Goal: Task Accomplishment & Management: Complete application form

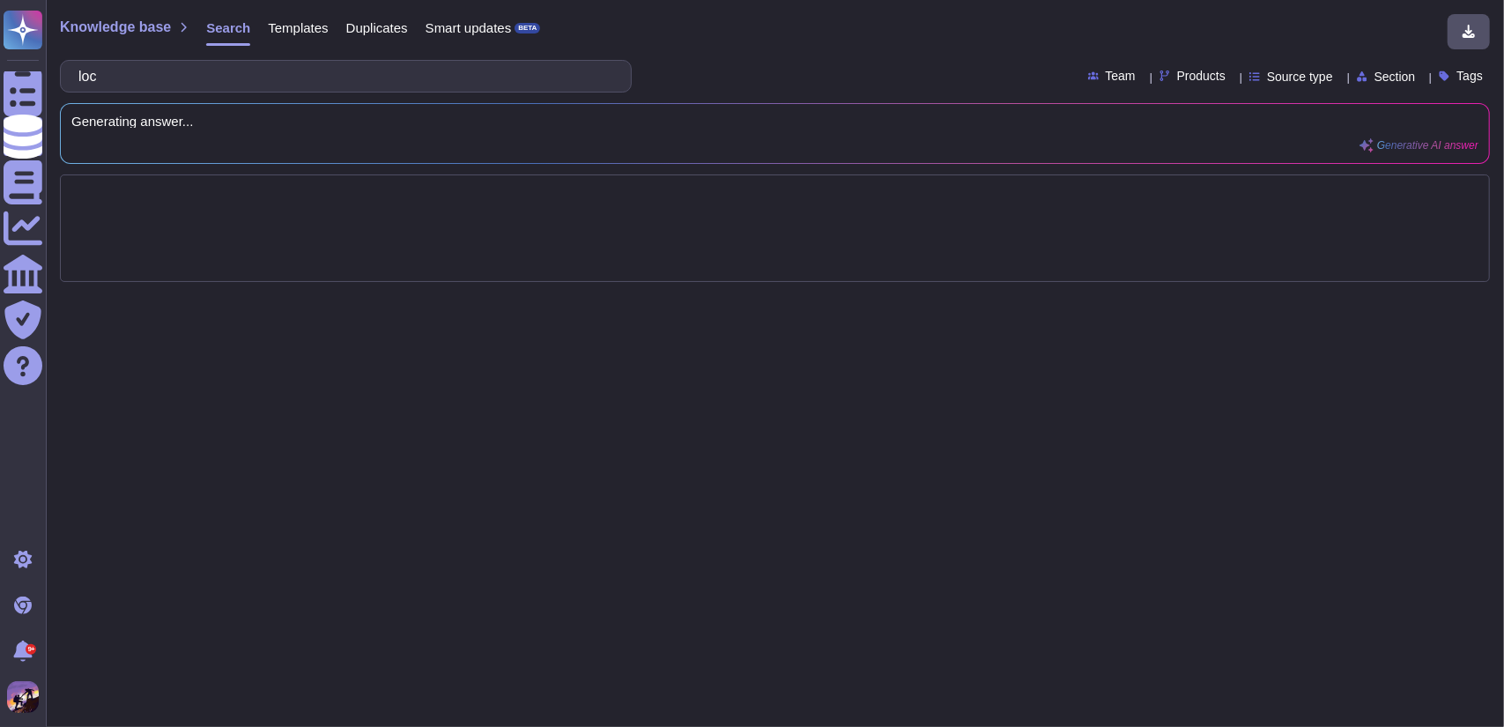
type input "lo"
type input "Wh"
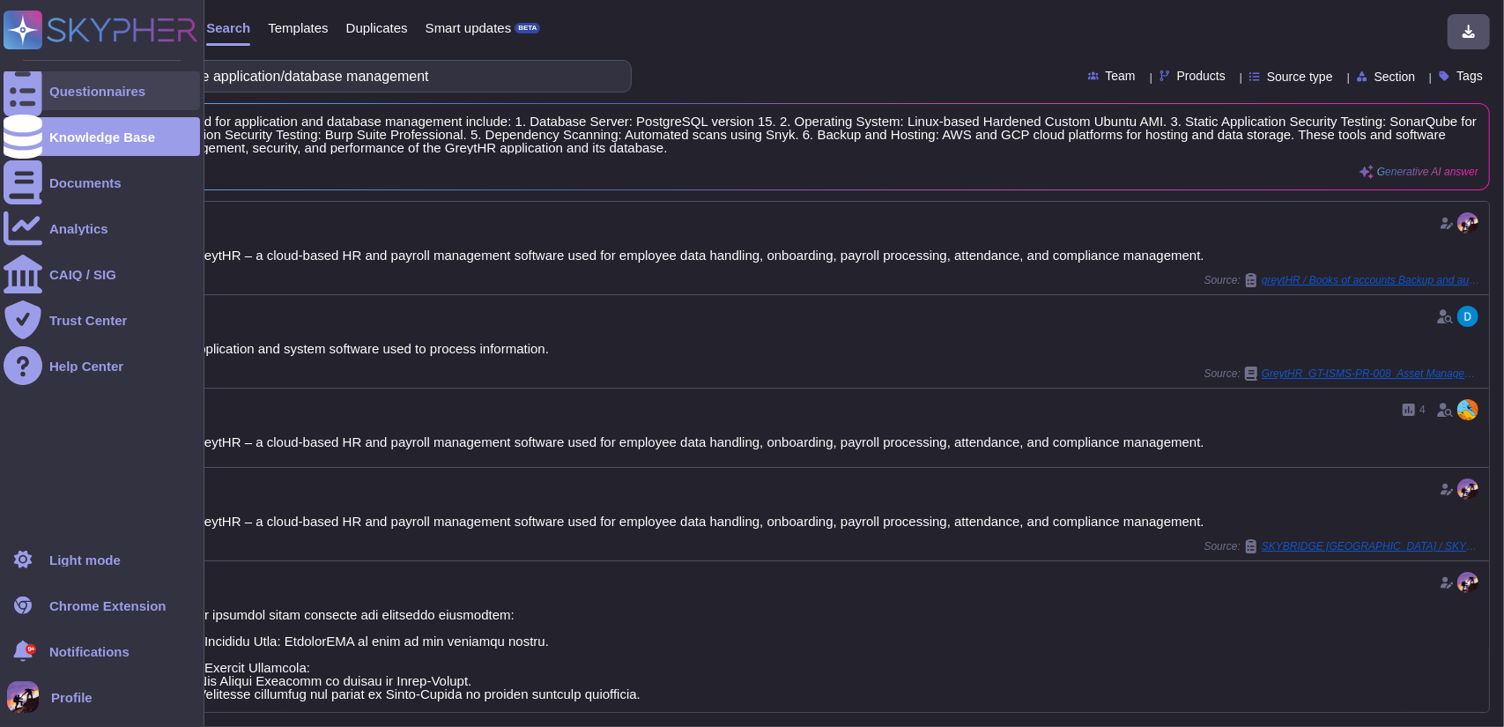
click at [50, 97] on div "Questionnaires" at bounding box center [97, 91] width 96 height 13
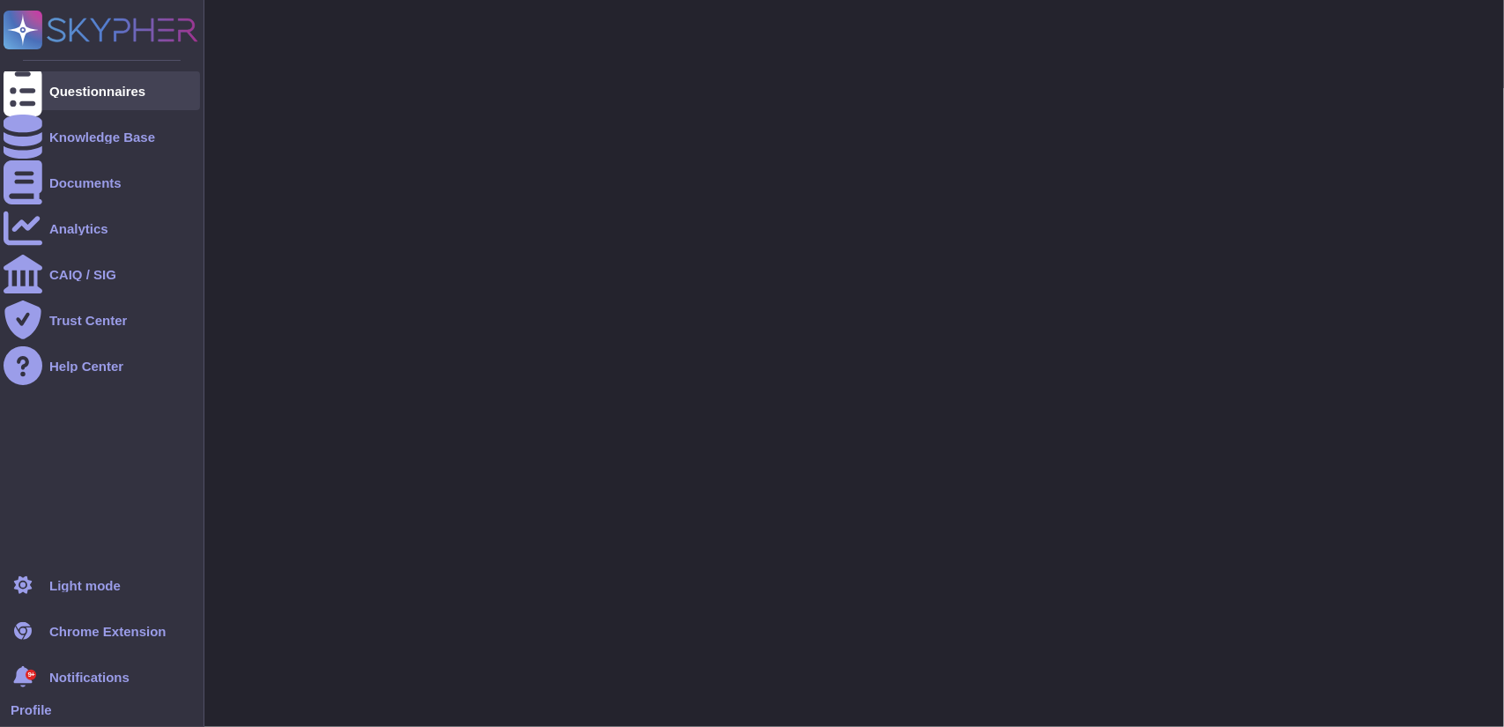
click at [50, 97] on div "Questionnaires" at bounding box center [97, 91] width 96 height 13
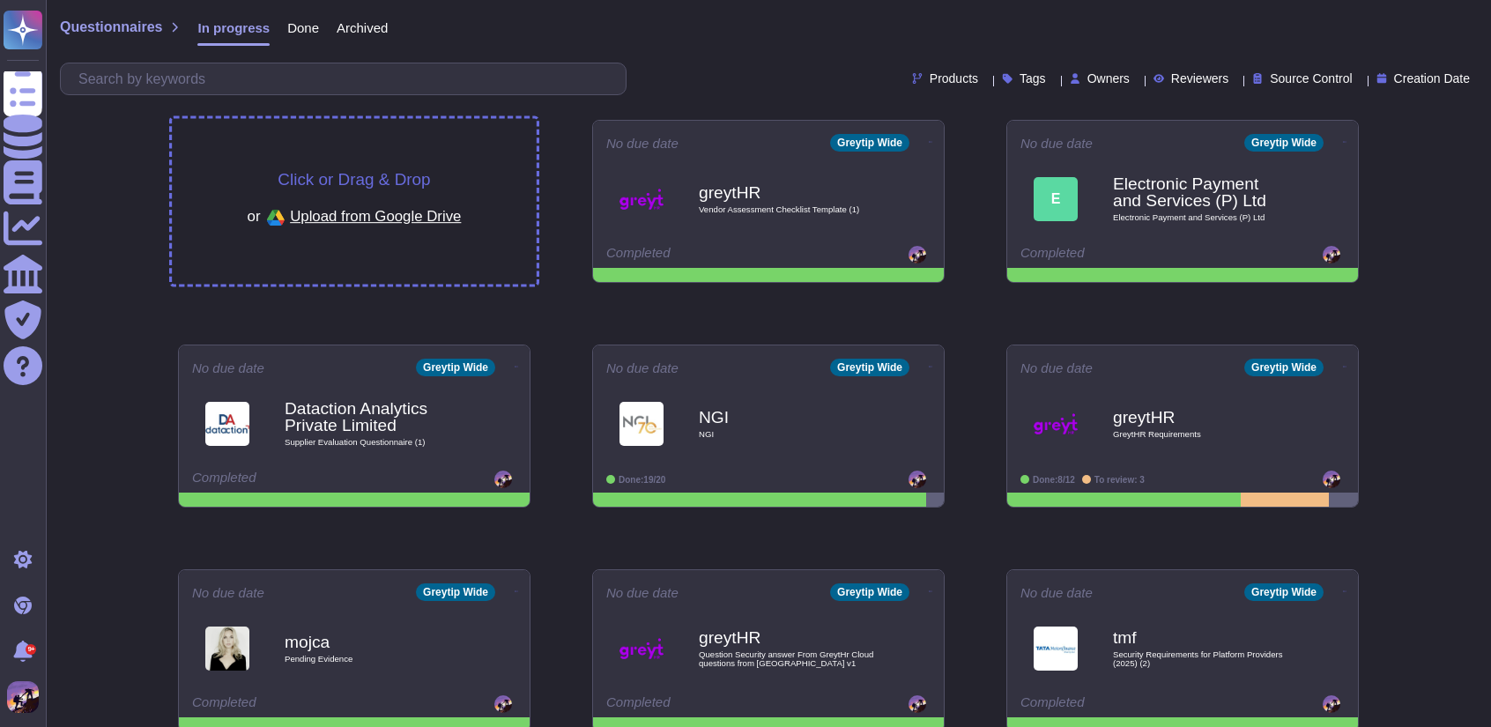
click at [454, 163] on div "Click or Drag & Drop or Upload from Google Drive" at bounding box center [354, 202] width 365 height 166
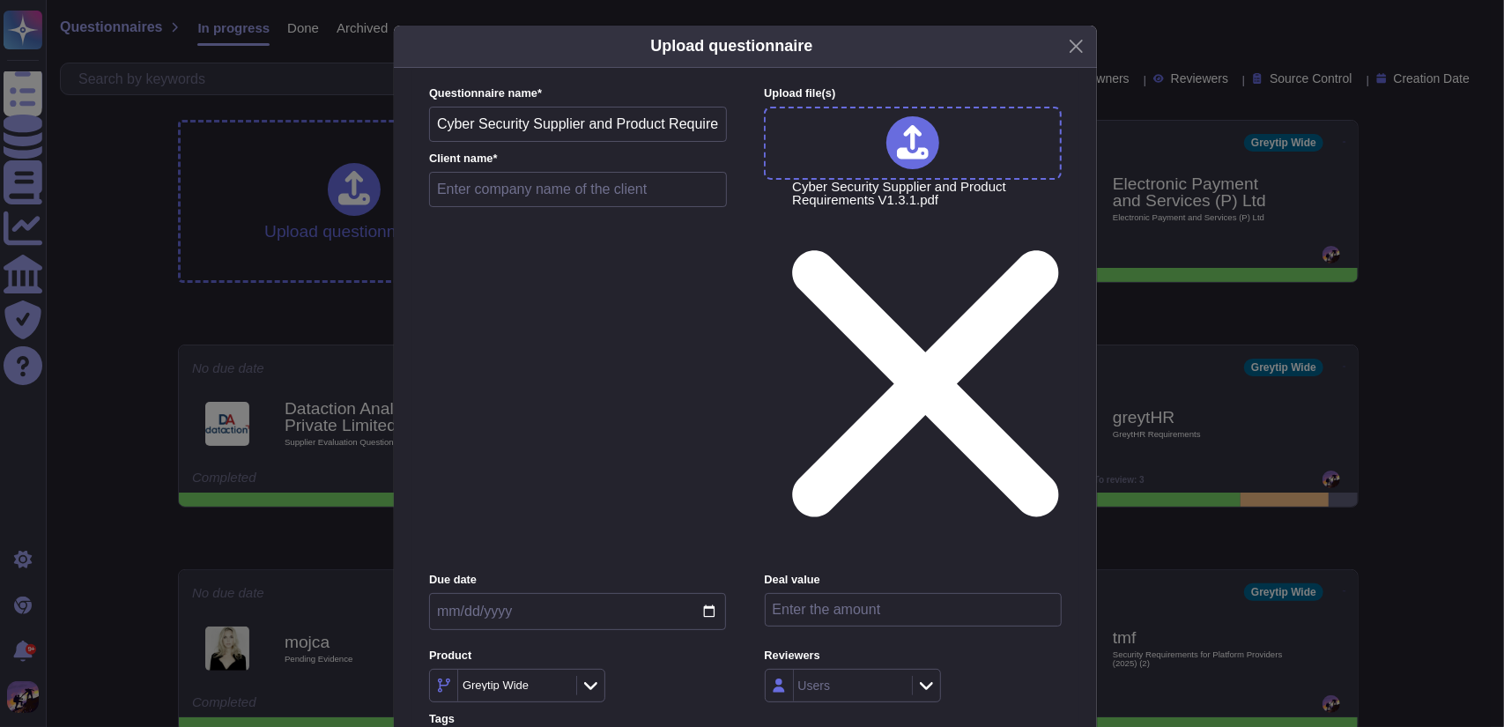
click at [541, 207] on input "text" at bounding box center [578, 189] width 298 height 35
type input "greytHR"
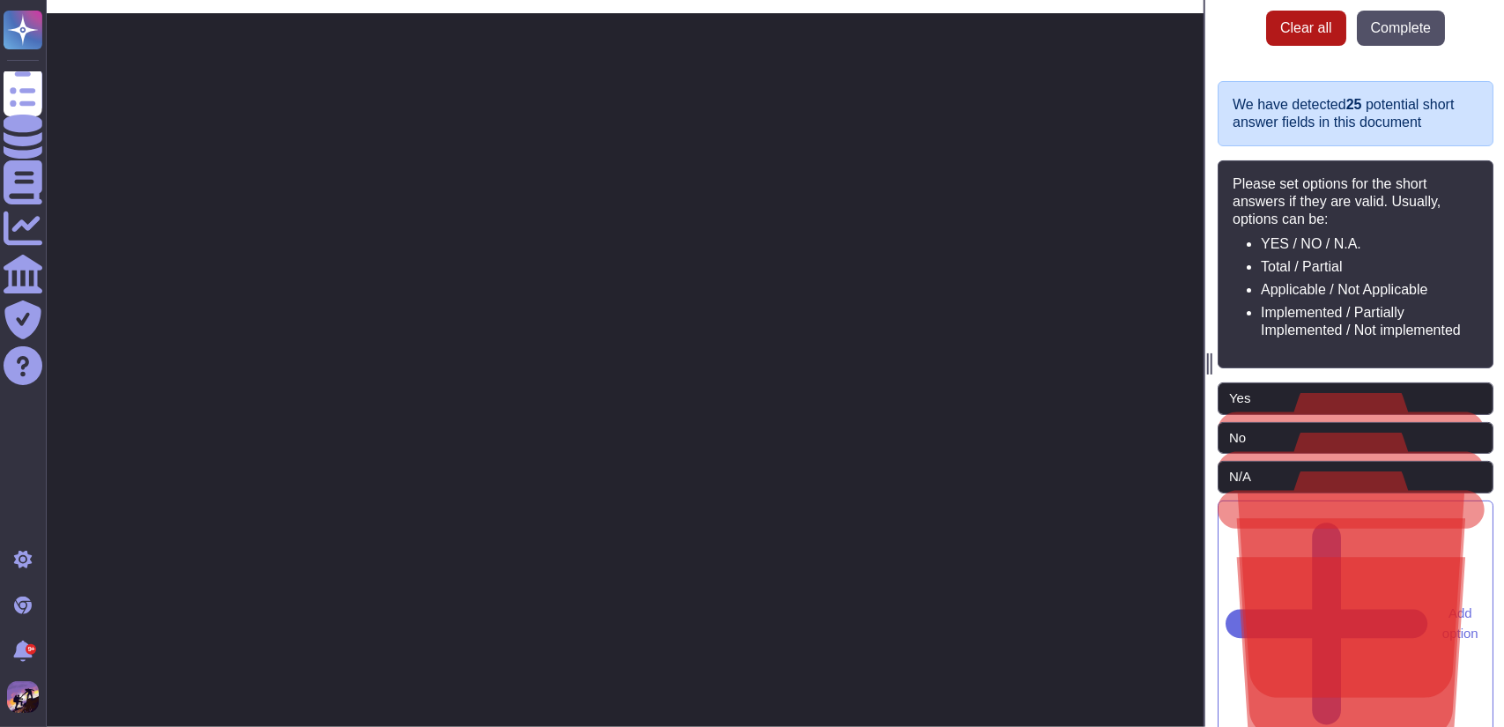
click at [1317, 21] on span "Clear all" at bounding box center [1307, 28] width 52 height 14
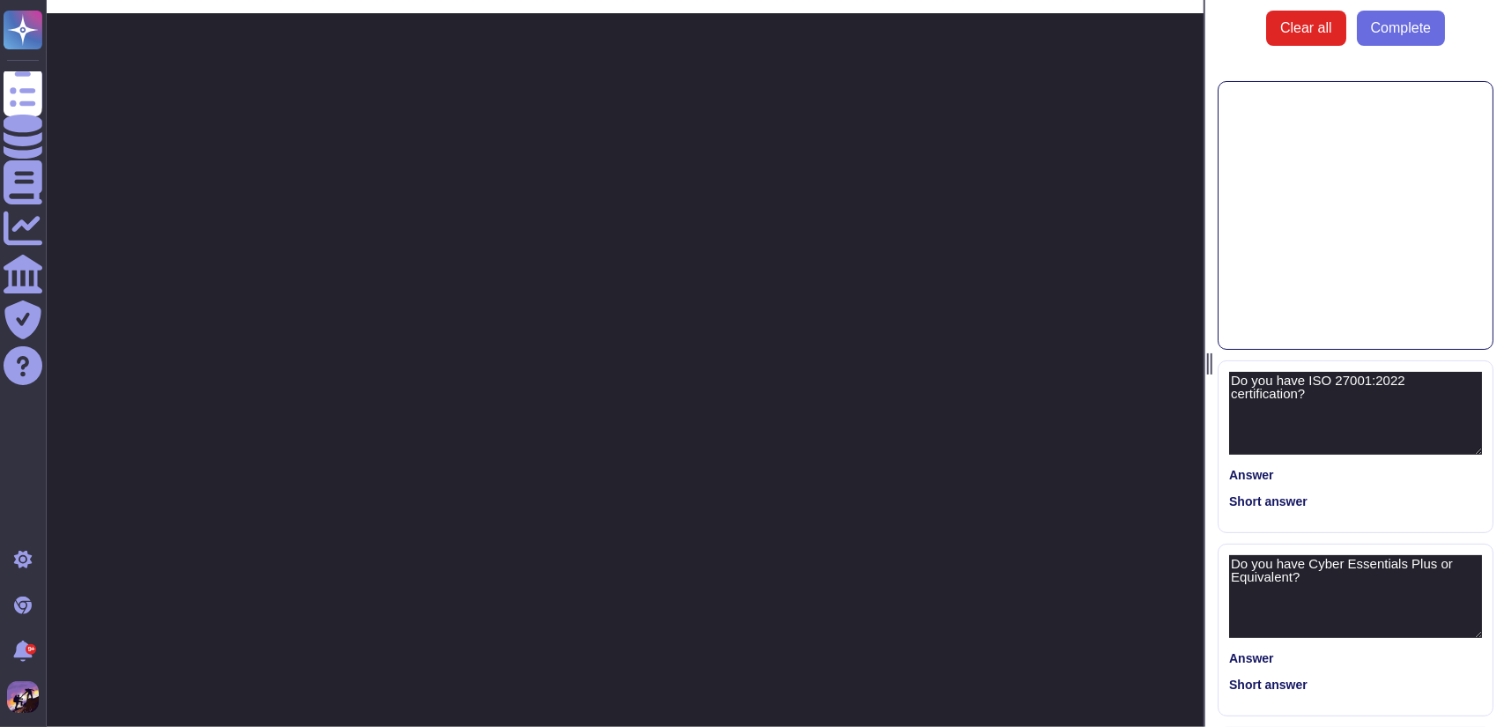
type textarea "Do you have ISO 27001:2022 certification?"
type textarea "Do you have Cyber Essentials Plus or Equivalent?"
type textarea "Do you have a SOC II Type 2 compliance report that you can share?"
type textarea "Do these security accreditations apply to the proposed solution?"
type textarea "Do you conduct internal or external audits such as IT general control reviews?"
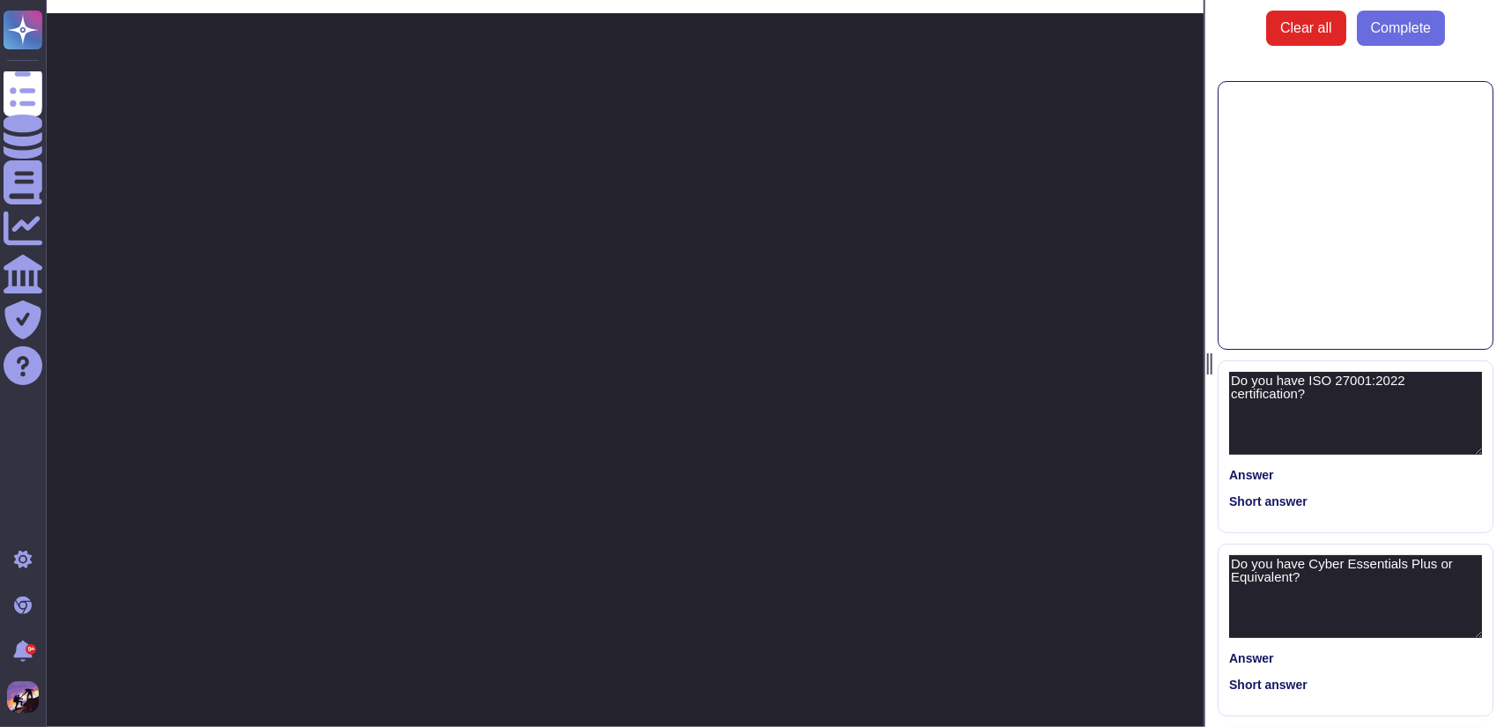
type textarea "Do you have formal risk management in place?"
type textarea "Do you have a formal secure development framework in place?"
type textarea "Do you have a formal Security Incident Management Process in Place?"
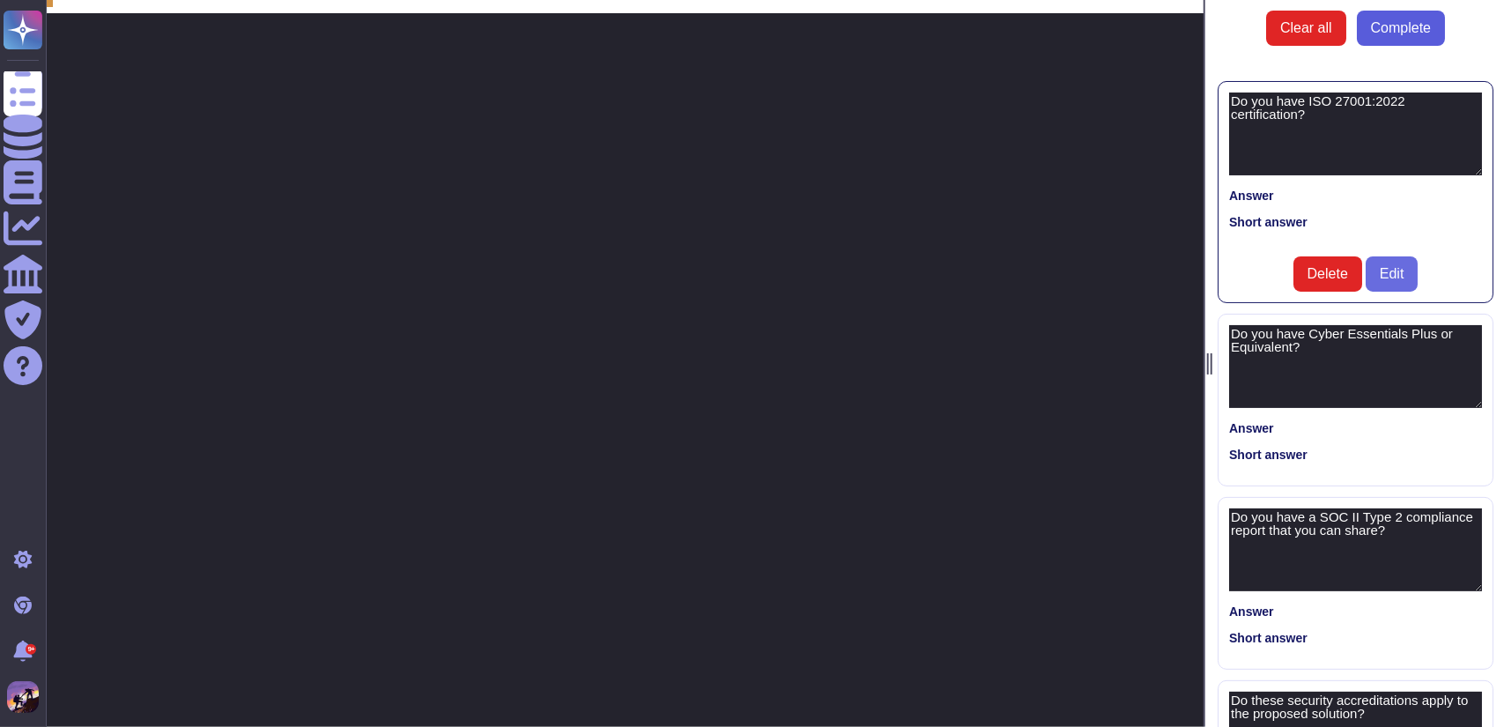
click at [1409, 33] on span "Complete" at bounding box center [1401, 28] width 60 height 14
click at [1394, 25] on span "Complete" at bounding box center [1401, 28] width 60 height 14
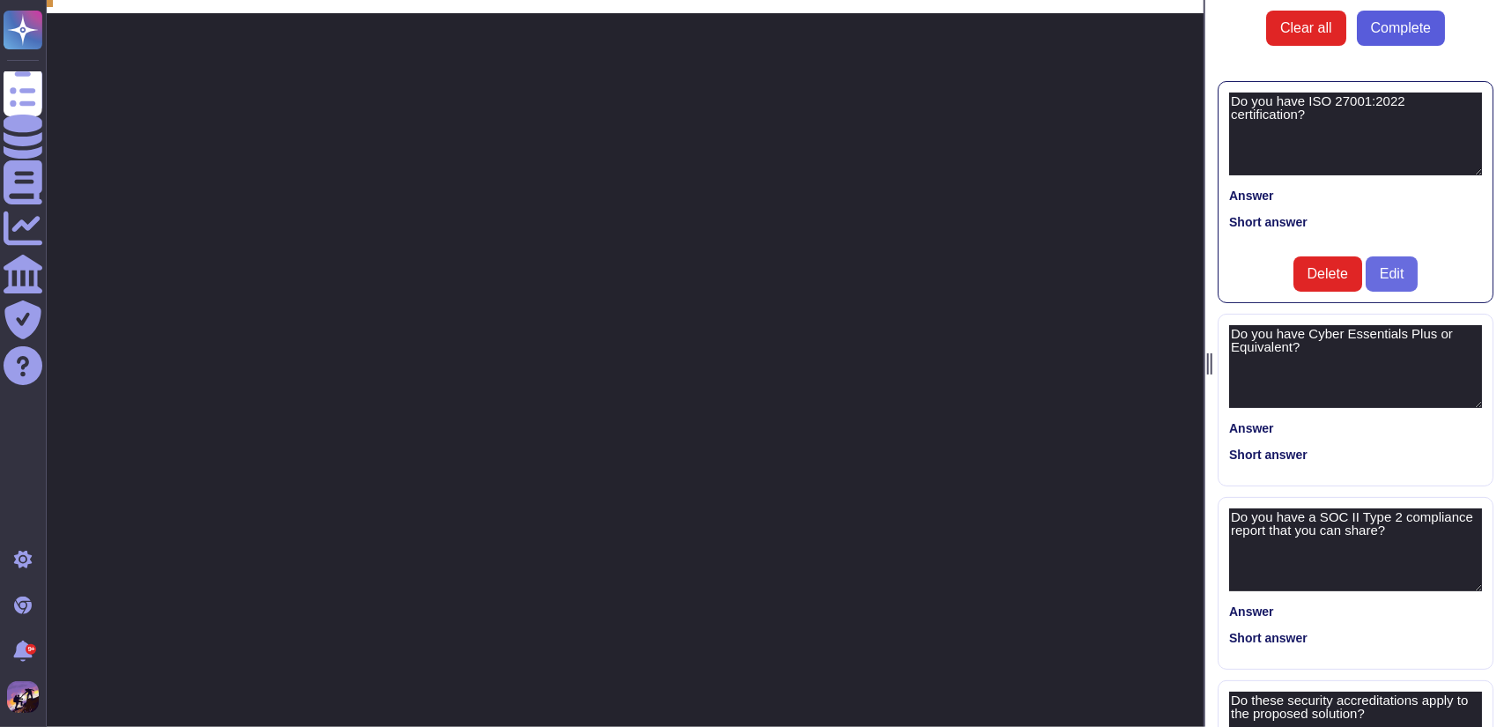
click at [1394, 25] on span "Complete" at bounding box center [1401, 28] width 60 height 14
click at [1299, 147] on textarea "Do you have ISO 27001:2022 certification?" at bounding box center [1355, 134] width 253 height 83
click at [1336, 115] on textarea "Do you have ISO 27001:2022 certification?" at bounding box center [1355, 134] width 253 height 83
click at [1362, 327] on textarea "Do you have Cyber Essentials Plus or Equivalent?" at bounding box center [1355, 366] width 253 height 83
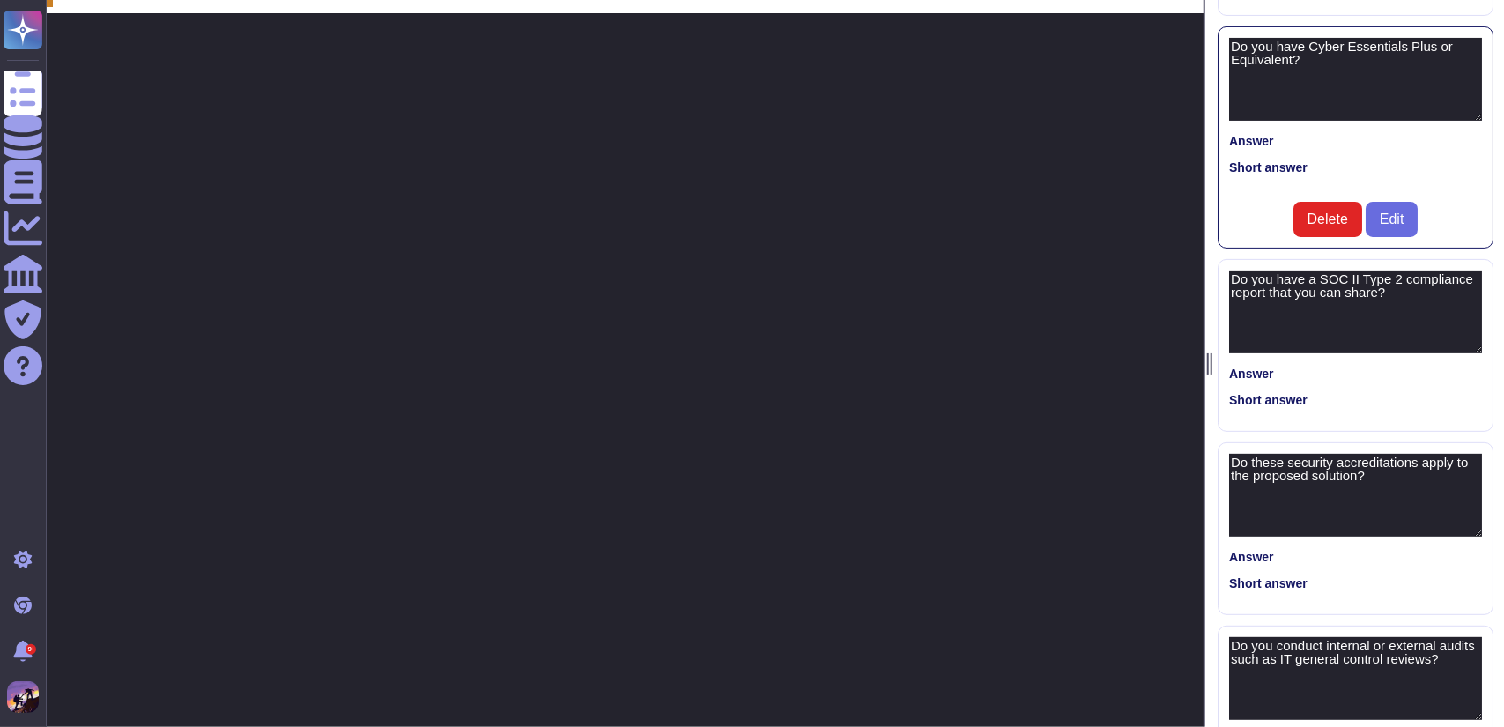
click at [1362, 327] on div "Clear all Complete Do you have ISO 27001:2022 certification? Answer Short answe…" at bounding box center [1354, 363] width 301 height 727
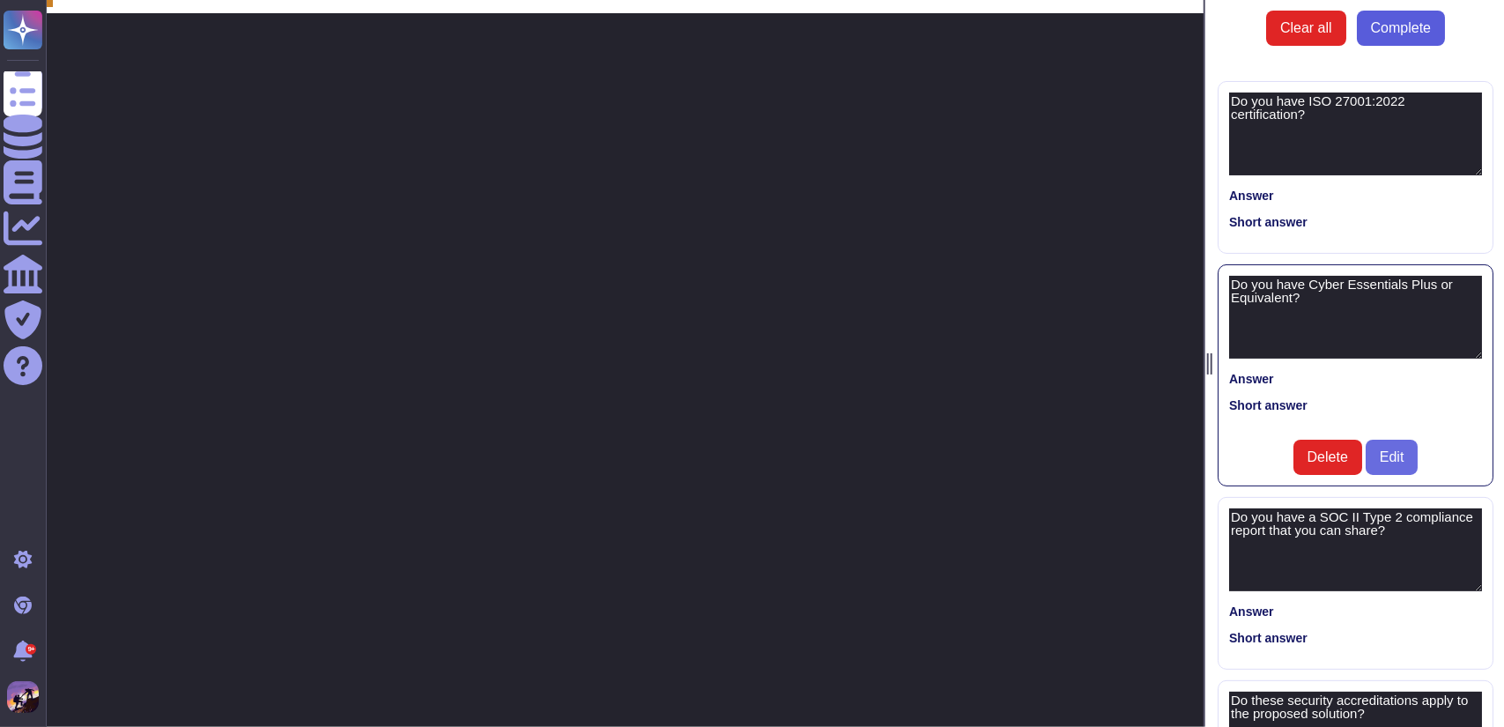
click at [1387, 41] on button "Complete" at bounding box center [1401, 28] width 88 height 35
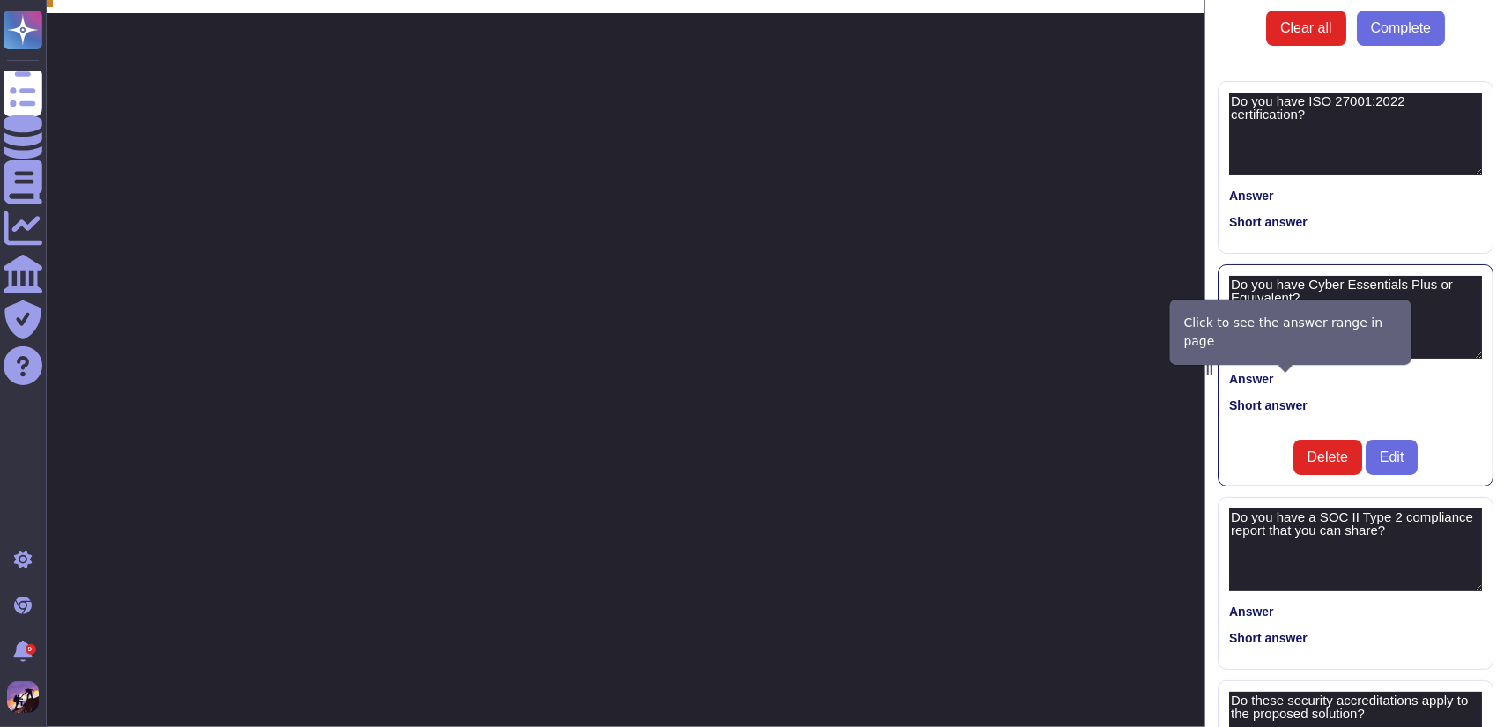
click at [1281, 380] on icon at bounding box center [1281, 380] width 0 height 0
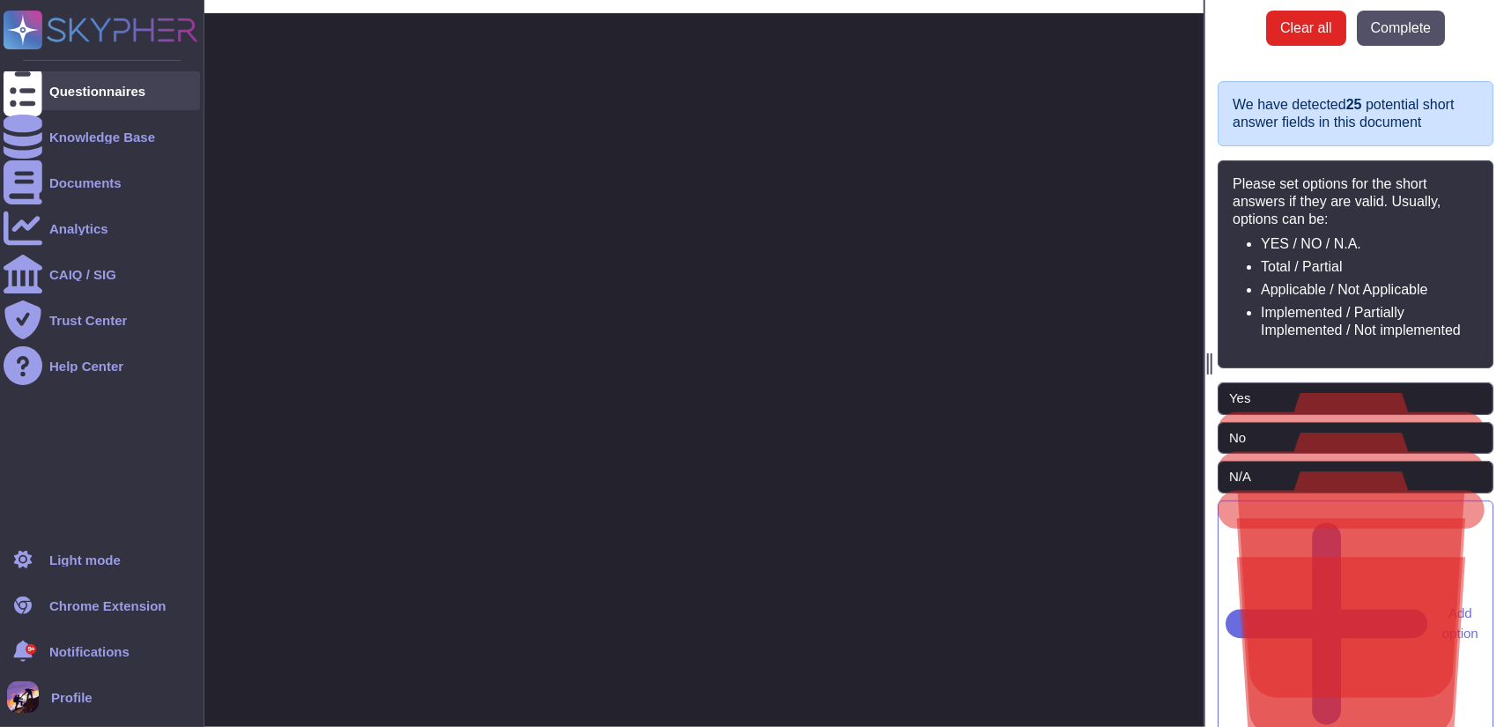
click at [142, 103] on div "Questionnaires" at bounding box center [102, 90] width 197 height 39
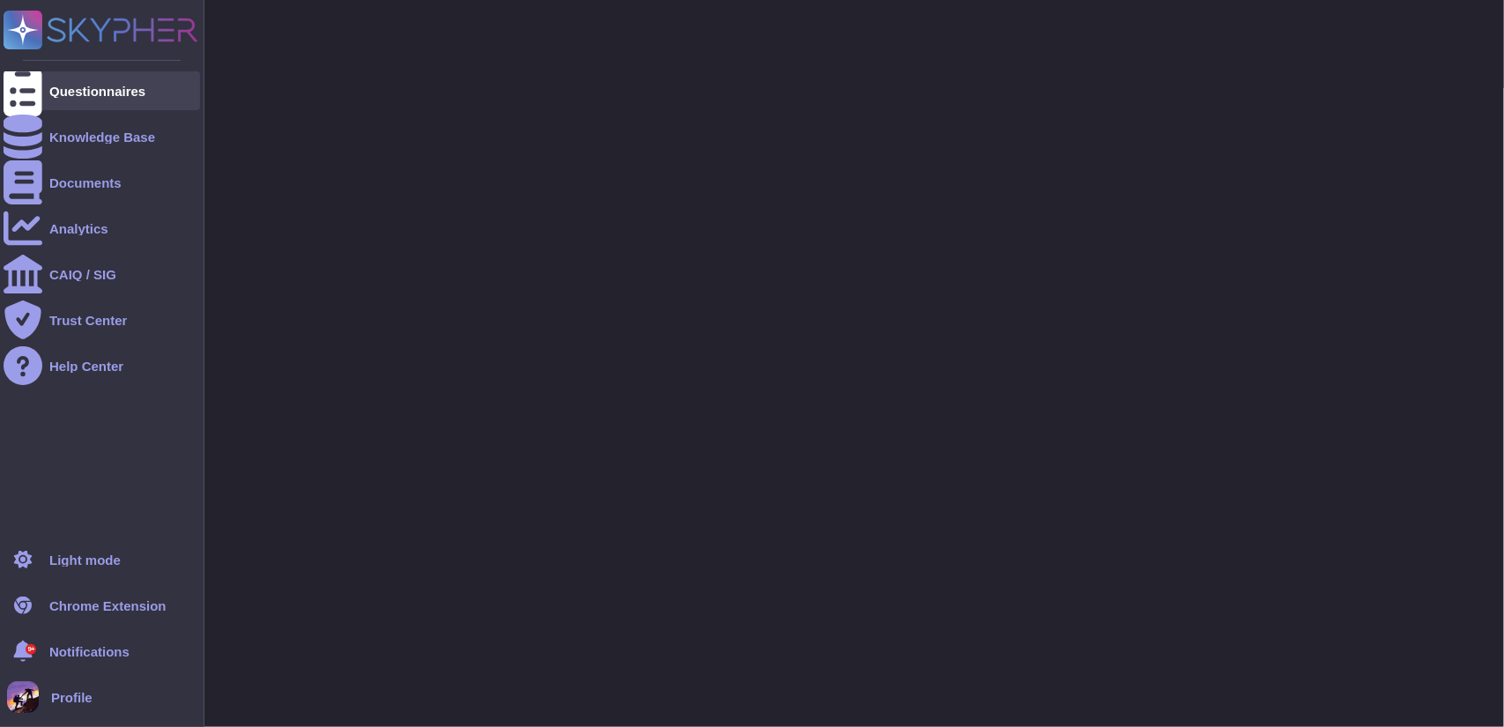
click at [142, 103] on div "Questionnaires" at bounding box center [102, 90] width 197 height 39
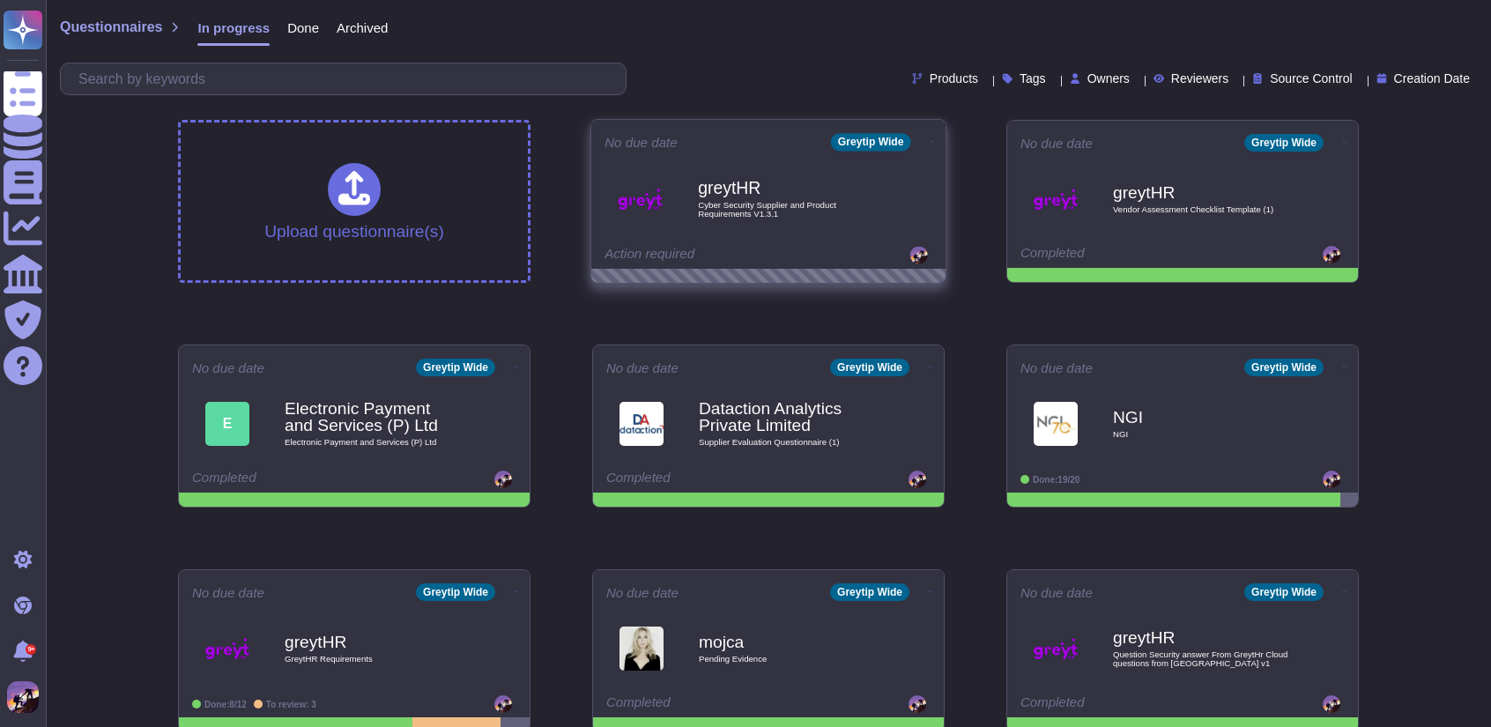
click at [929, 130] on span at bounding box center [932, 139] width 7 height 19
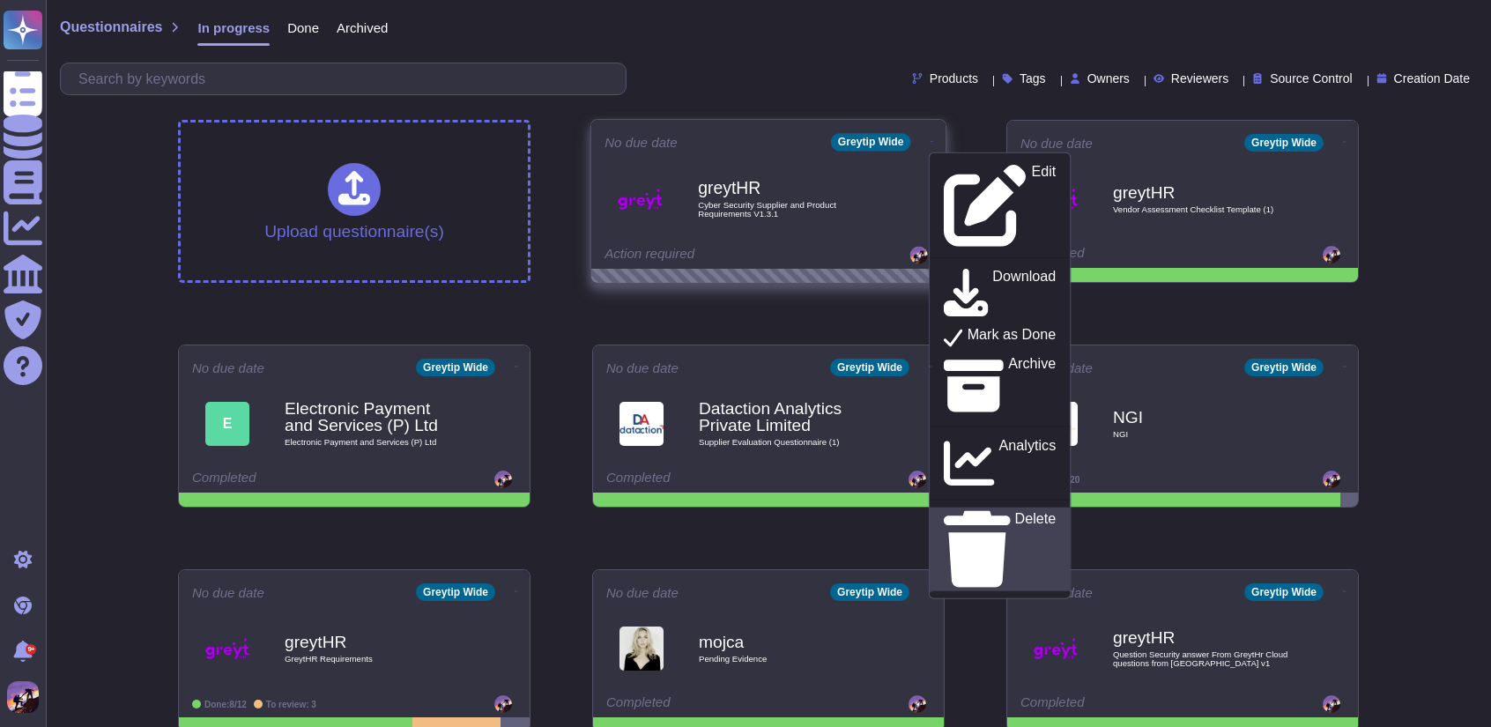
click at [1015, 512] on p "Delete" at bounding box center [1035, 549] width 41 height 75
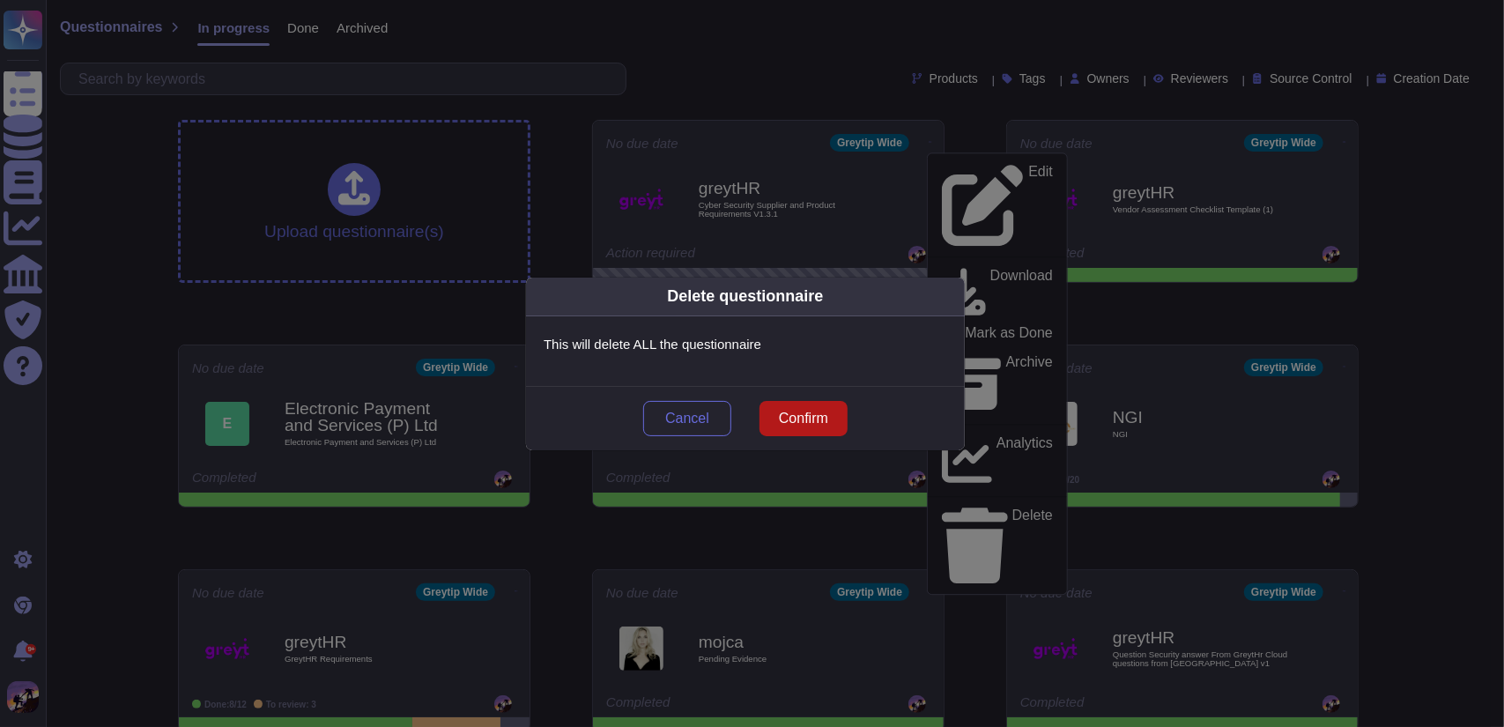
click at [794, 412] on span "Confirm" at bounding box center [803, 419] width 49 height 14
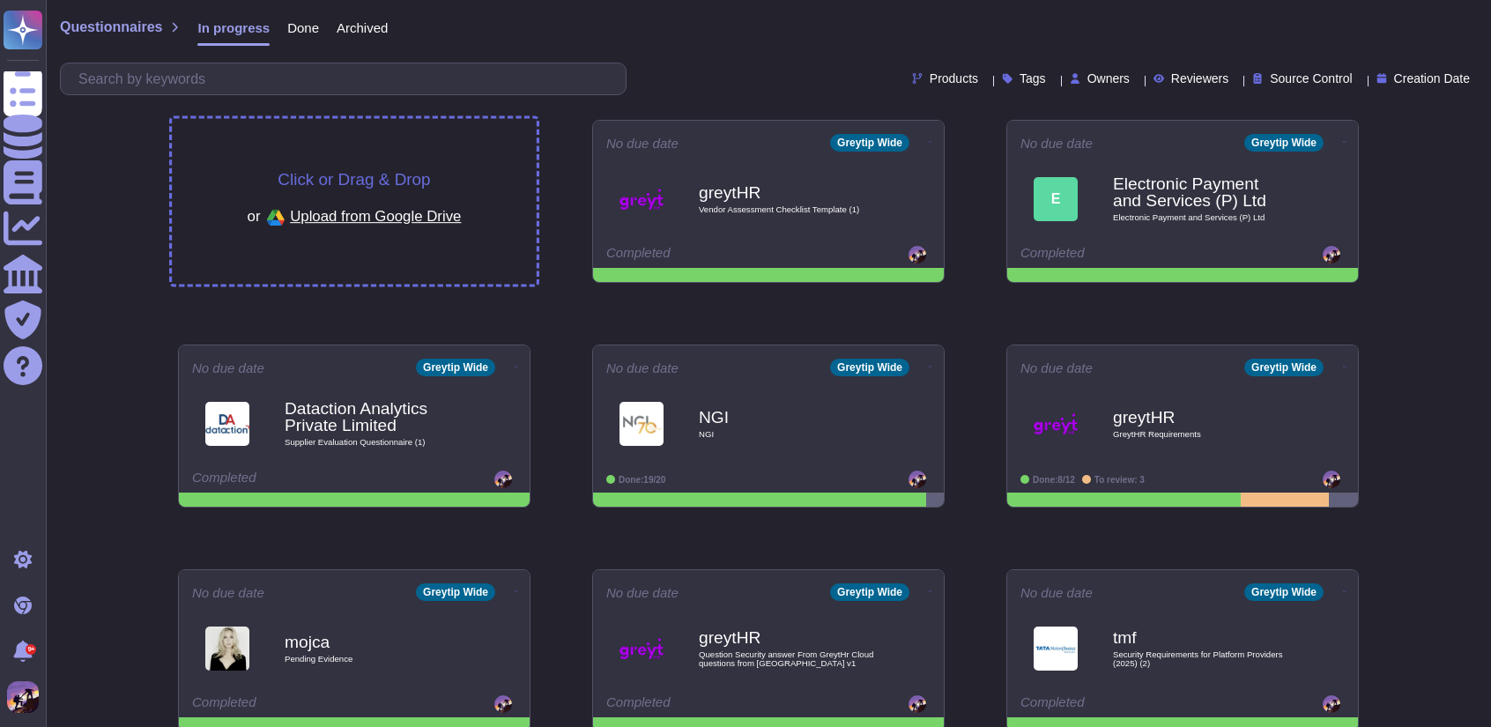
click at [418, 151] on div "Click or Drag & Drop or Upload from Google Drive" at bounding box center [354, 202] width 365 height 166
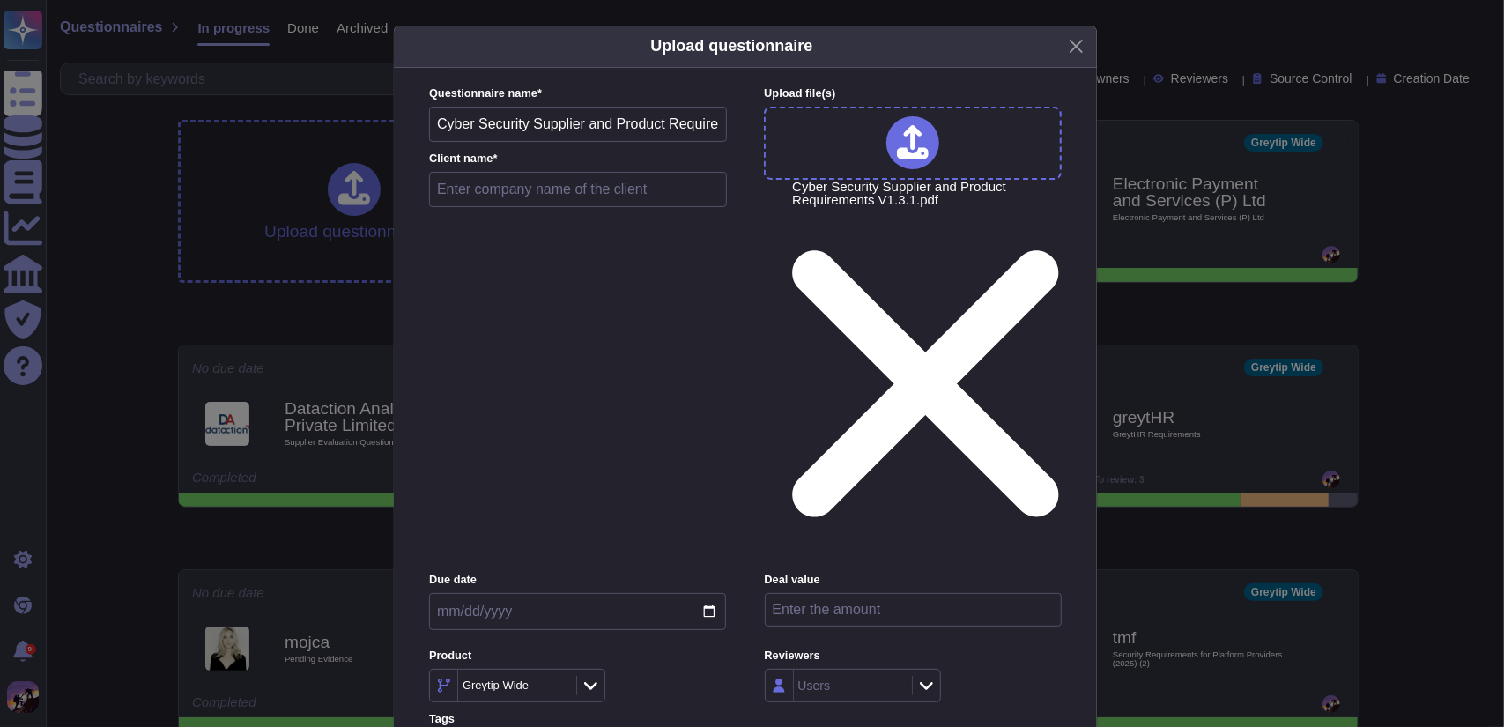
click at [528, 207] on input "text" at bounding box center [578, 189] width 298 height 35
type input "greytHR"
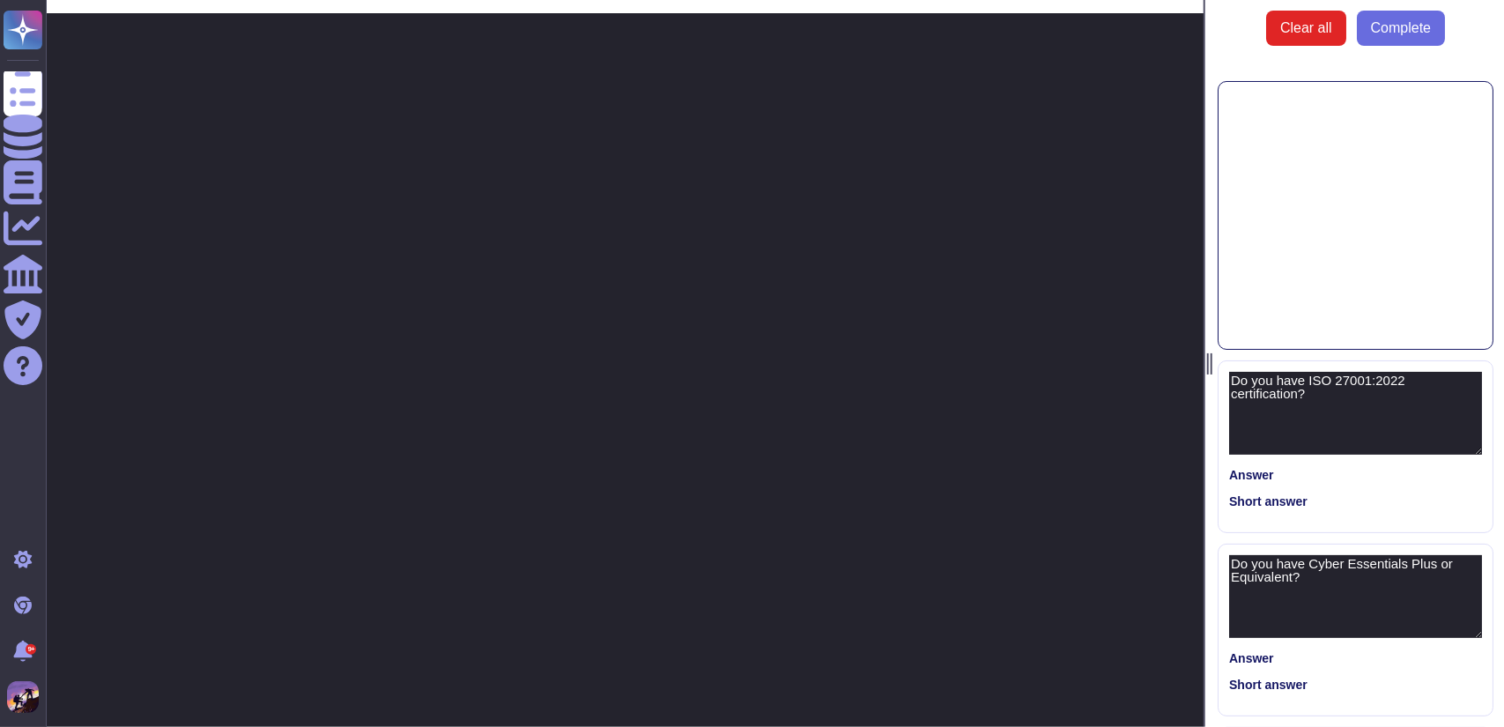
type textarea "Do you have ISO 27001:2022 certification?"
type textarea "Do you have Cyber Essentials Plus or Equivalent?"
type textarea "Do you have a SOC II Type 2 compliance report that you can share?"
type textarea "Do these security accreditations apply to the proposed solution?"
type textarea "Do you conduct internal or external audits such as IT general control reviews?"
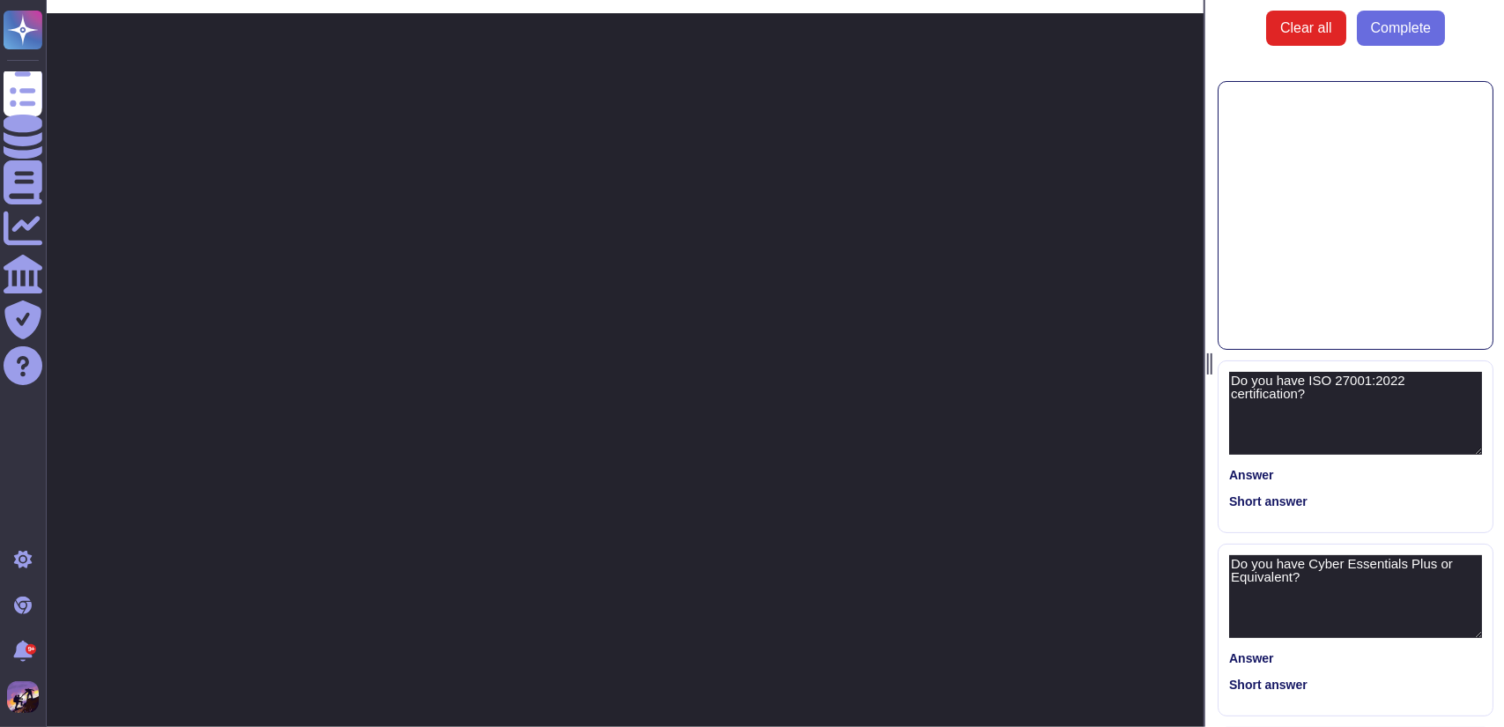
type textarea "Do you have formal risk management in place?"
type textarea "Do you have a formal secure development framework in place?"
type textarea "Do you have a formal Security Incident Management Process in Place?"
click at [1379, 33] on span "Complete" at bounding box center [1401, 28] width 60 height 14
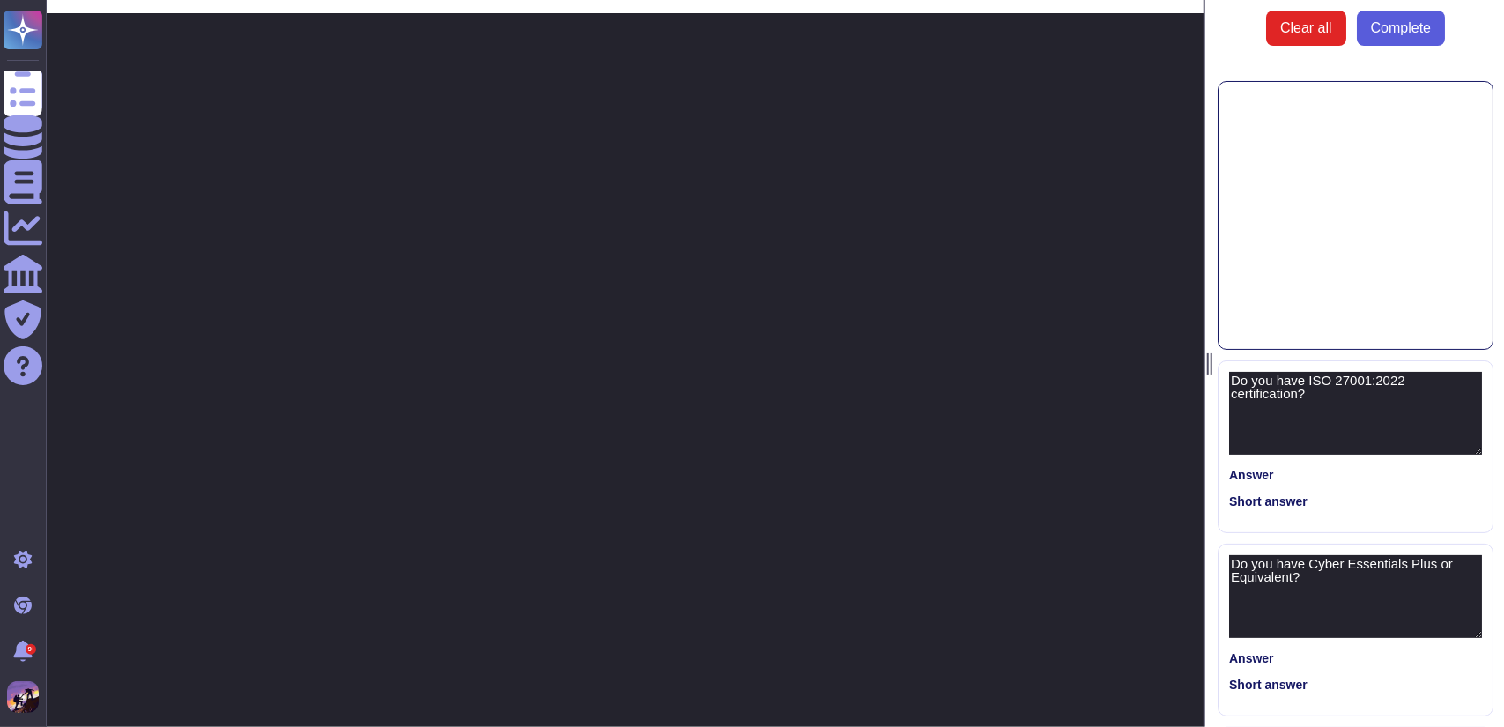
click at [1379, 33] on span "Complete" at bounding box center [1401, 28] width 60 height 14
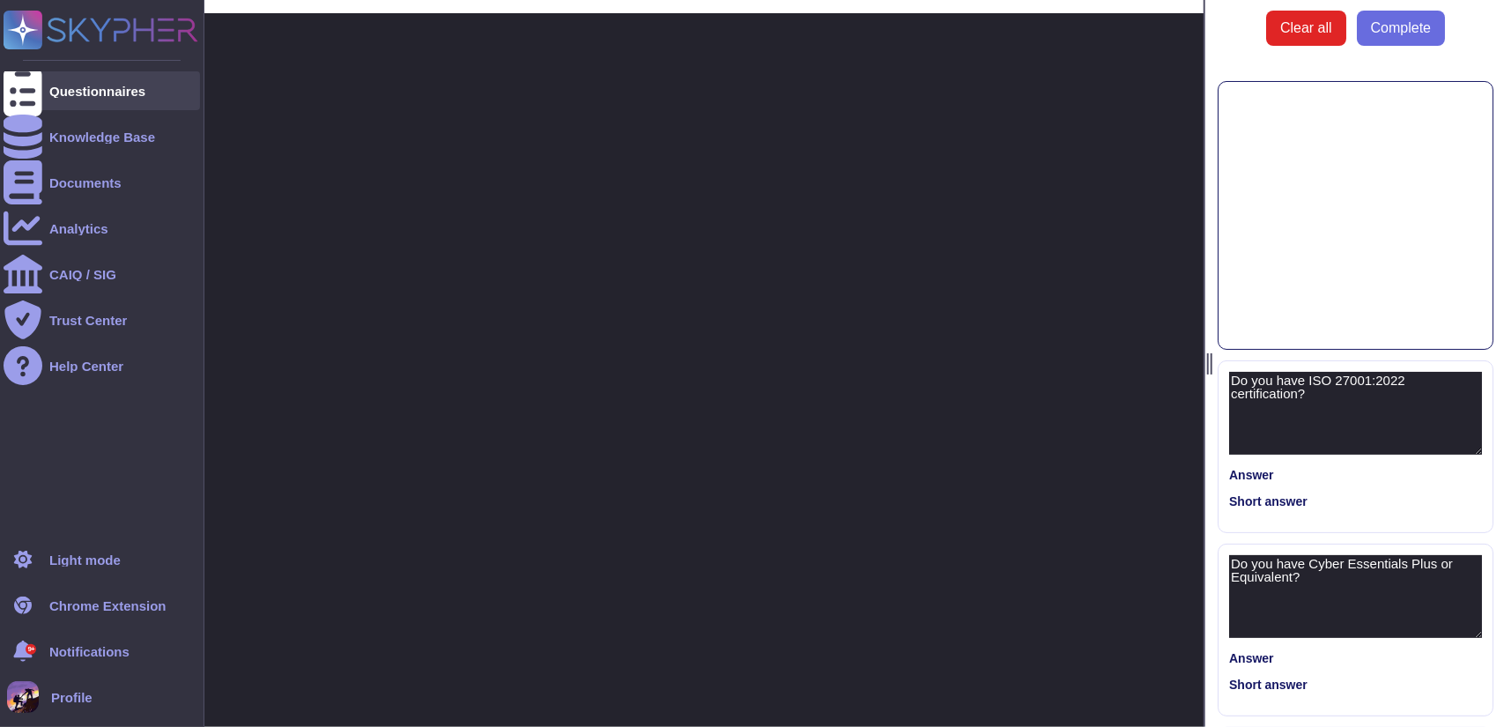
click at [36, 93] on div at bounding box center [23, 90] width 39 height 39
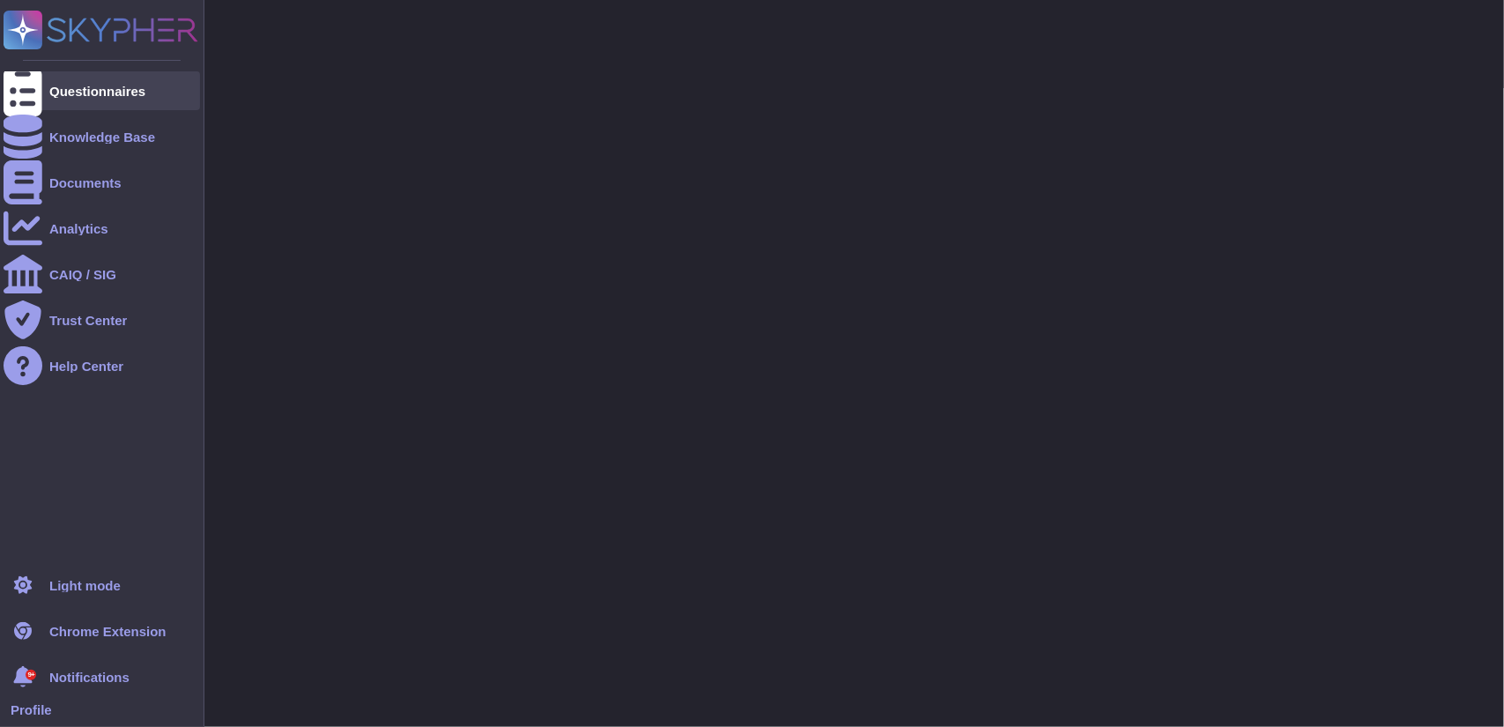
click at [36, 93] on div at bounding box center [23, 90] width 39 height 39
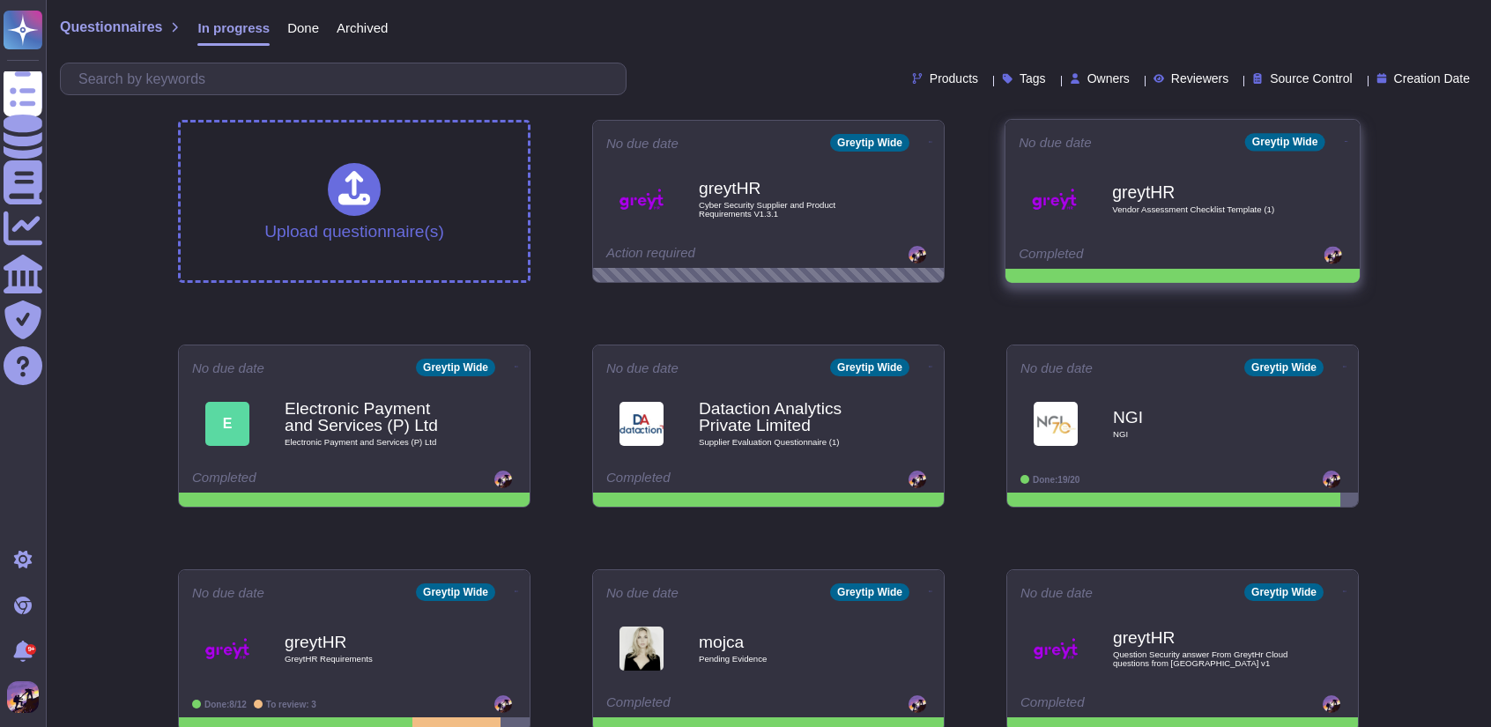
click at [1184, 260] on div "Completed" at bounding box center [1128, 256] width 219 height 18
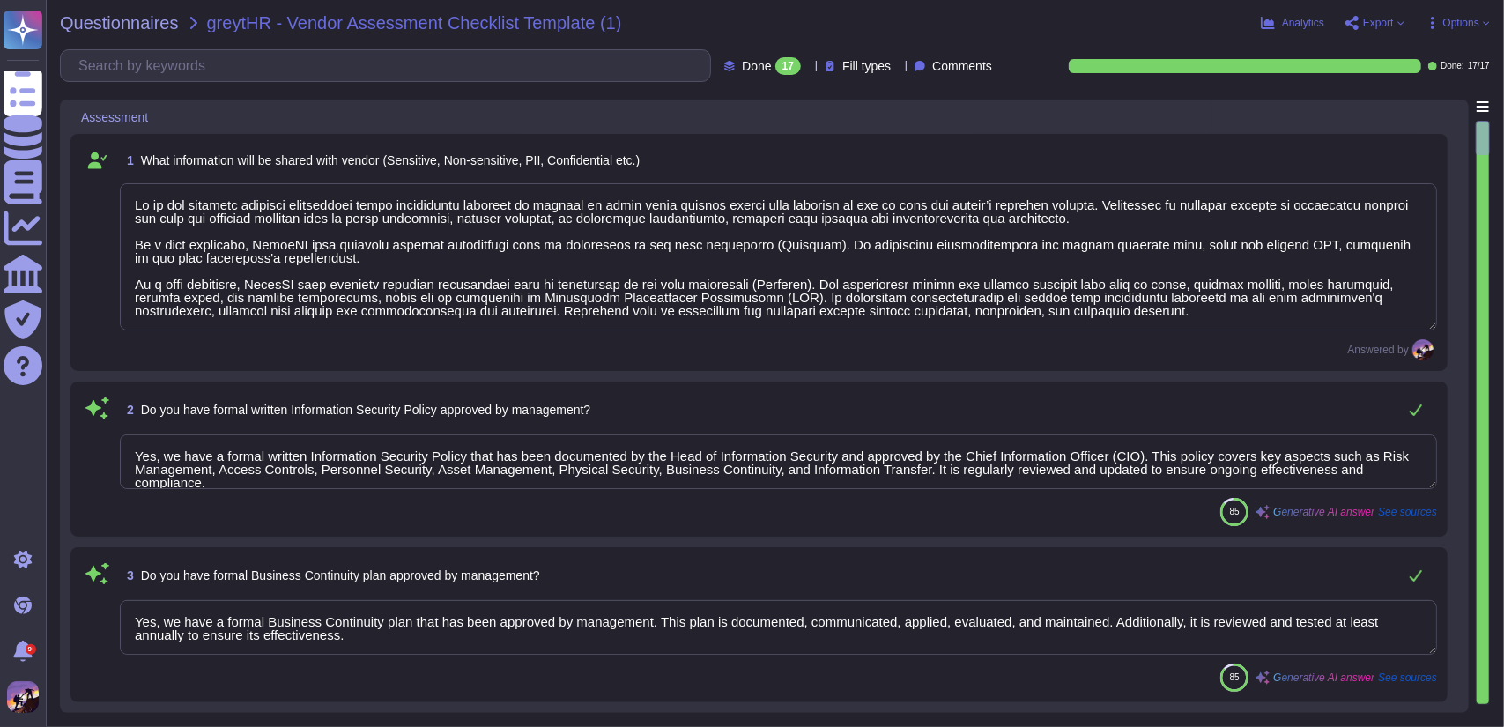
type textarea "Lo ip dol sitametc adipisci elitseddoei tempo incididuntu laboreet do magnaal e…"
type textarea "Yes, we have a formal written Information Security Policy that has been documen…"
type textarea "Yes, we have a formal Business Continuity plan that has been approved by manage…"
type textarea "Yes, we use multi-factor authentication (MFA) to verify user identities, adding…"
type textarea "Yes, we mandate contractors, vendors, and subcontractors to comply with our pol…"
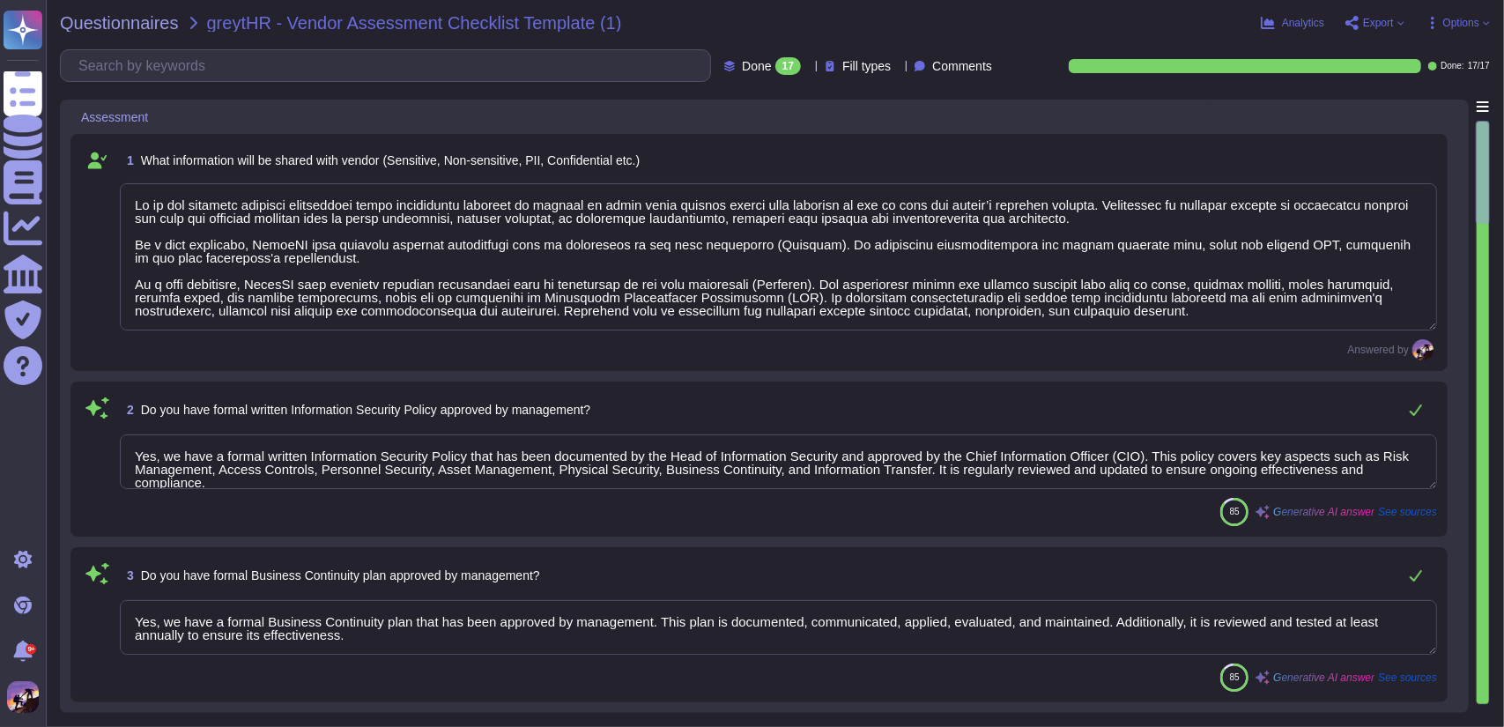
type textarea "Yes, we maintain a routine user Information Security awareness program. All emp…"
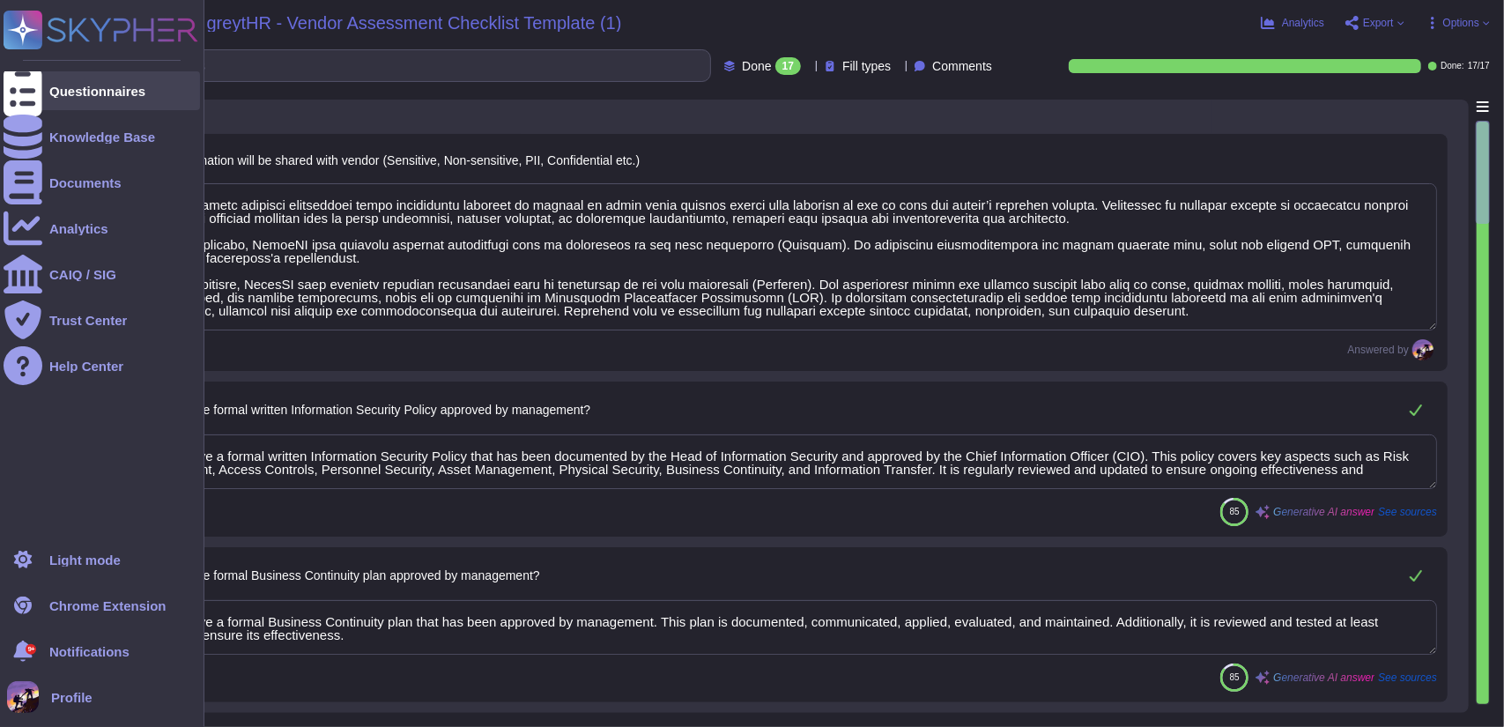
click at [9, 84] on div at bounding box center [23, 90] width 39 height 39
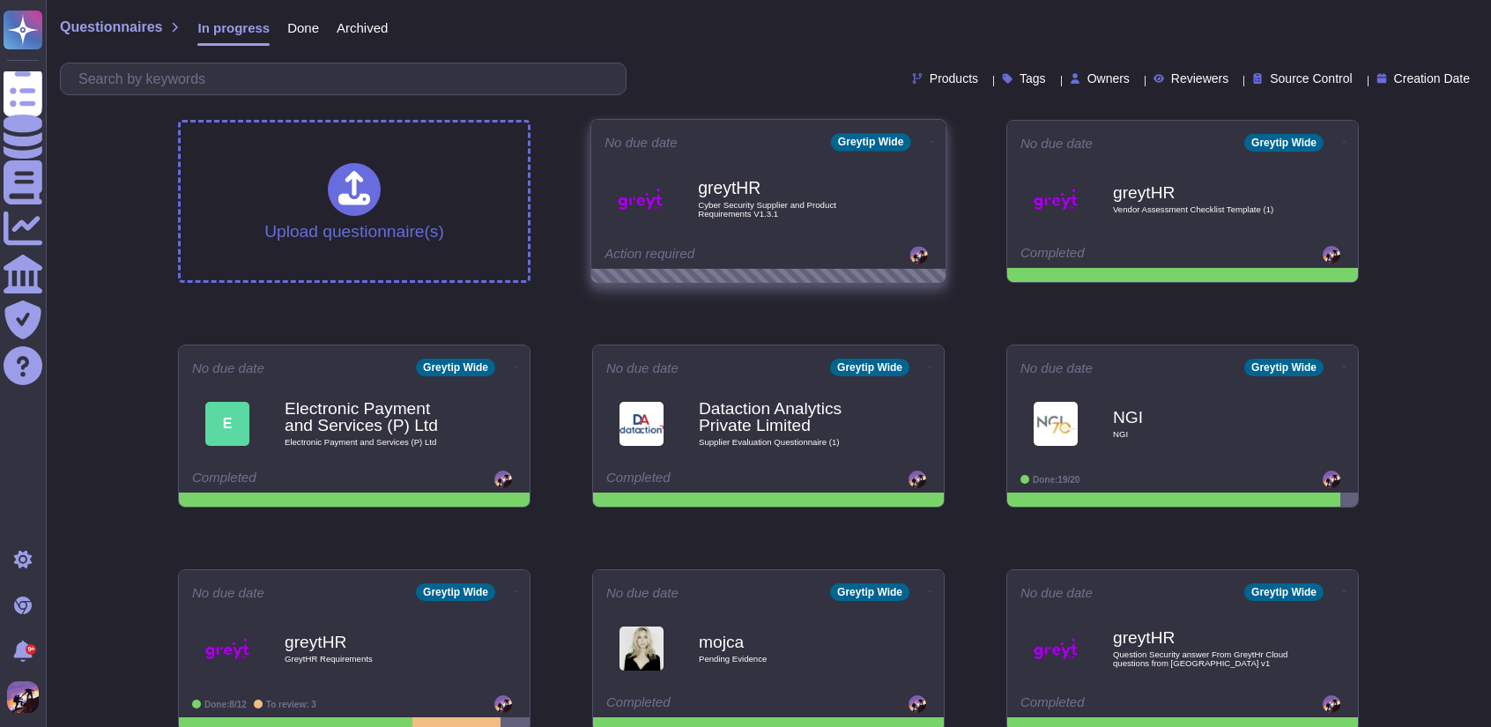
click at [740, 163] on div "greytHR Cyber Security Supplier and Product Requirements V1.3.1" at bounding box center [787, 198] width 178 height 71
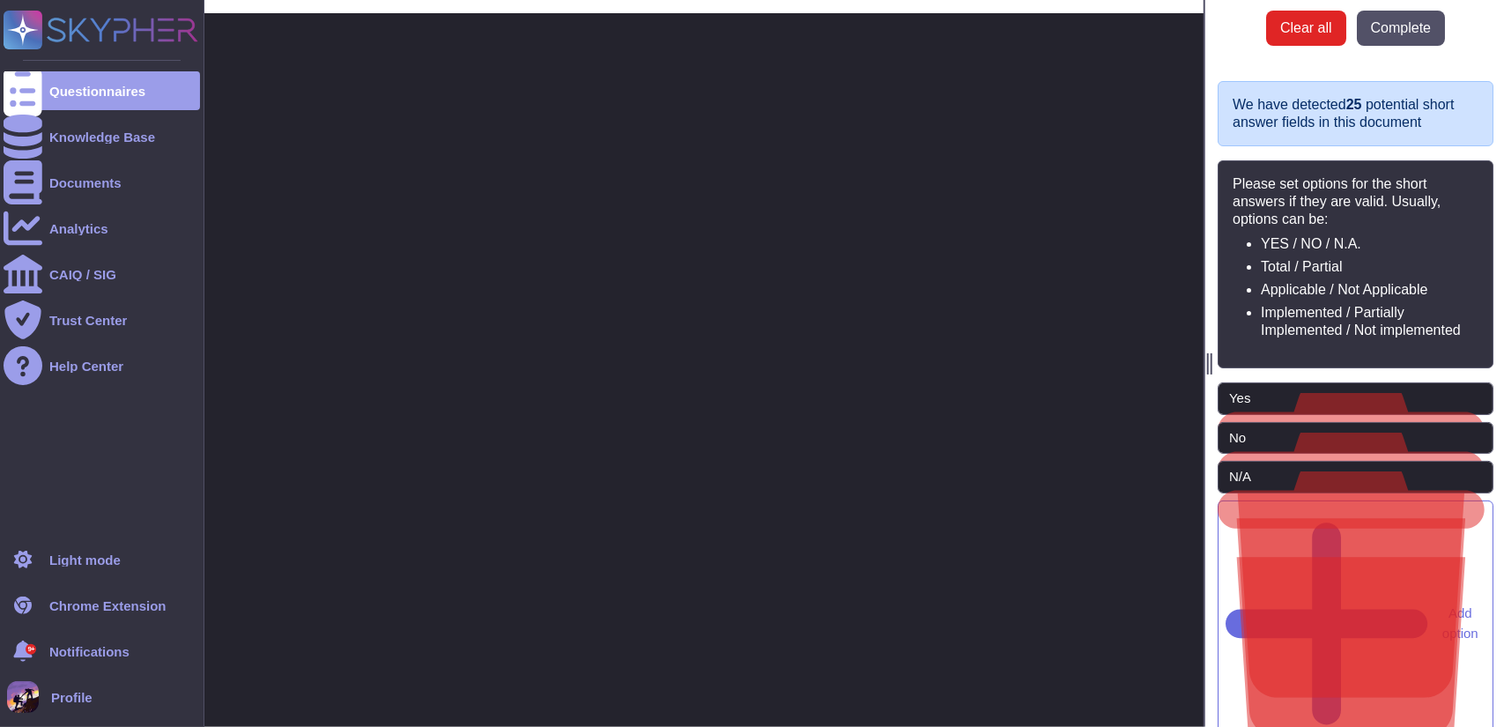
click at [21, 48] on rect at bounding box center [23, 30] width 39 height 39
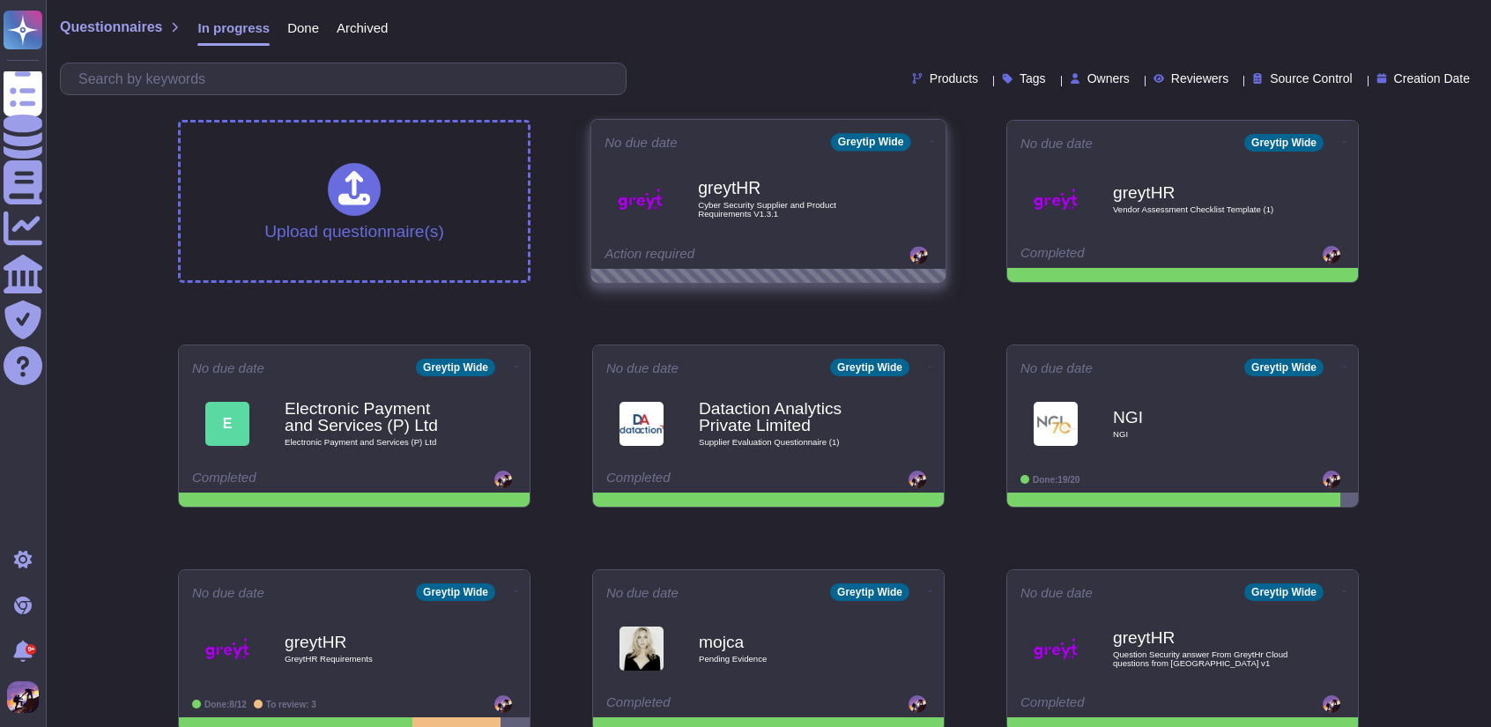
click at [931, 139] on icon at bounding box center [933, 141] width 4 height 4
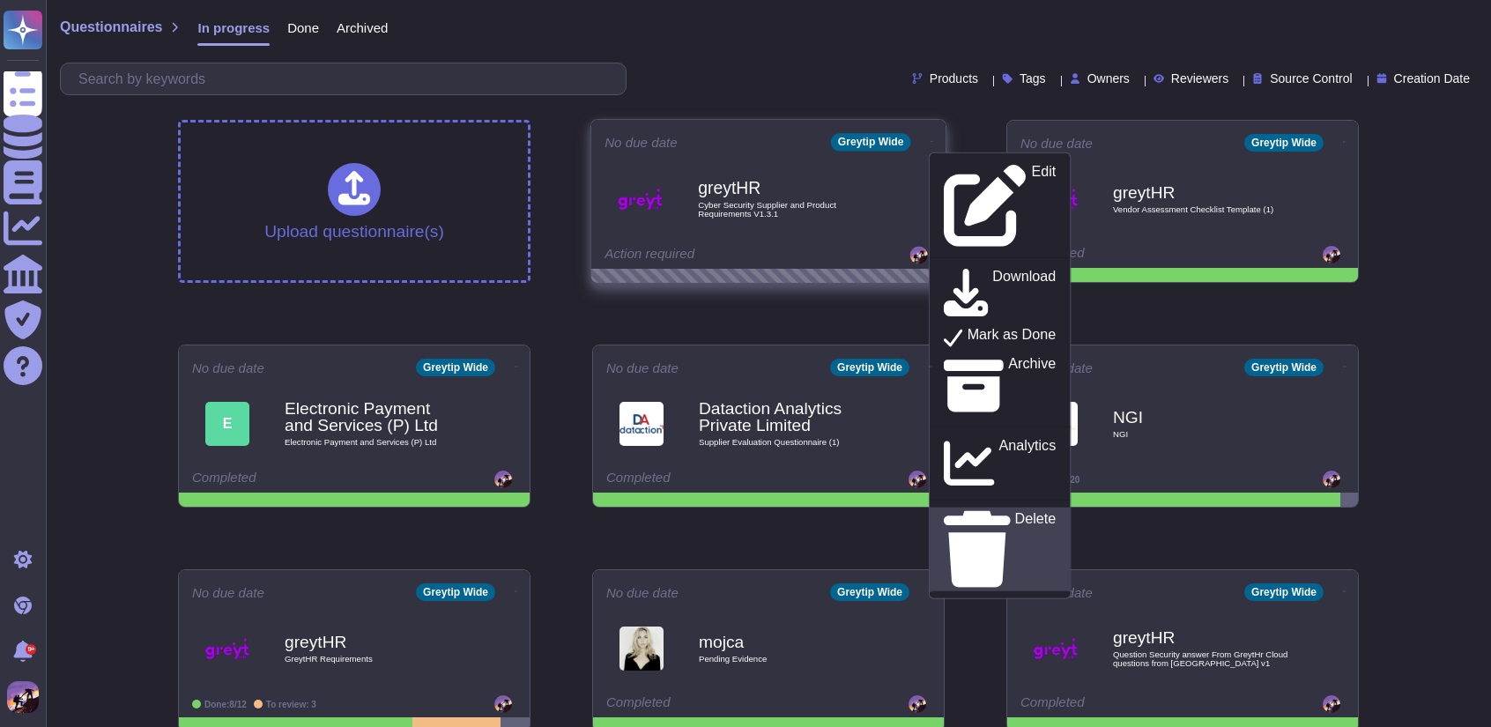
click at [1015, 512] on p "Delete" at bounding box center [1035, 549] width 41 height 75
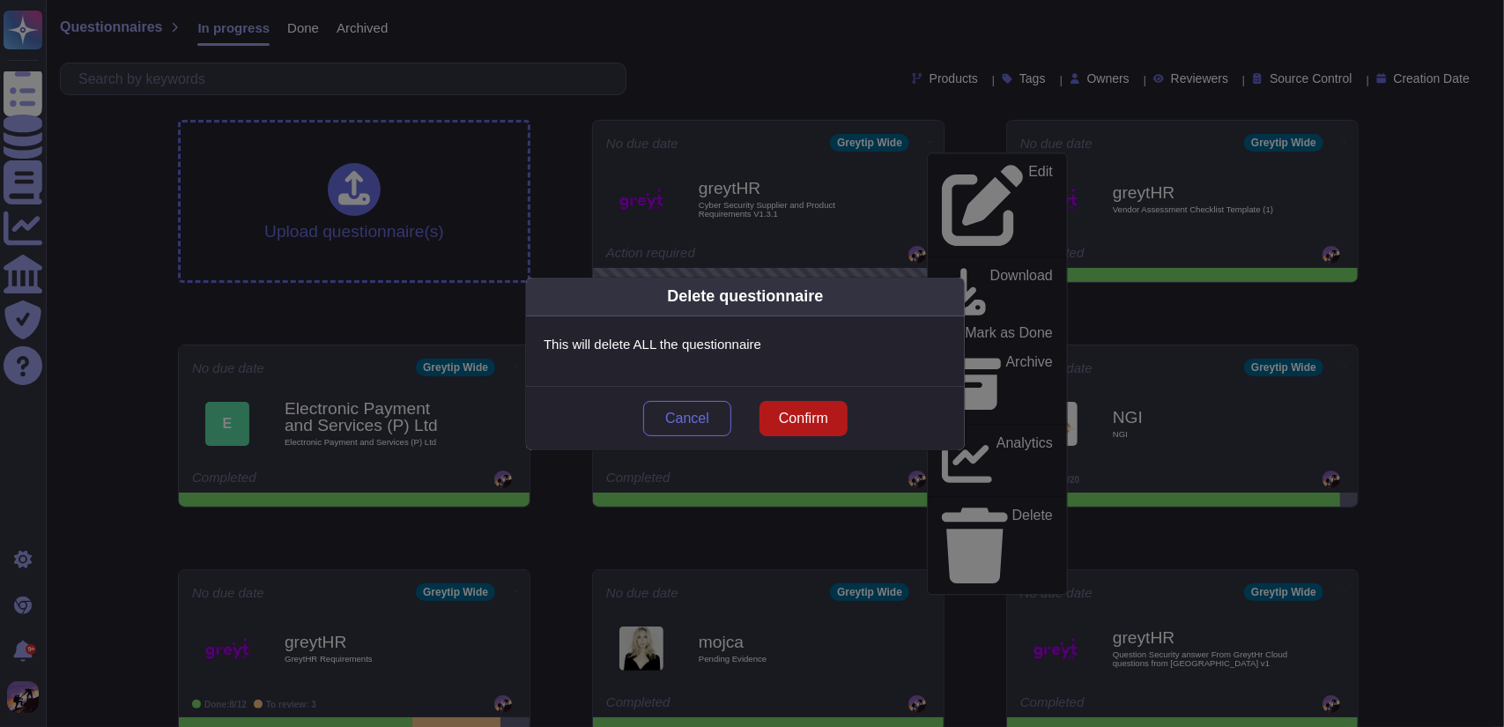
click at [794, 412] on span "Confirm" at bounding box center [803, 419] width 49 height 14
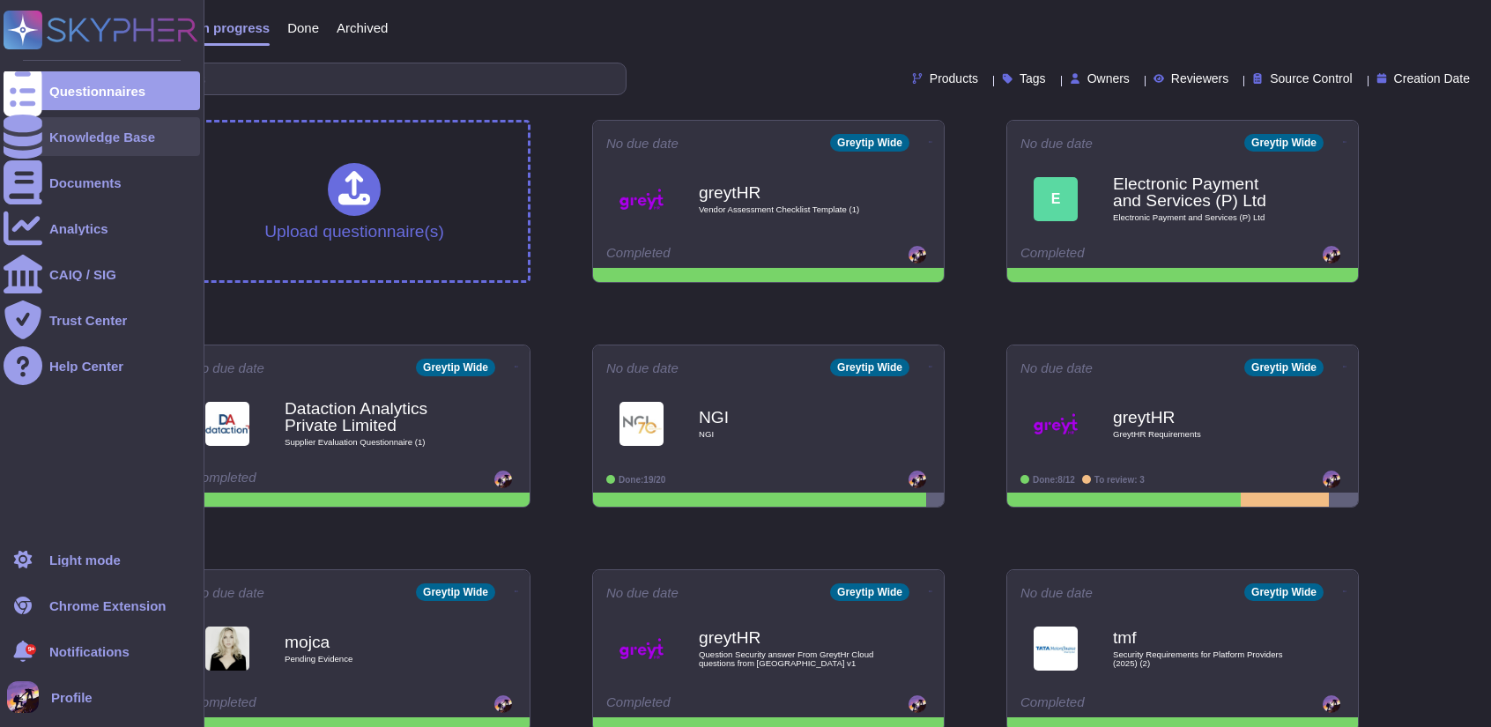
click at [155, 128] on div "Knowledge Base" at bounding box center [102, 136] width 197 height 39
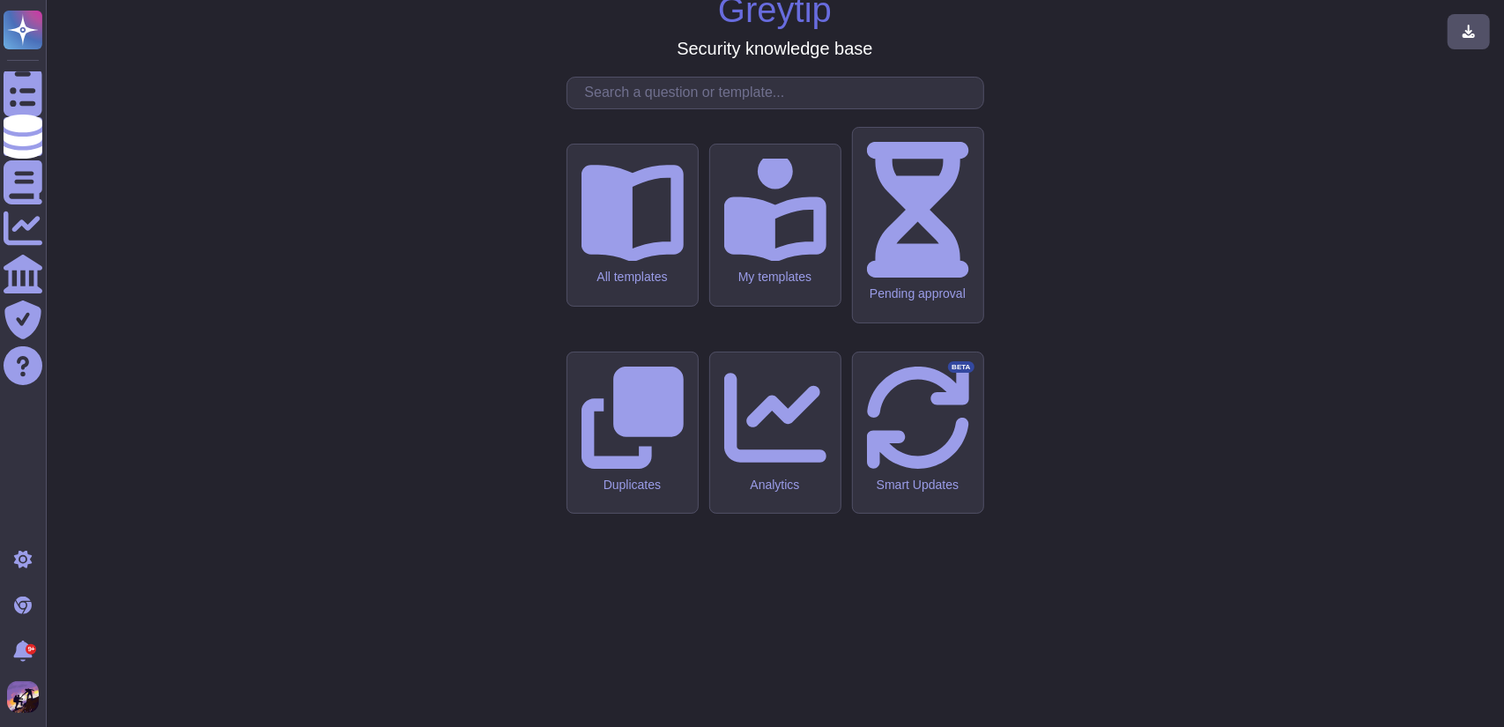
click at [775, 108] on input "text" at bounding box center [779, 93] width 407 height 31
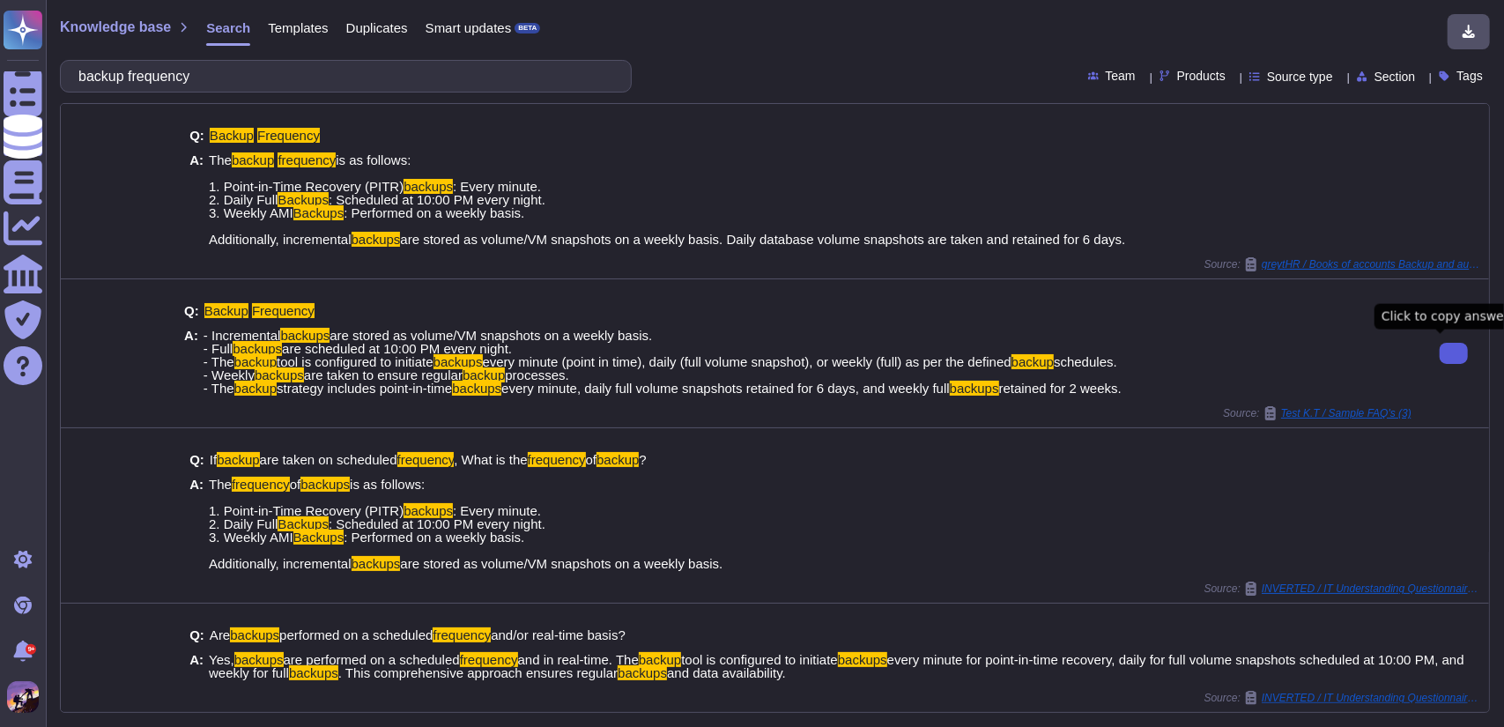
click at [1440, 360] on button at bounding box center [1454, 353] width 28 height 21
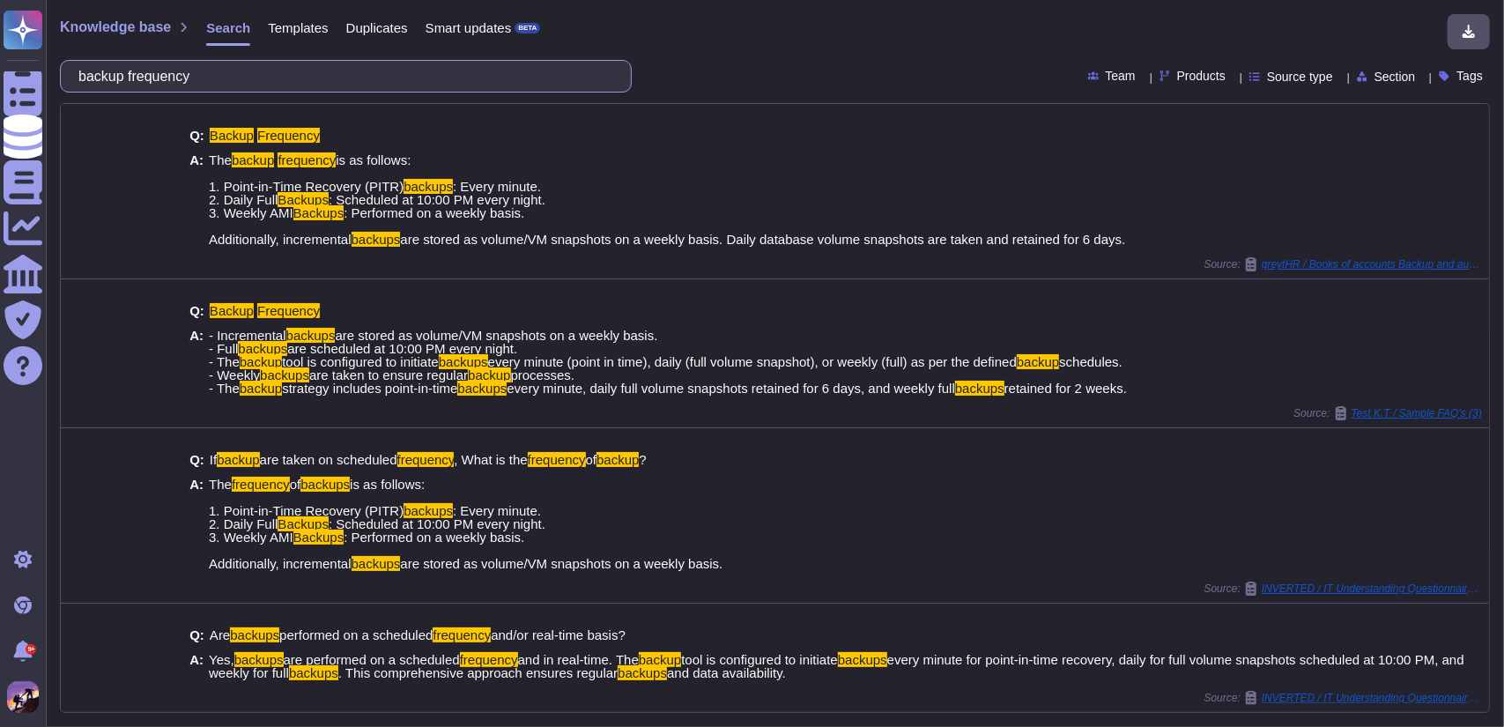
click at [222, 85] on input "backup frequency" at bounding box center [342, 76] width 544 height 31
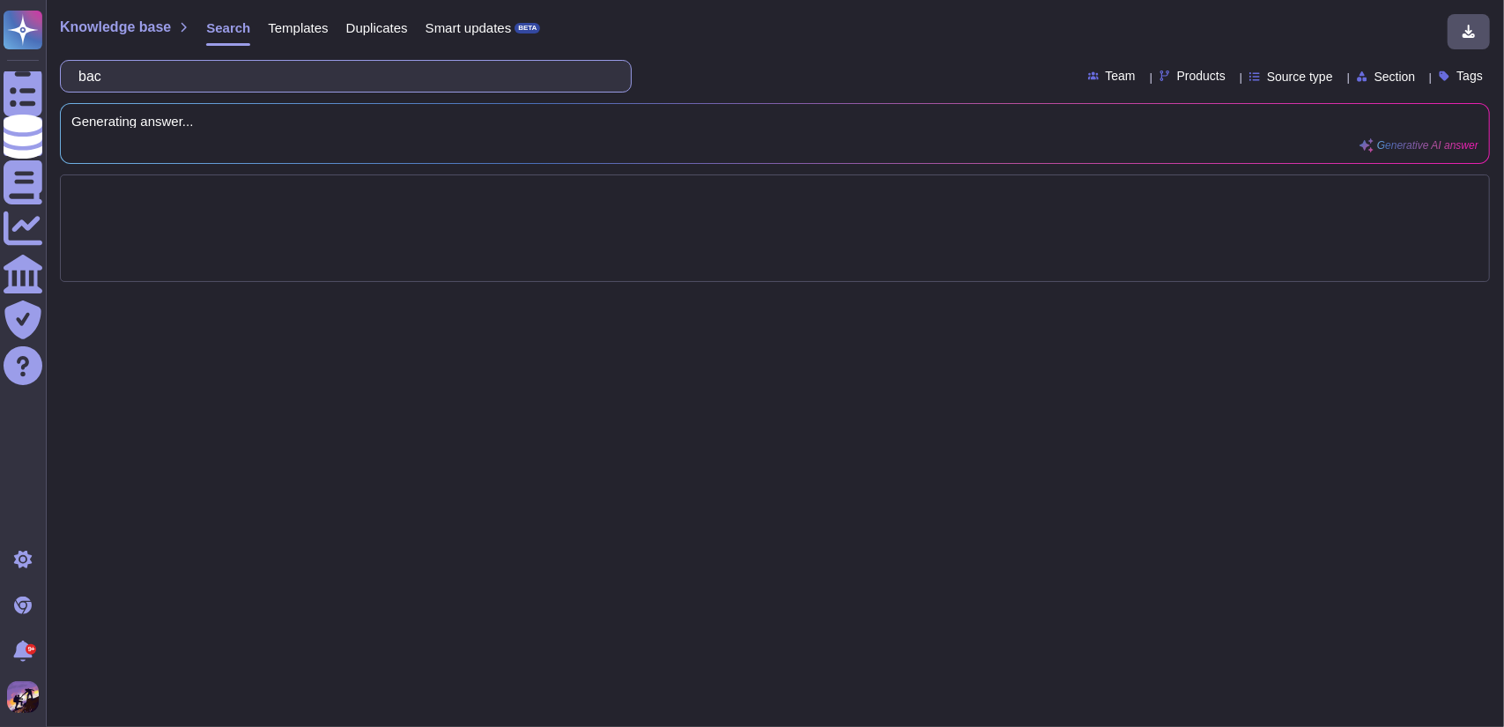
type input "ba"
type input "we need backup frequency"
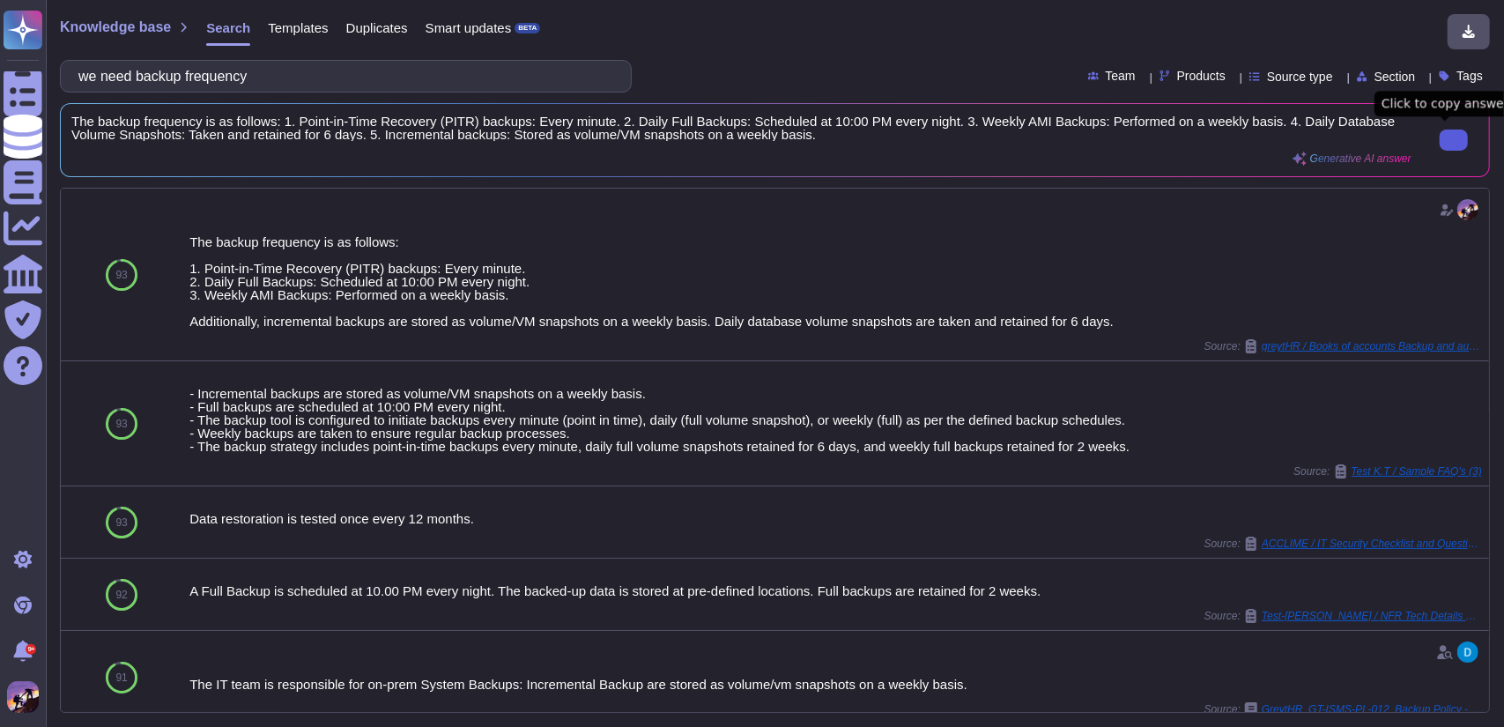
click at [1454, 140] on icon at bounding box center [1454, 140] width 0 height 0
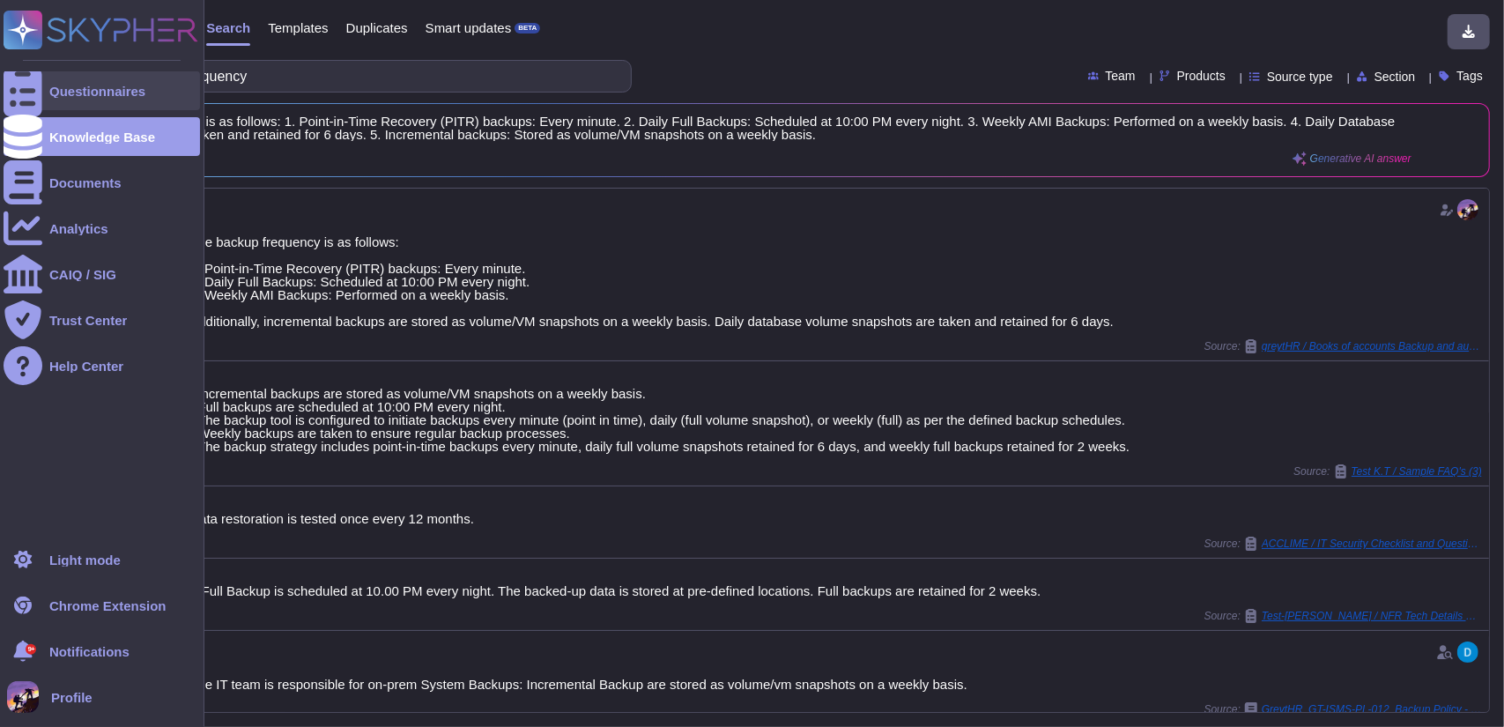
click at [37, 95] on div at bounding box center [23, 90] width 39 height 39
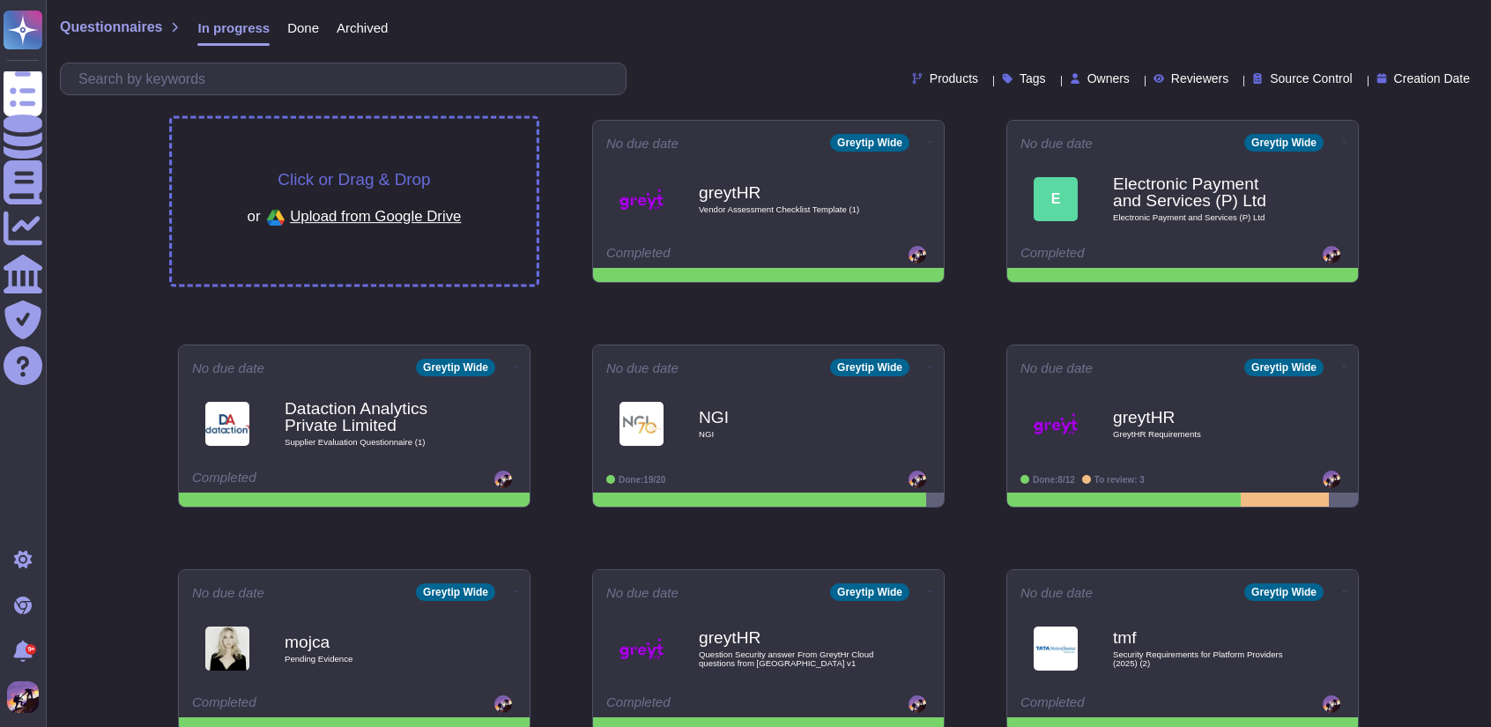
click at [405, 145] on div "Click or Drag & Drop or Upload from Google Drive" at bounding box center [354, 202] width 365 height 166
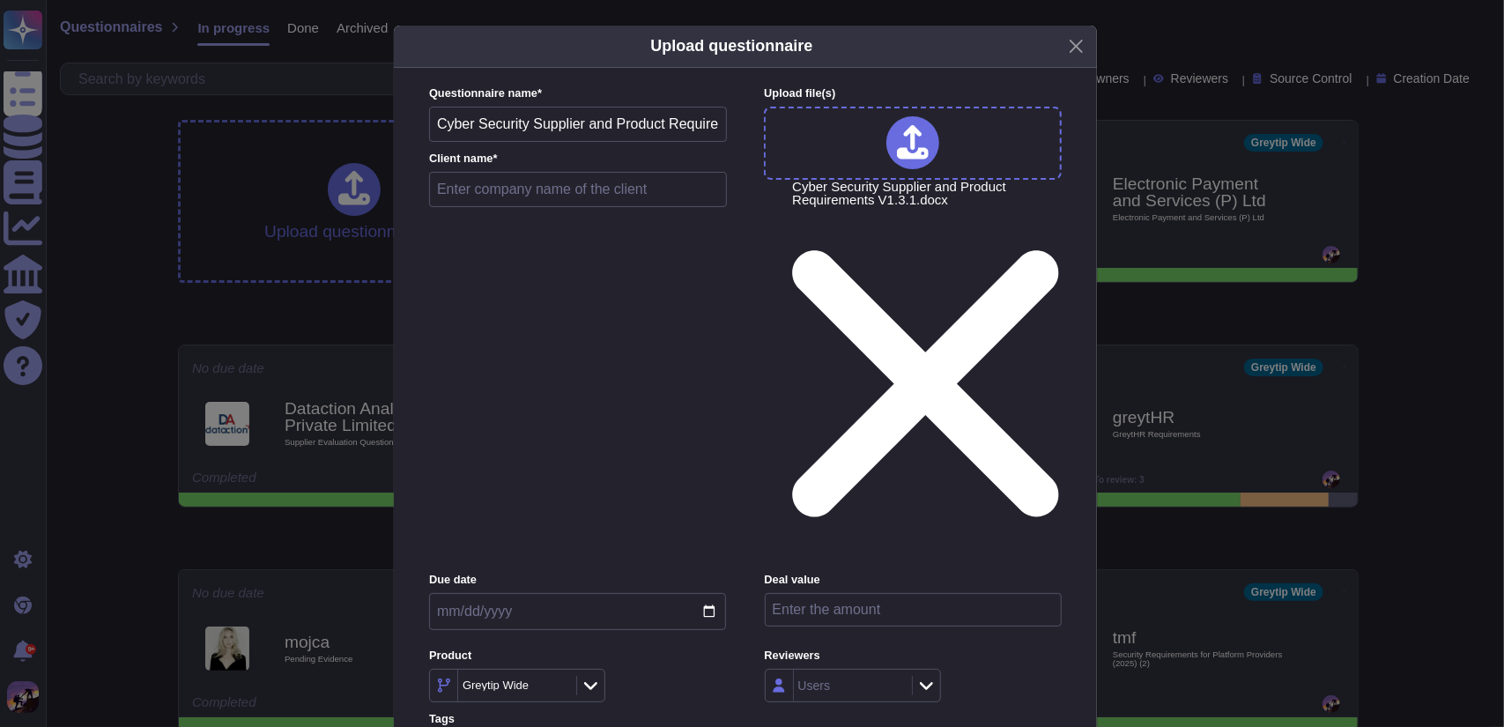
click at [528, 207] on input "text" at bounding box center [578, 189] width 298 height 35
type input "Dataction Analytics Private Limited"
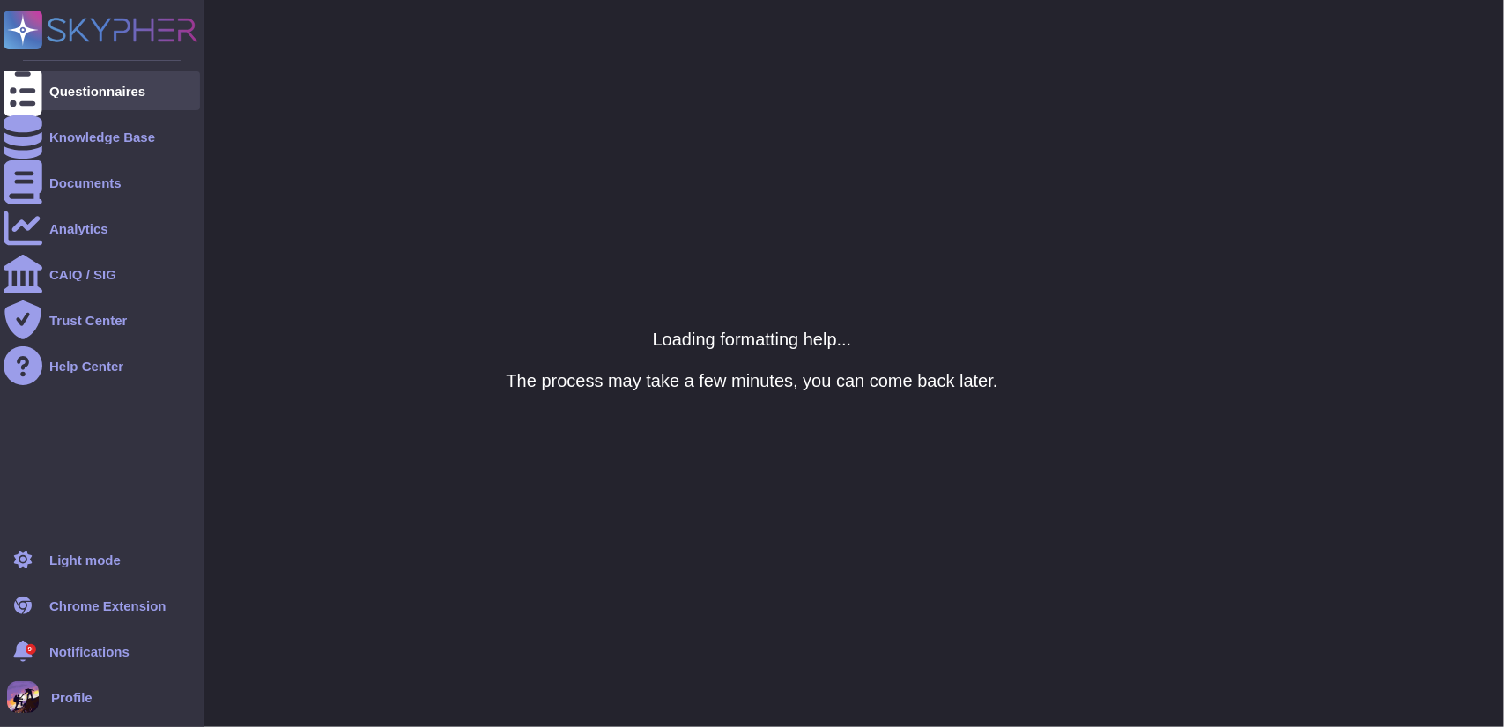
click at [41, 84] on div at bounding box center [23, 90] width 39 height 39
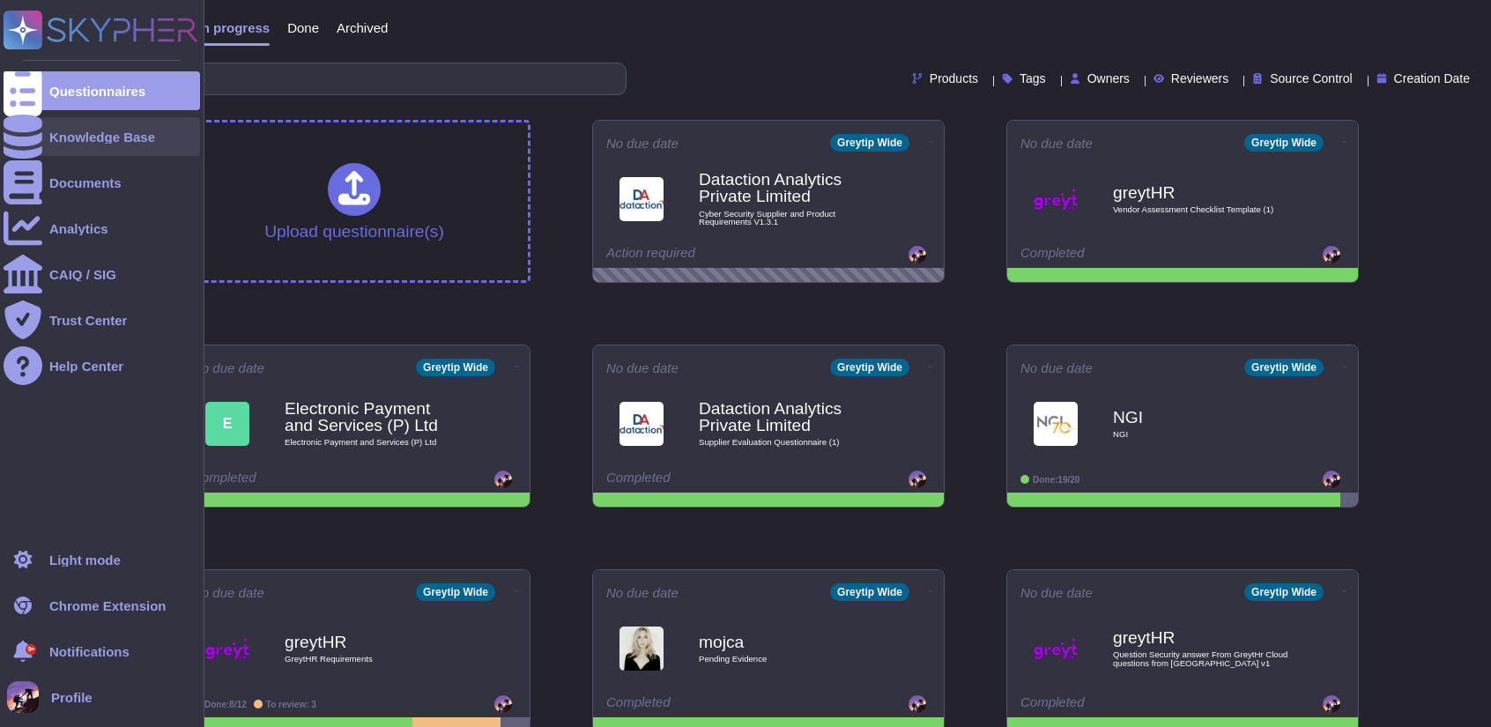
click at [34, 136] on div at bounding box center [23, 136] width 39 height 39
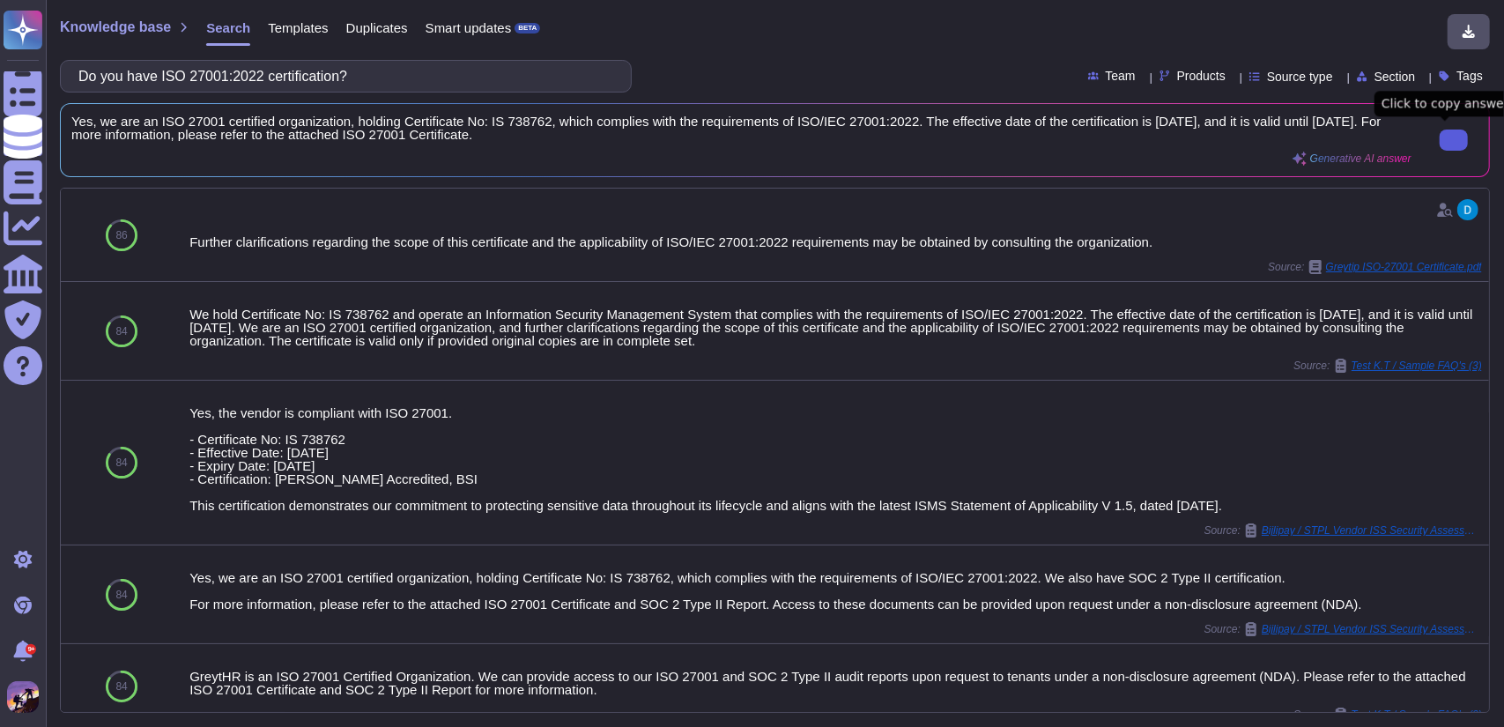
click at [1461, 146] on button at bounding box center [1454, 140] width 28 height 21
click at [479, 89] on input "Do you have ISO 27001:2022 certification?" at bounding box center [342, 76] width 544 height 31
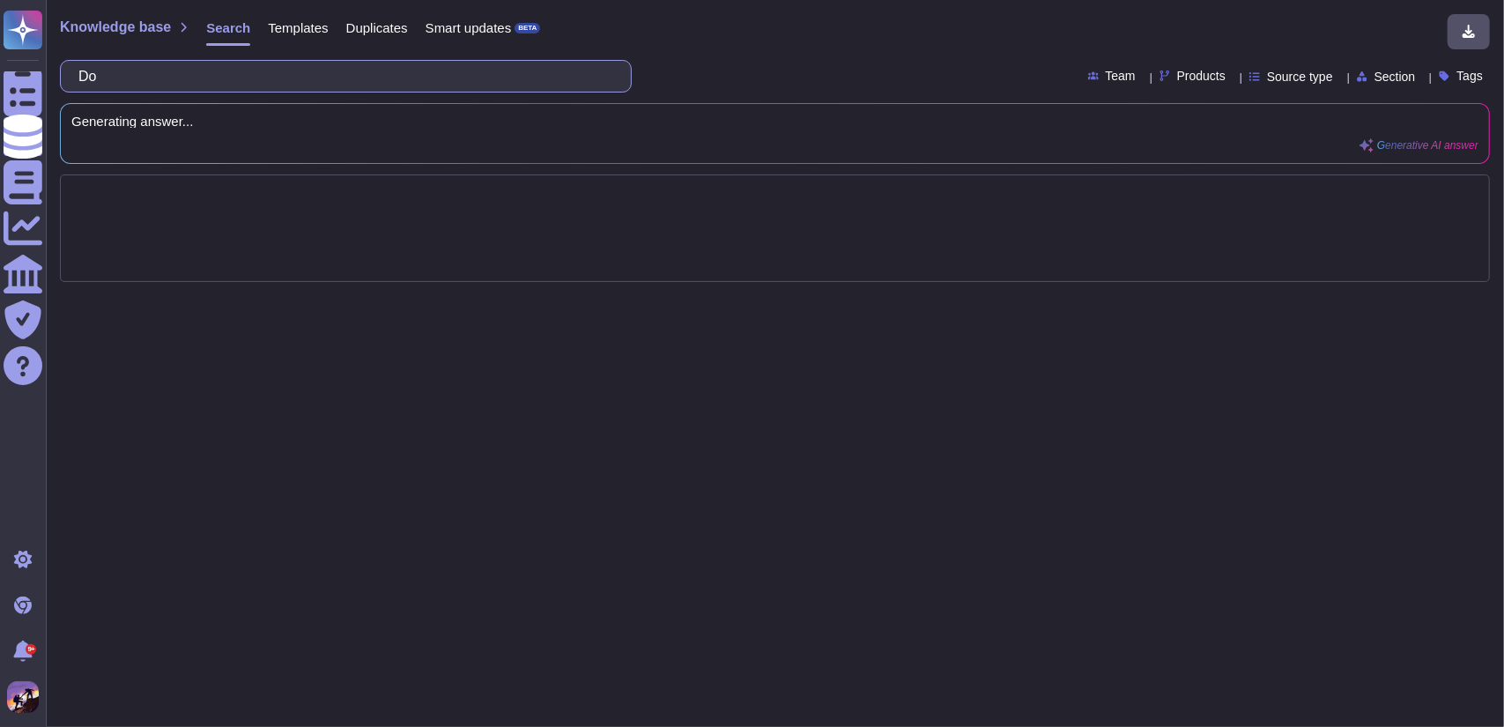
type input "Do"
click at [215, 78] on input "Do these security accreditations apply to the proposed solution?" at bounding box center [342, 76] width 544 height 31
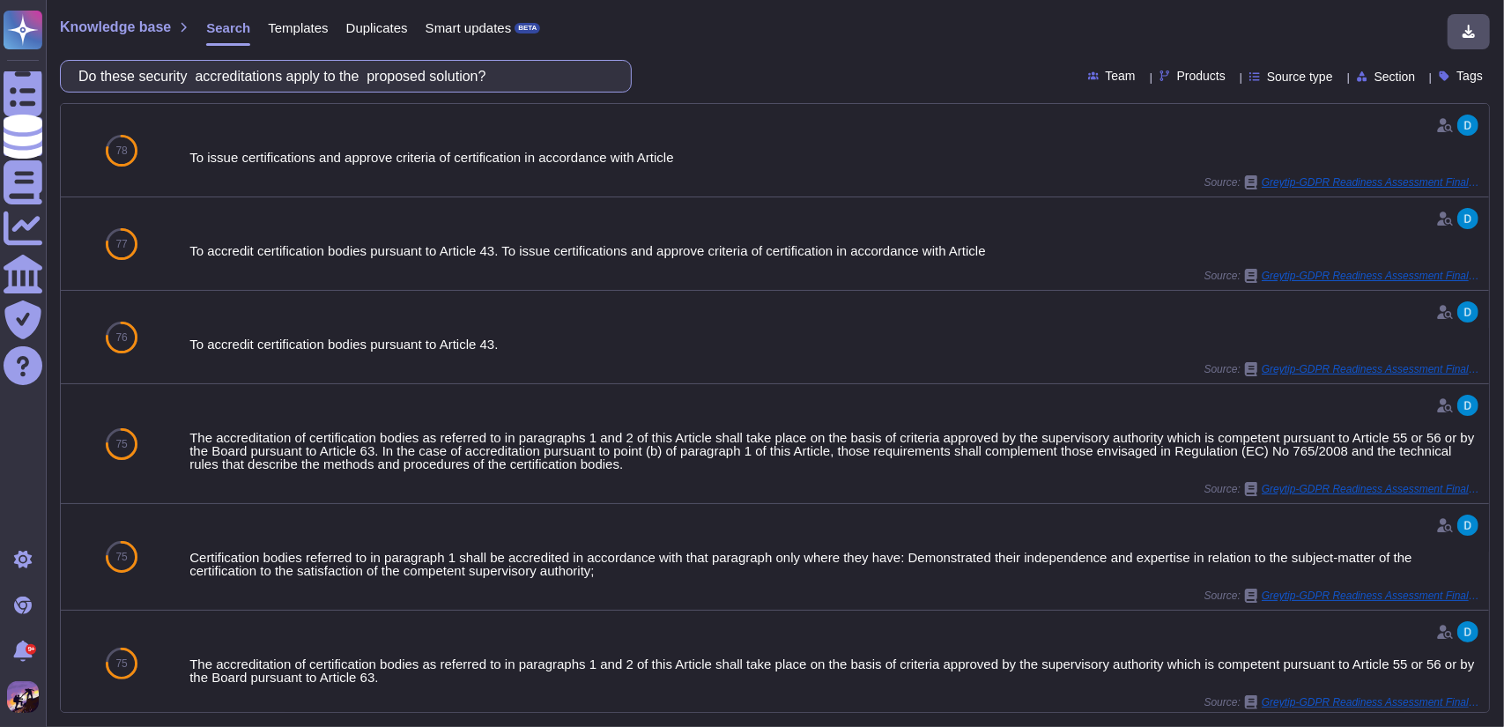
type input "Do these security accreditations apply to the proposed solution?"
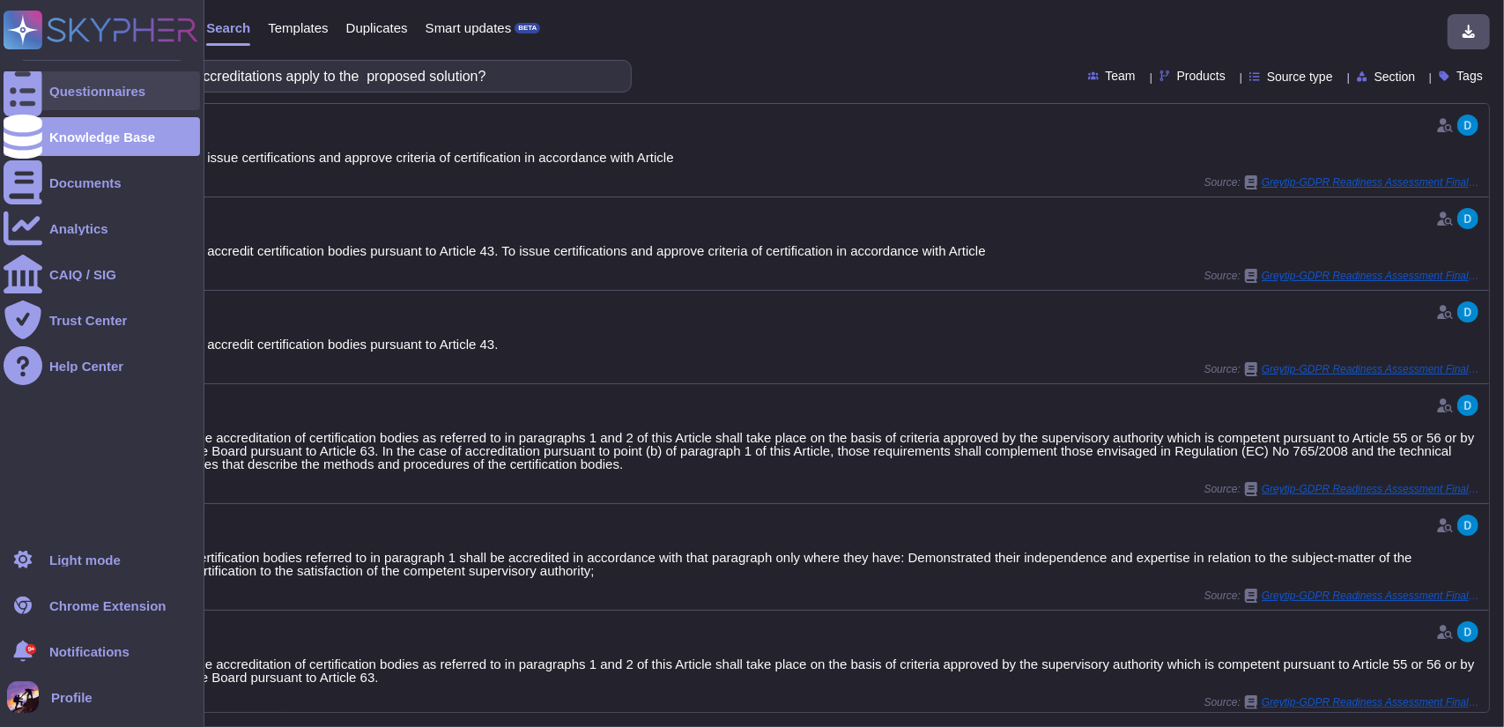
click at [11, 96] on div at bounding box center [23, 90] width 39 height 39
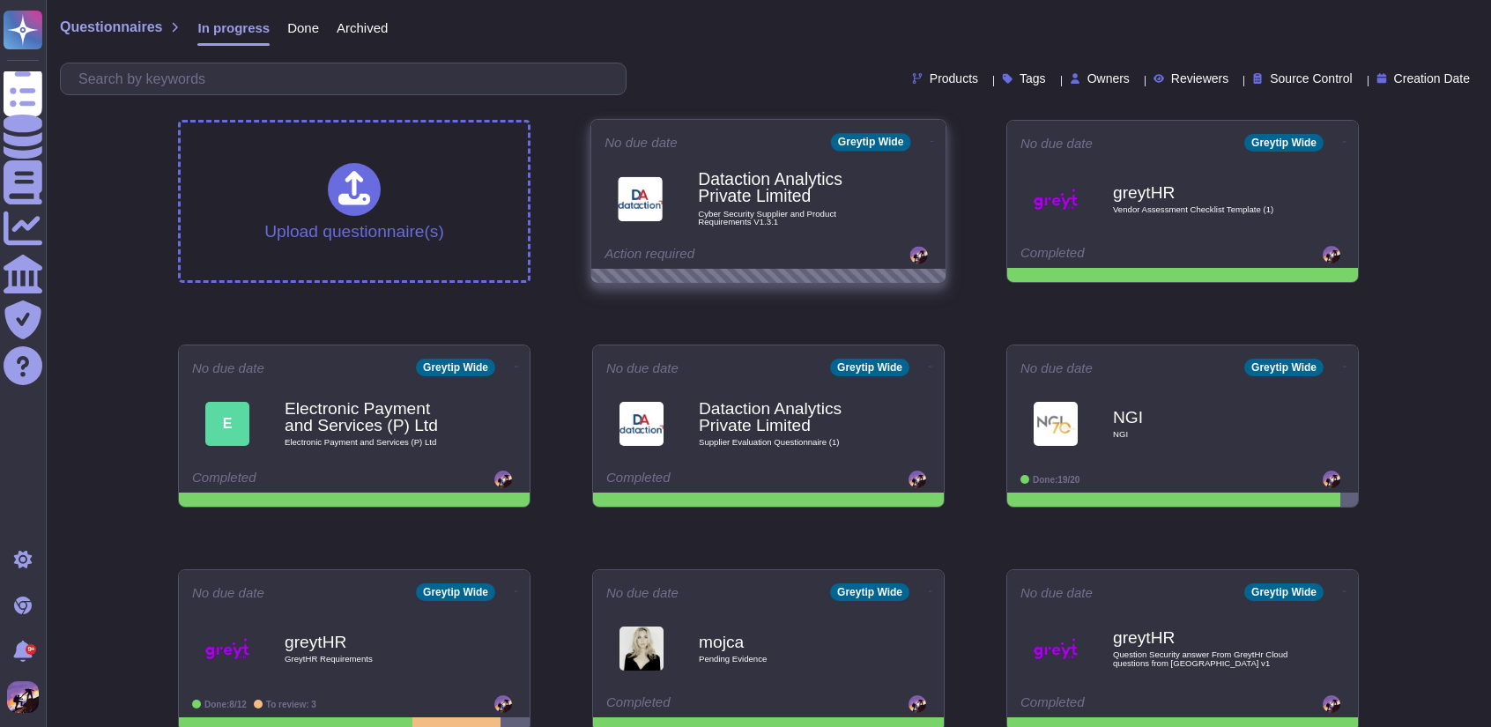
click at [709, 171] on b "Dataction Analytics Private Limited" at bounding box center [787, 188] width 178 height 34
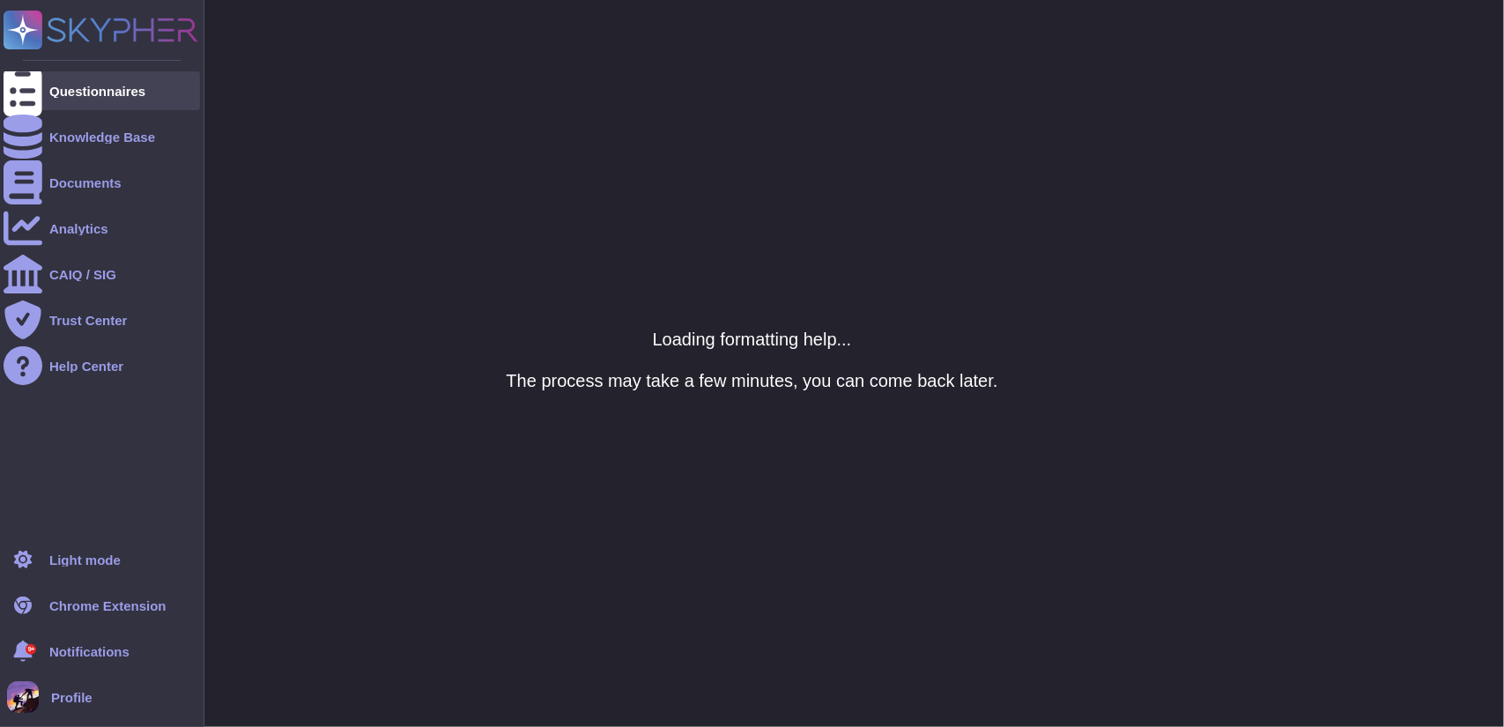
click at [42, 106] on div "Questionnaires" at bounding box center [102, 90] width 197 height 39
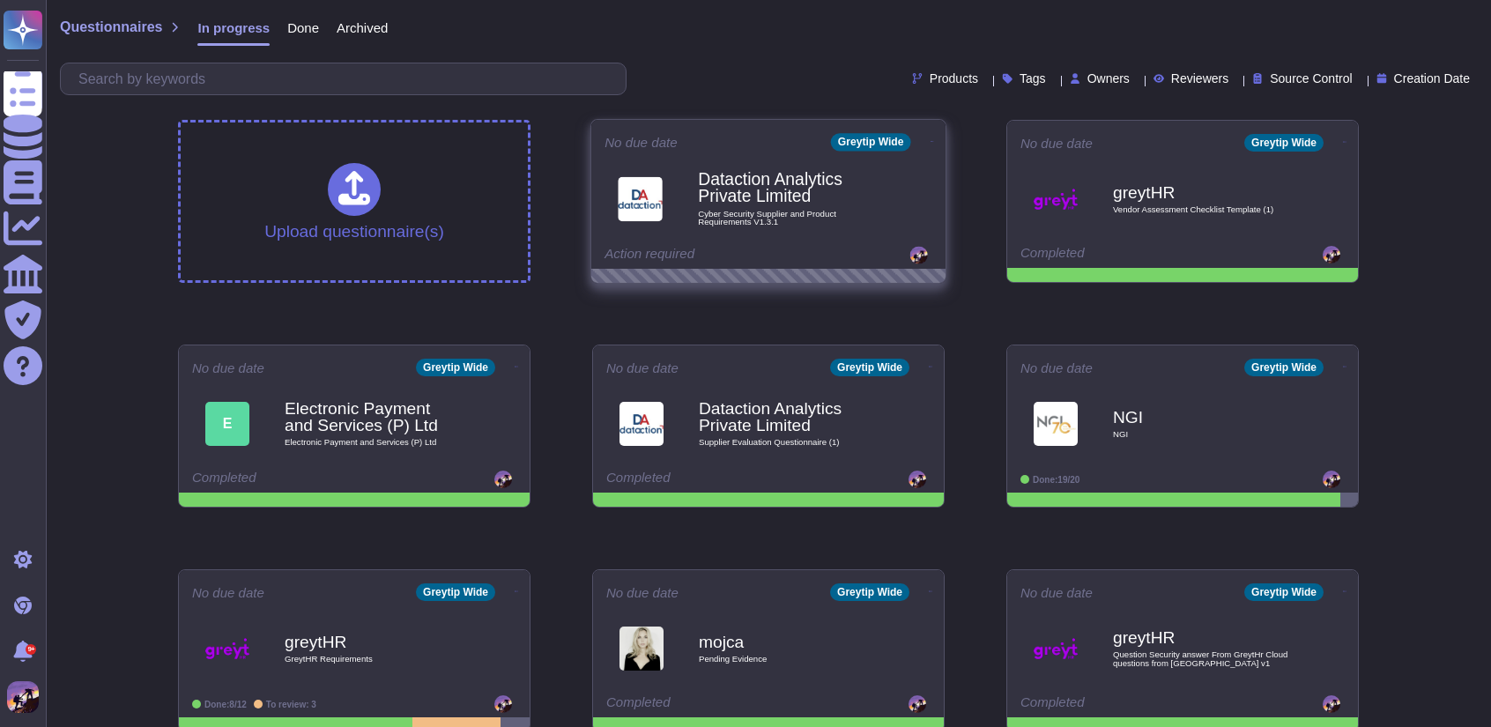
click at [931, 140] on icon at bounding box center [933, 141] width 4 height 4
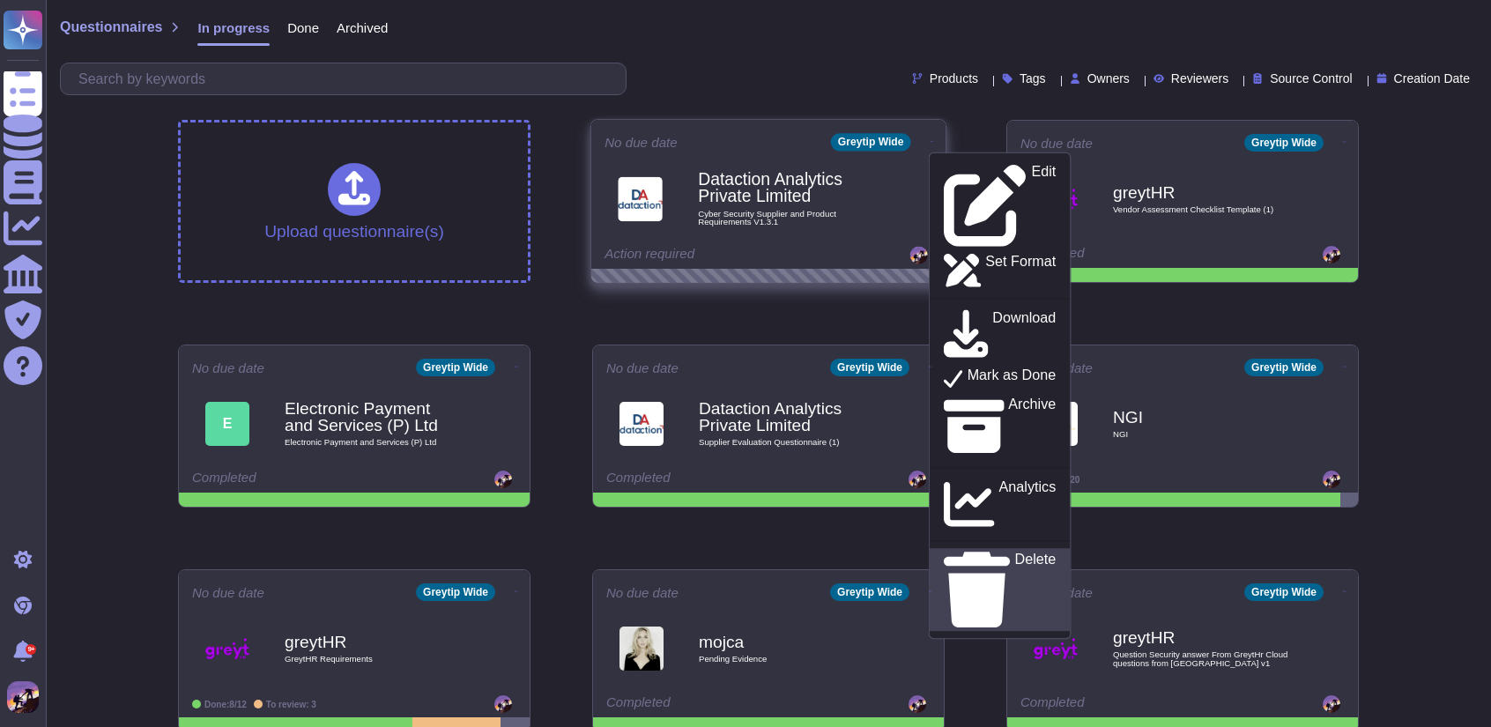
click at [1015, 553] on p "Delete" at bounding box center [1035, 590] width 41 height 75
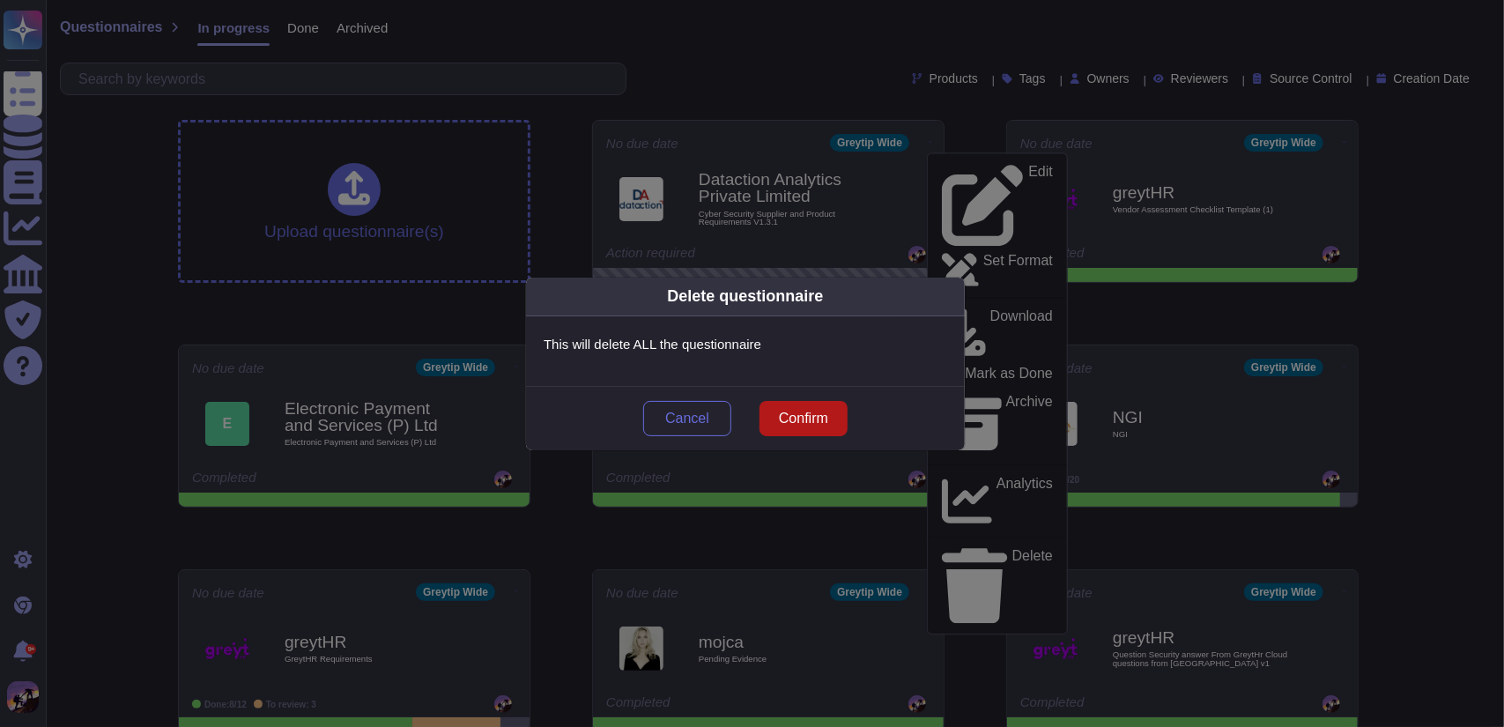
click at [827, 420] on span "Confirm" at bounding box center [803, 419] width 49 height 14
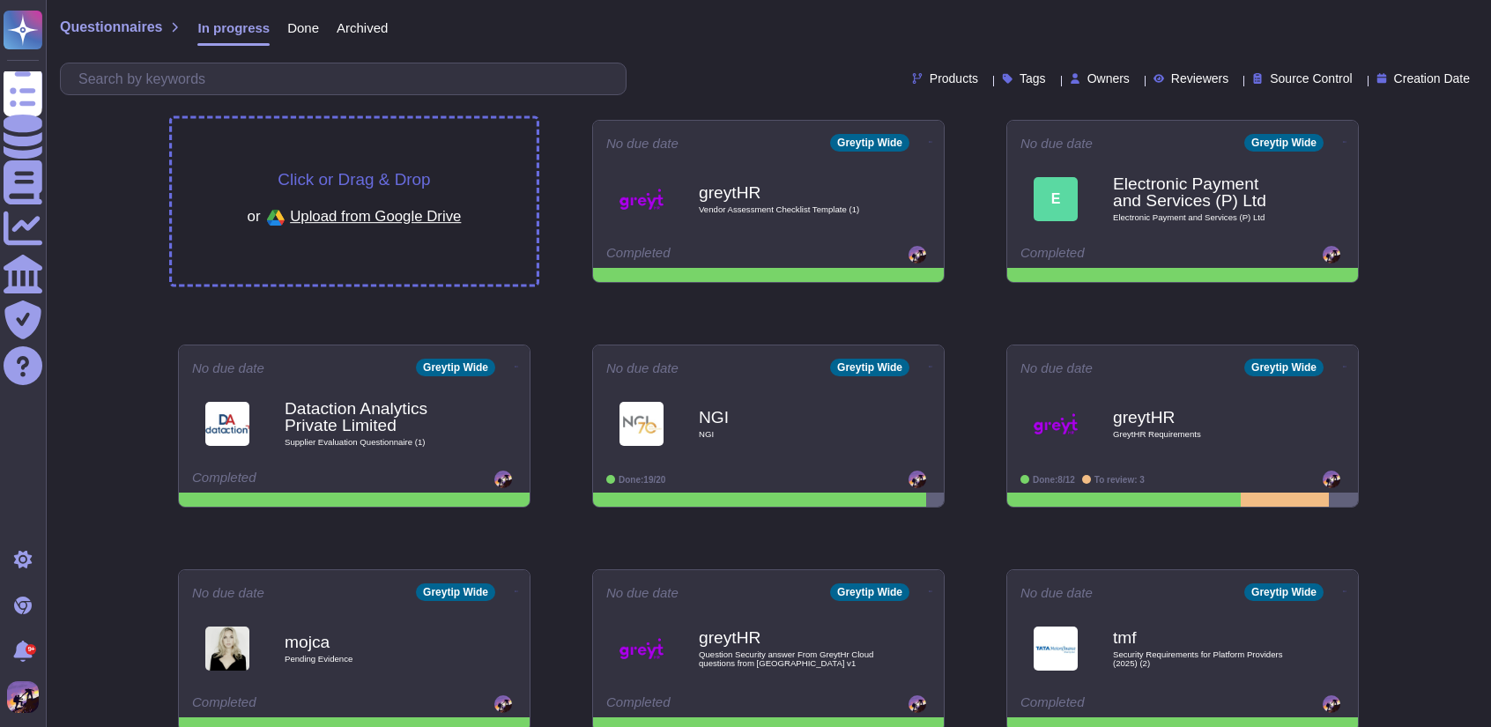
click at [353, 140] on div "Click or Drag & Drop or Upload from Google Drive" at bounding box center [354, 202] width 365 height 166
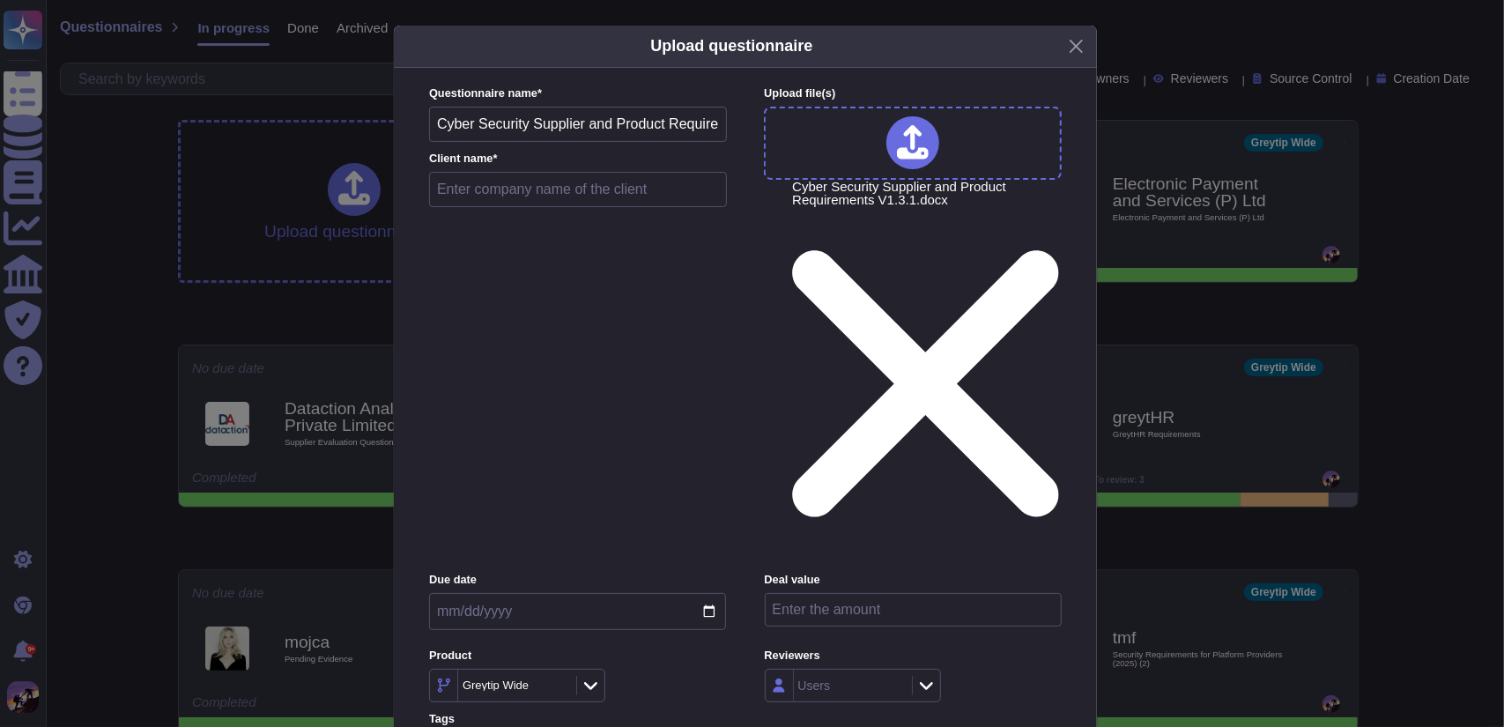
click at [562, 207] on input "text" at bounding box center [578, 189] width 298 height 35
type input "greytHR"
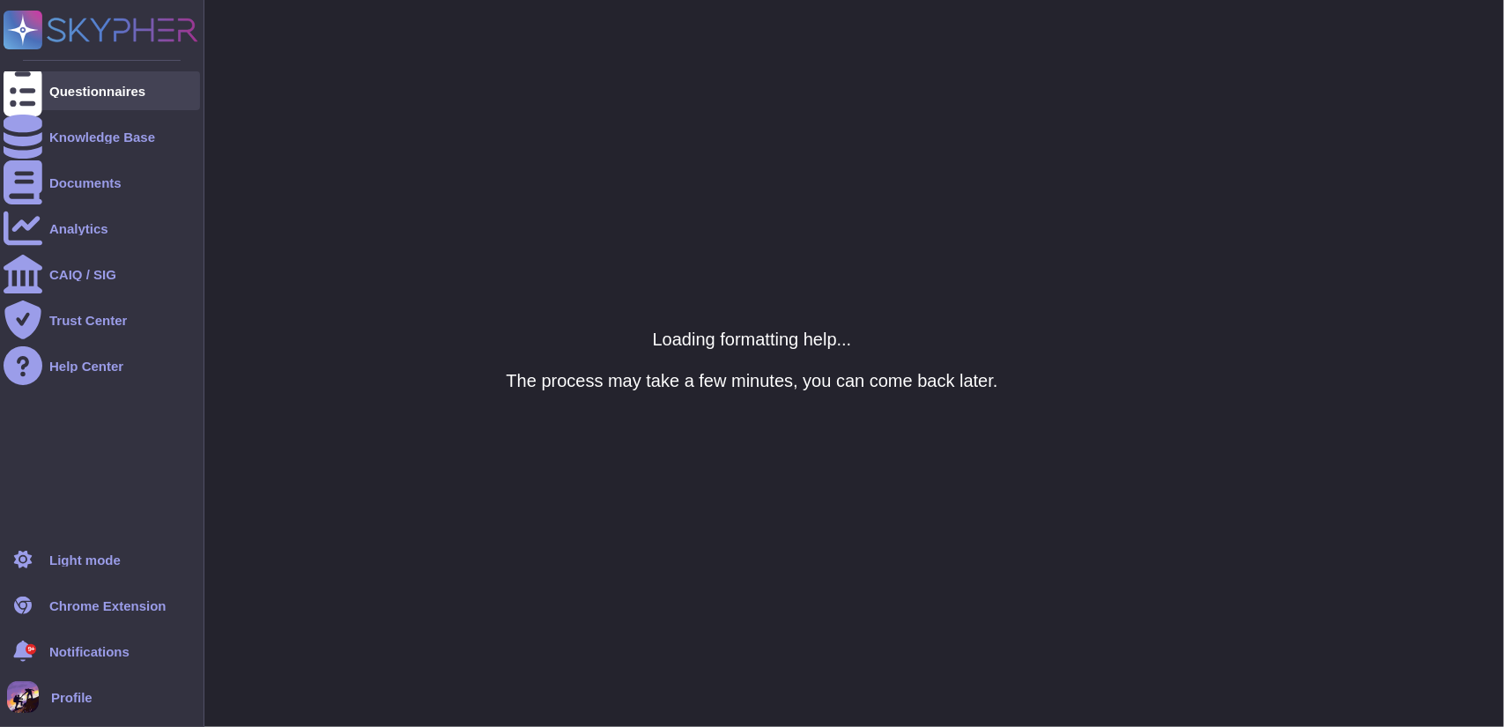
click at [45, 86] on div "Questionnaires" at bounding box center [102, 90] width 197 height 39
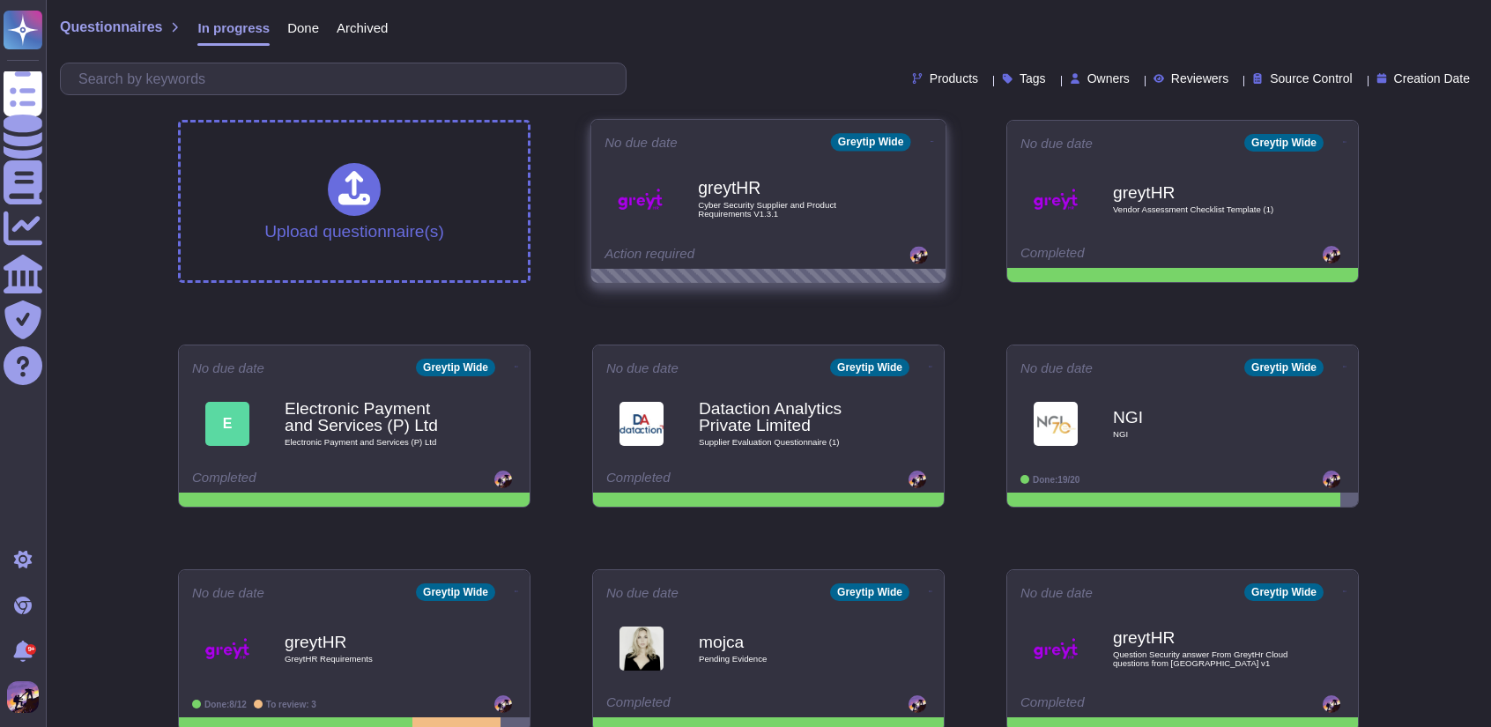
click at [931, 139] on icon at bounding box center [933, 141] width 4 height 4
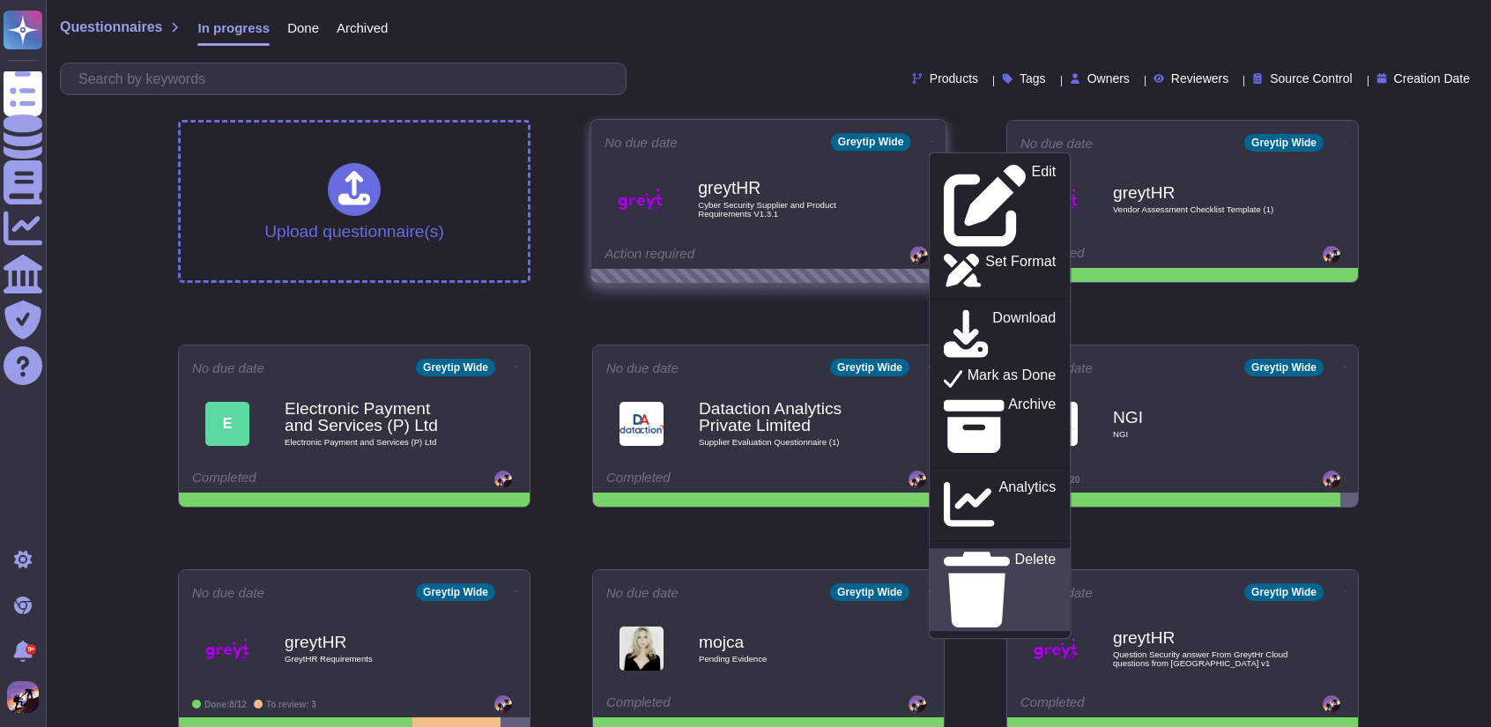
click at [1002, 552] on div "Delete" at bounding box center [1000, 590] width 112 height 76
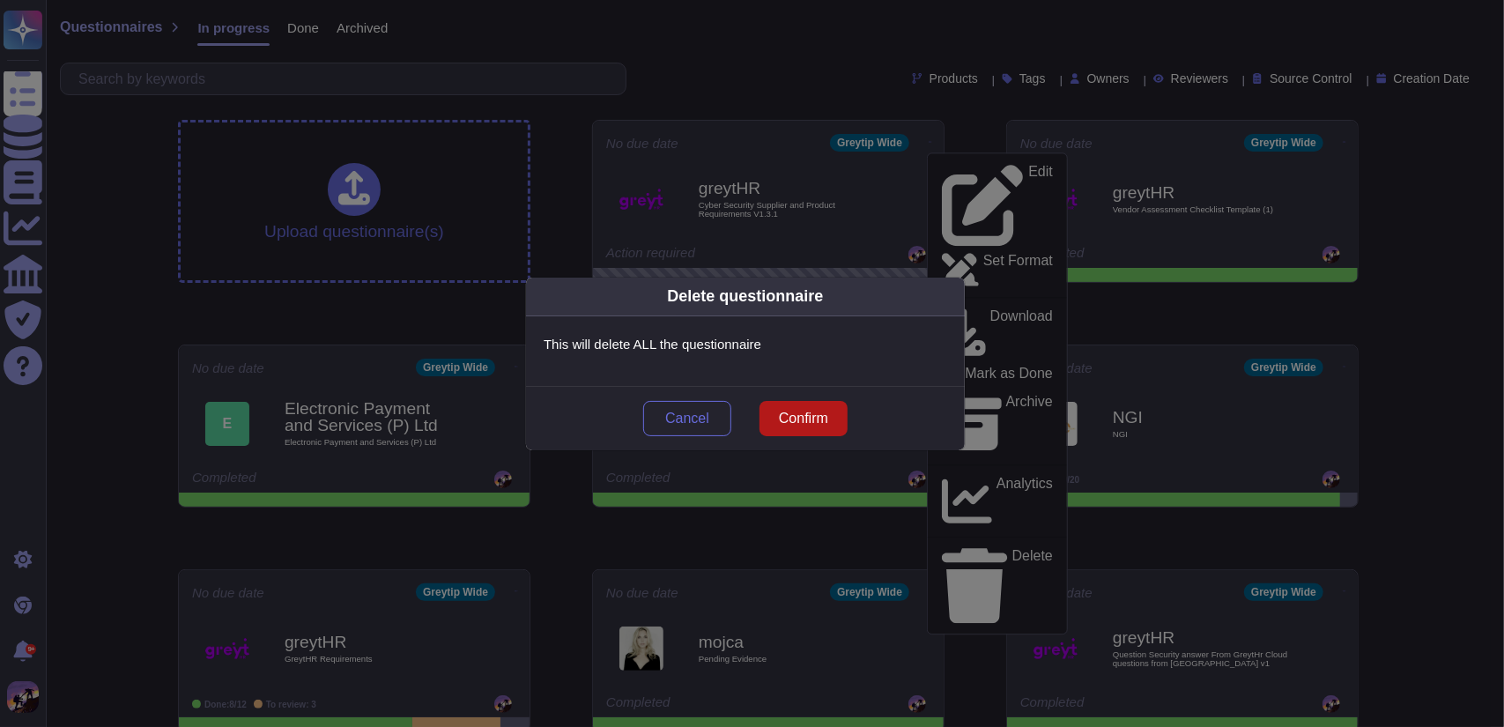
click at [817, 412] on span "Confirm" at bounding box center [803, 419] width 49 height 14
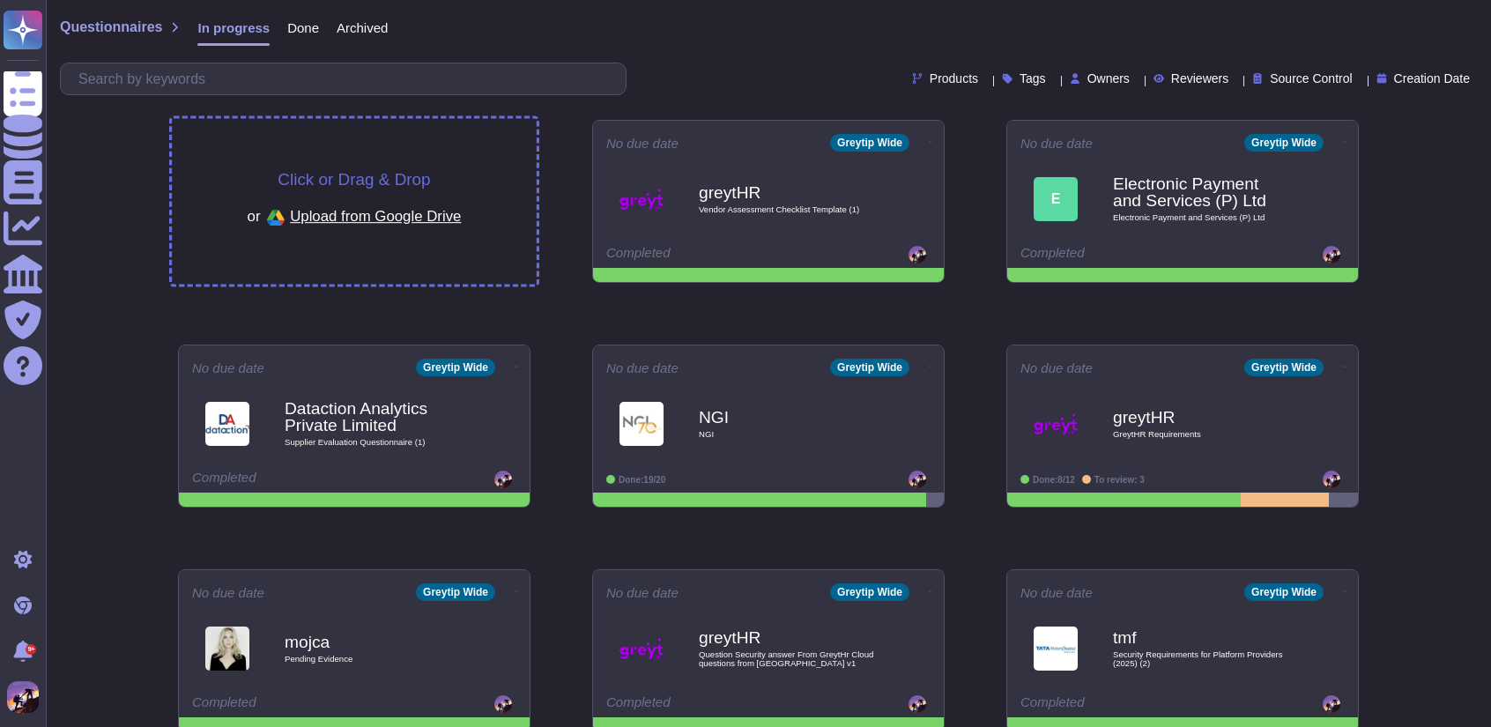
click at [502, 205] on div "Click or Drag & Drop or Upload from Google Drive" at bounding box center [354, 202] width 365 height 166
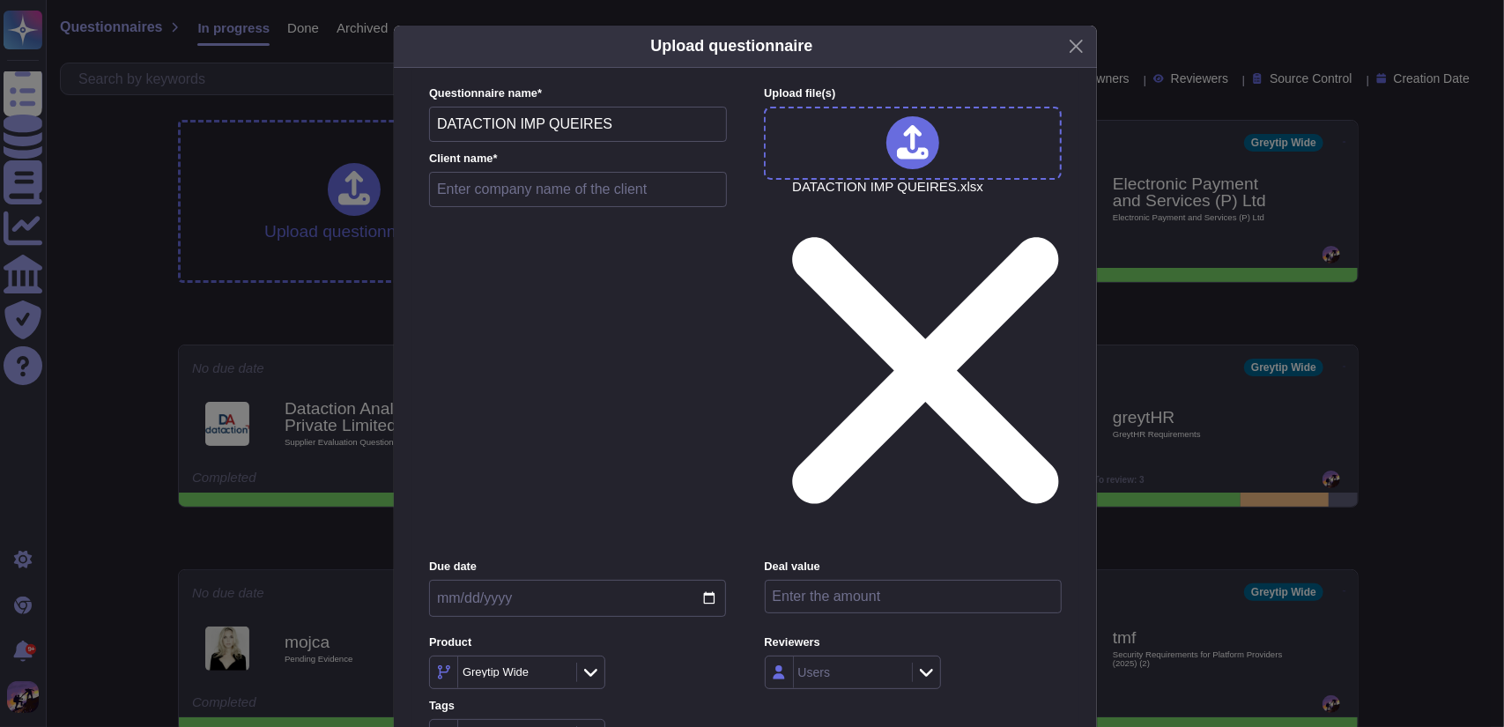
click at [577, 207] on input "text" at bounding box center [578, 189] width 298 height 35
type input "Dataction Analytics Private Limited"
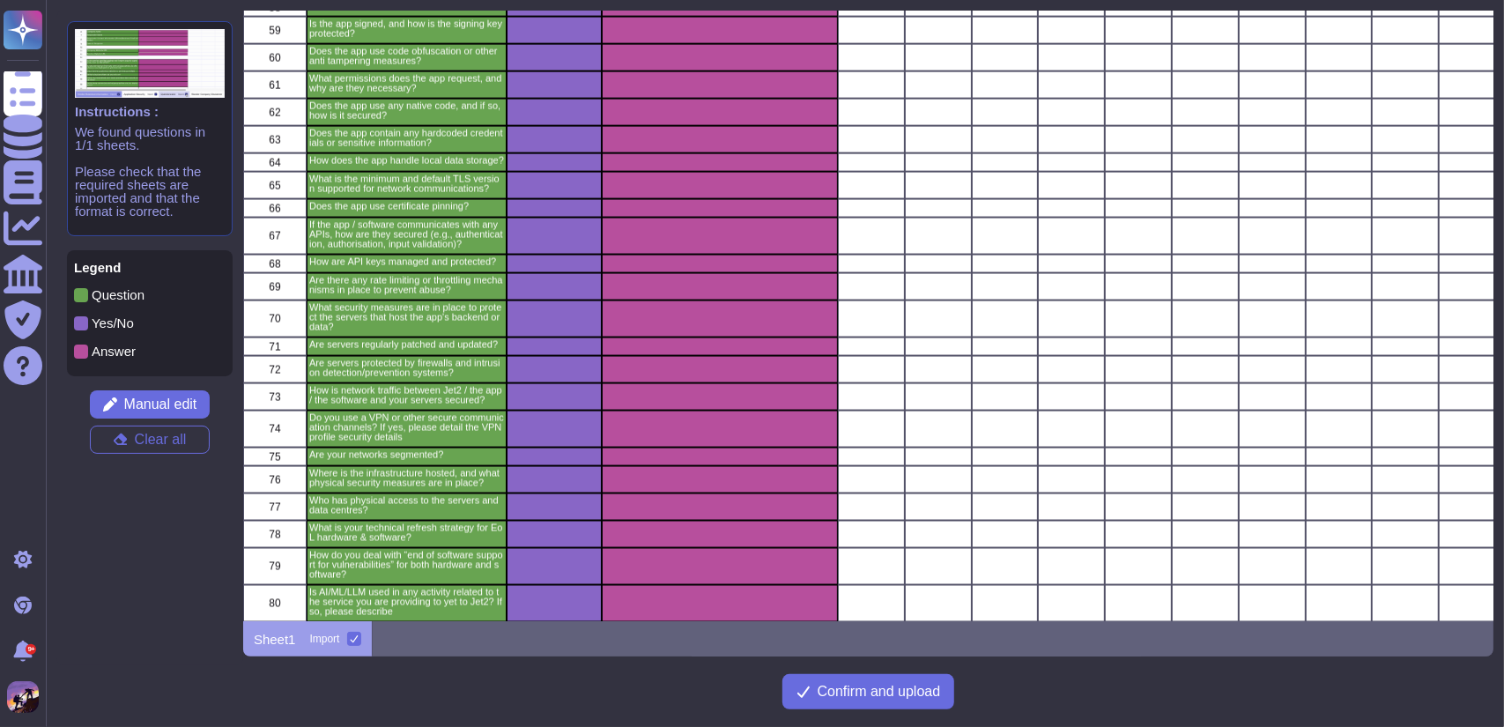
scroll to position [1866, 0]
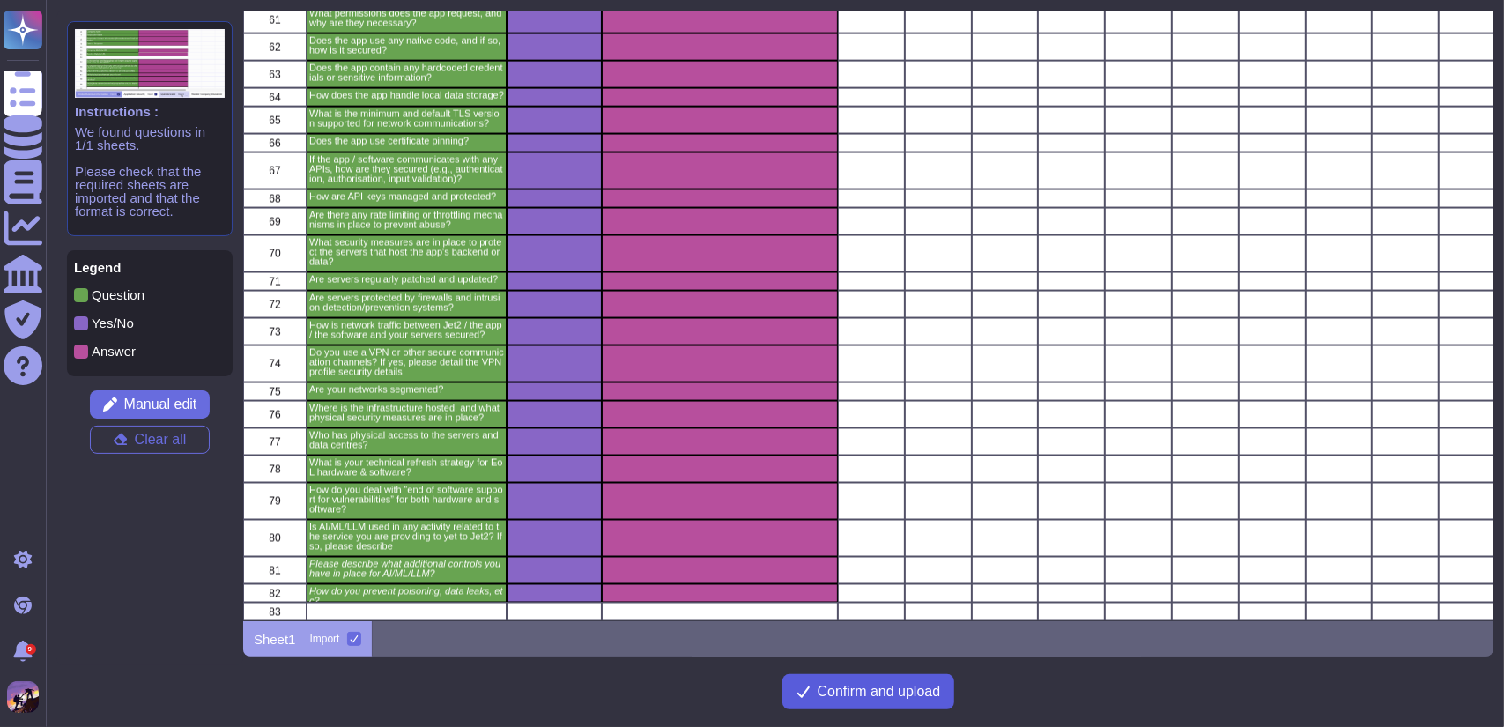
click at [881, 697] on span "Confirm and upload" at bounding box center [879, 692] width 123 height 14
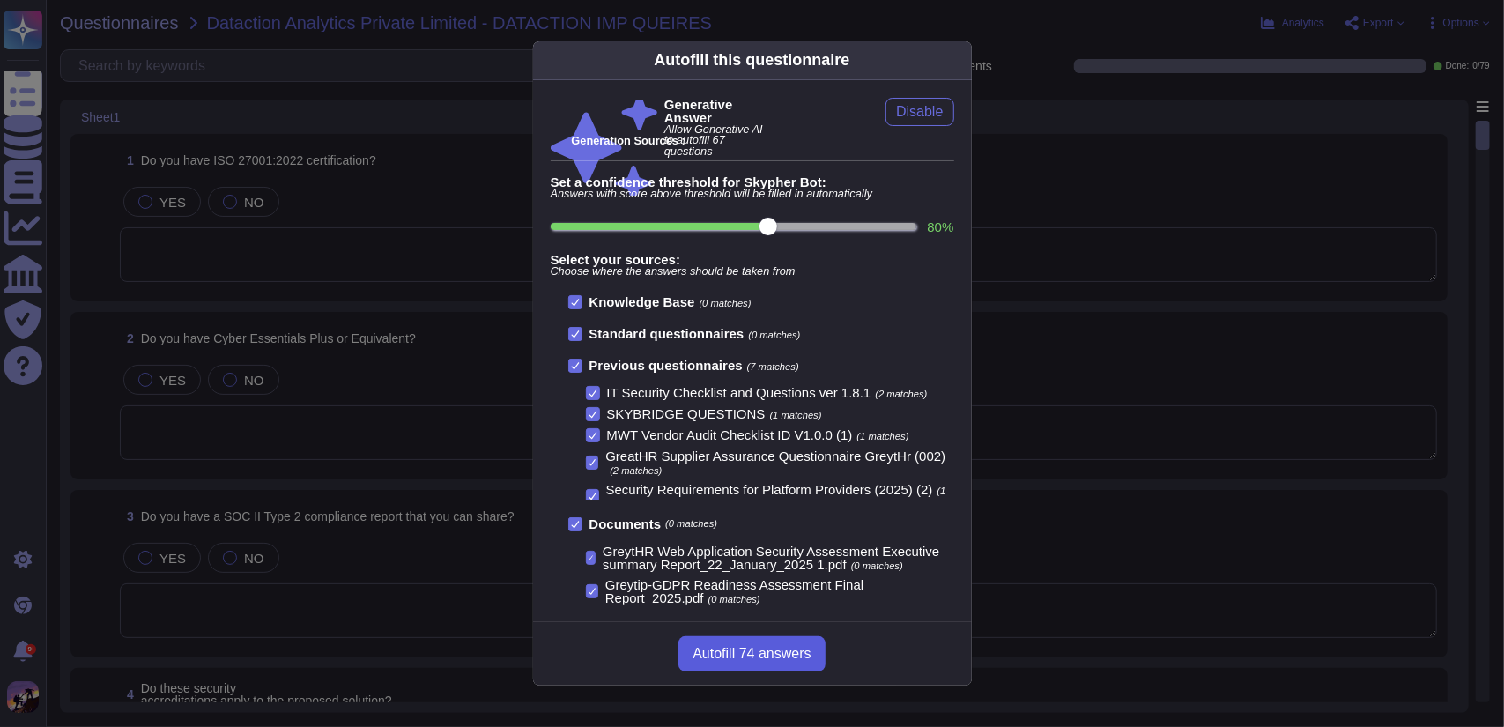
click at [797, 657] on span "Autofill 74 answers" at bounding box center [752, 654] width 118 height 14
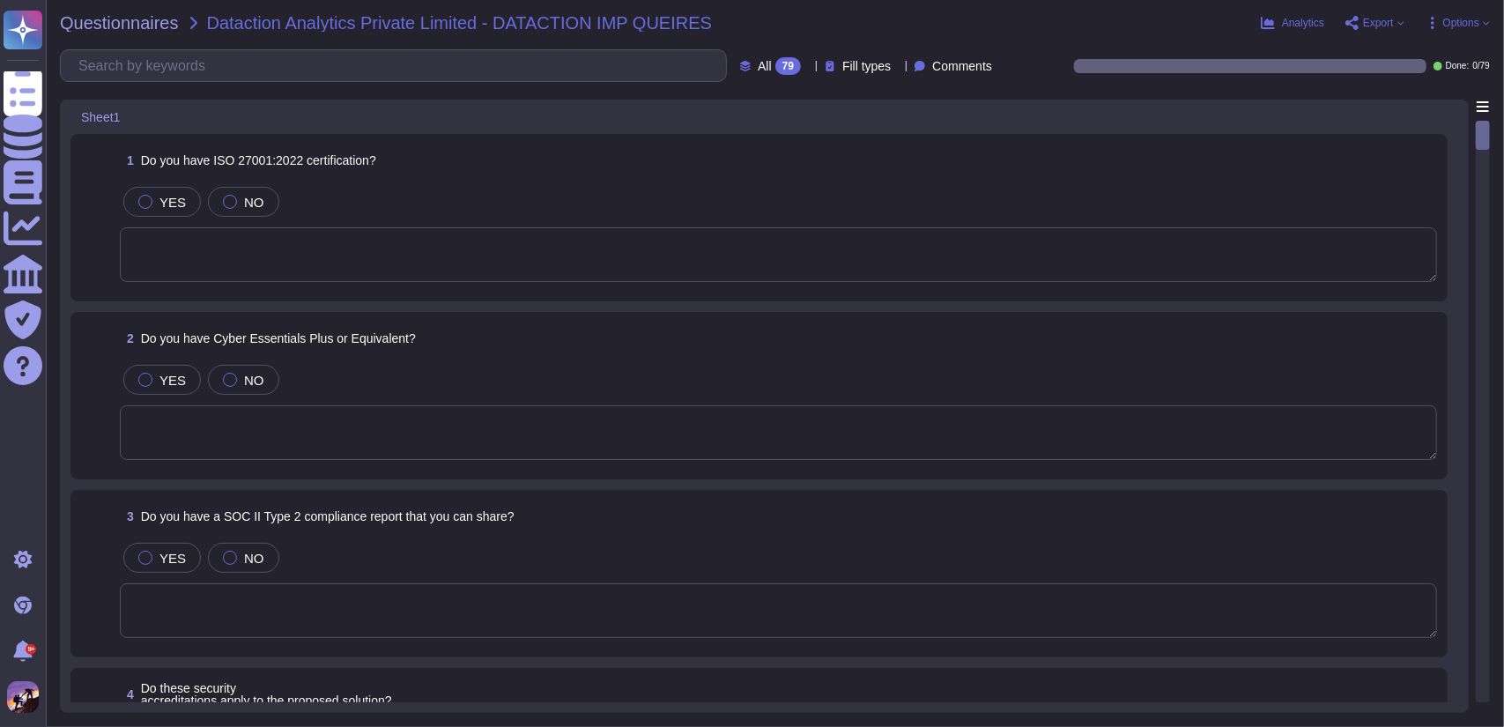
type textarea "Yes, we are an ISO 27001 certified organization, holding Certificate No: IS 738…"
type textarea "Yes, we have a SOC 2 Type II compliance report that covers the period from Janu…"
type textarea "Yes, the approved certification mechanisms, such as the ISO 27001 Certificate, …"
type textarea "Yes, we conduct both internal and external audits. Our internal audit team perf…"
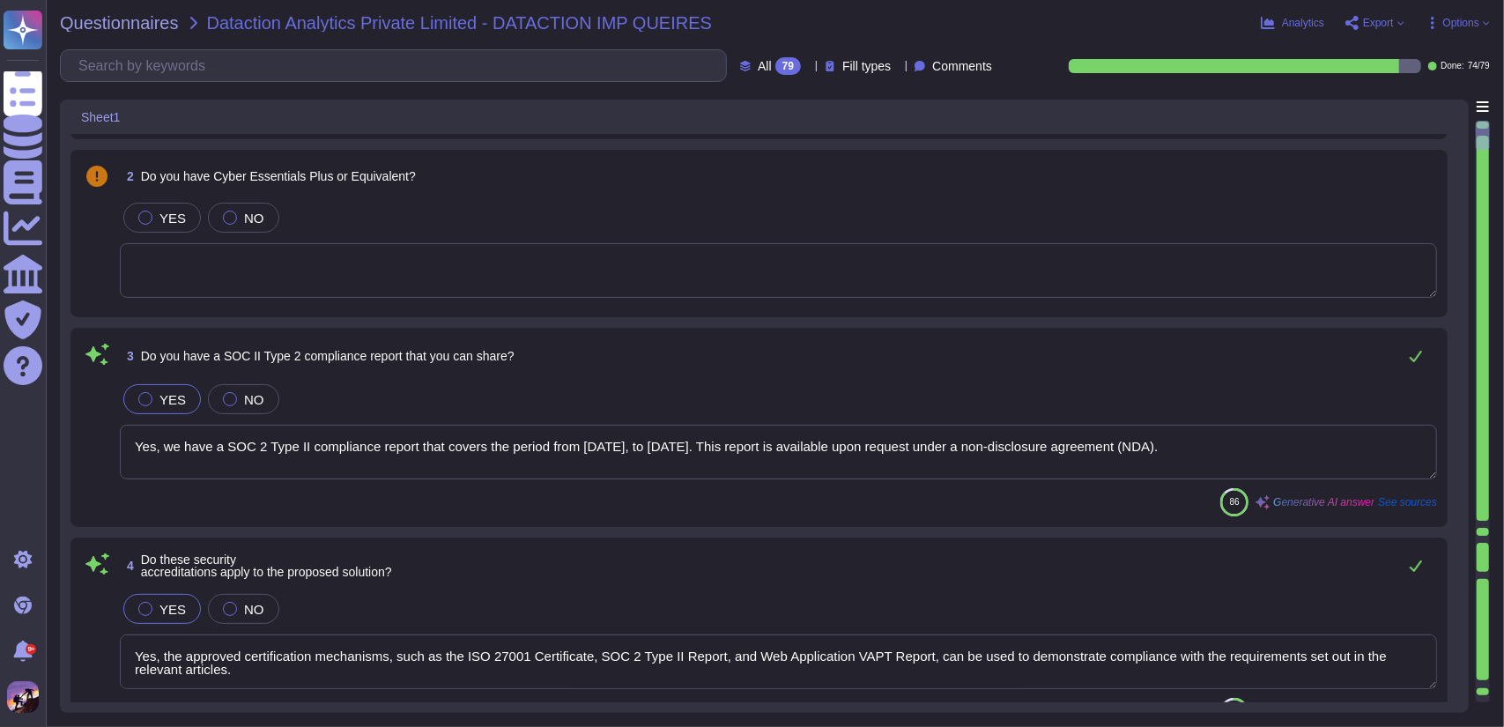
type textarea "Yes, we have a formal risk management process in place that includes identifyin…"
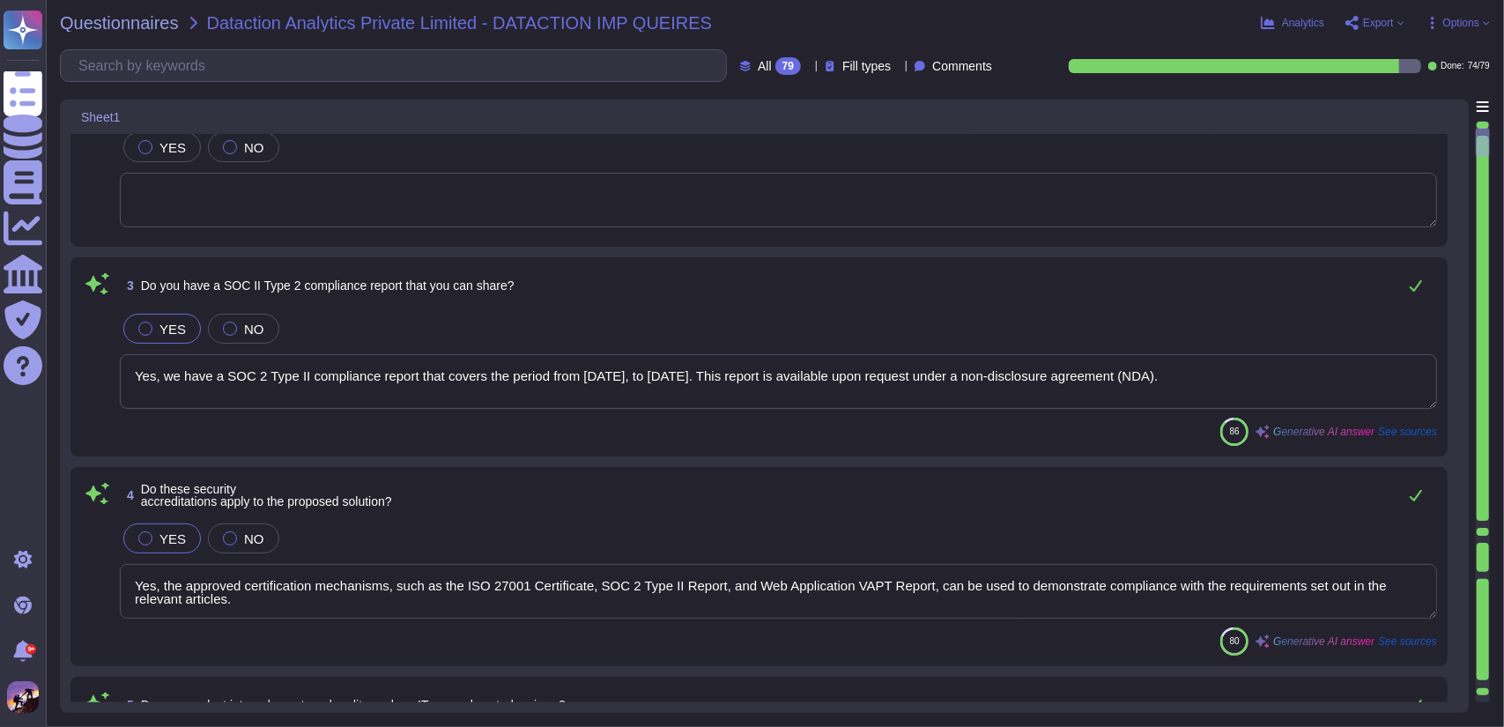
type textarea "Yes, we have a formal secure development framework in place, which includes sec…"
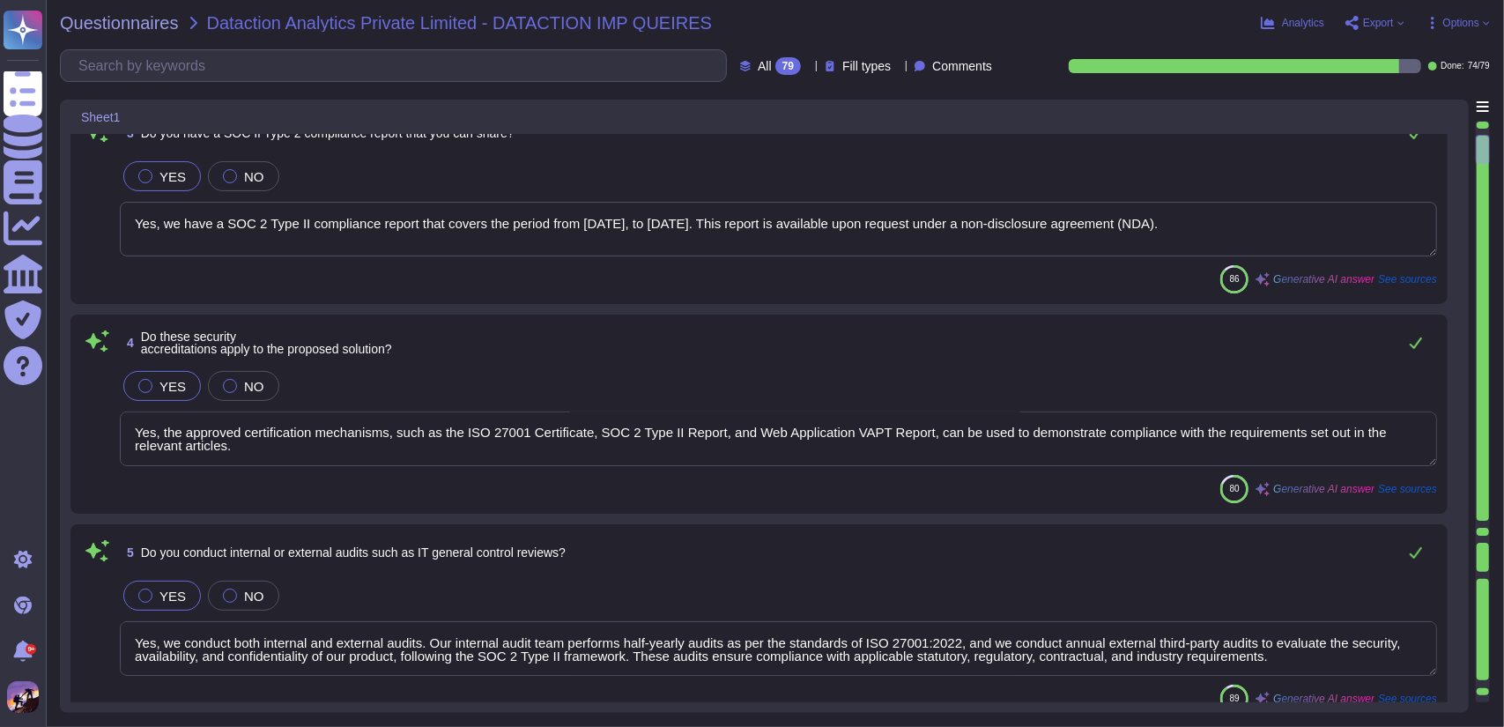
type textarea "Yes, we have a formal Security Incident Management Process in place. This proce…"
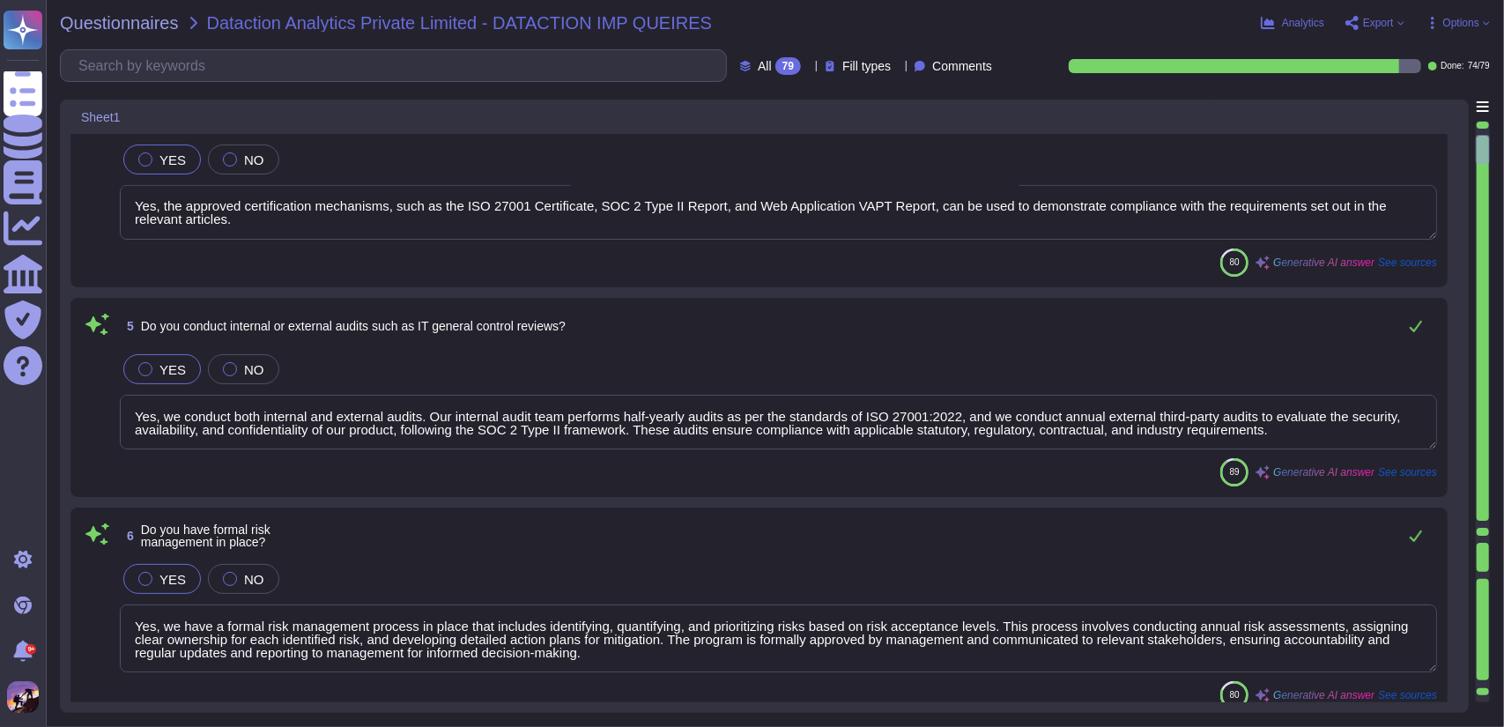
scroll to position [694, 0]
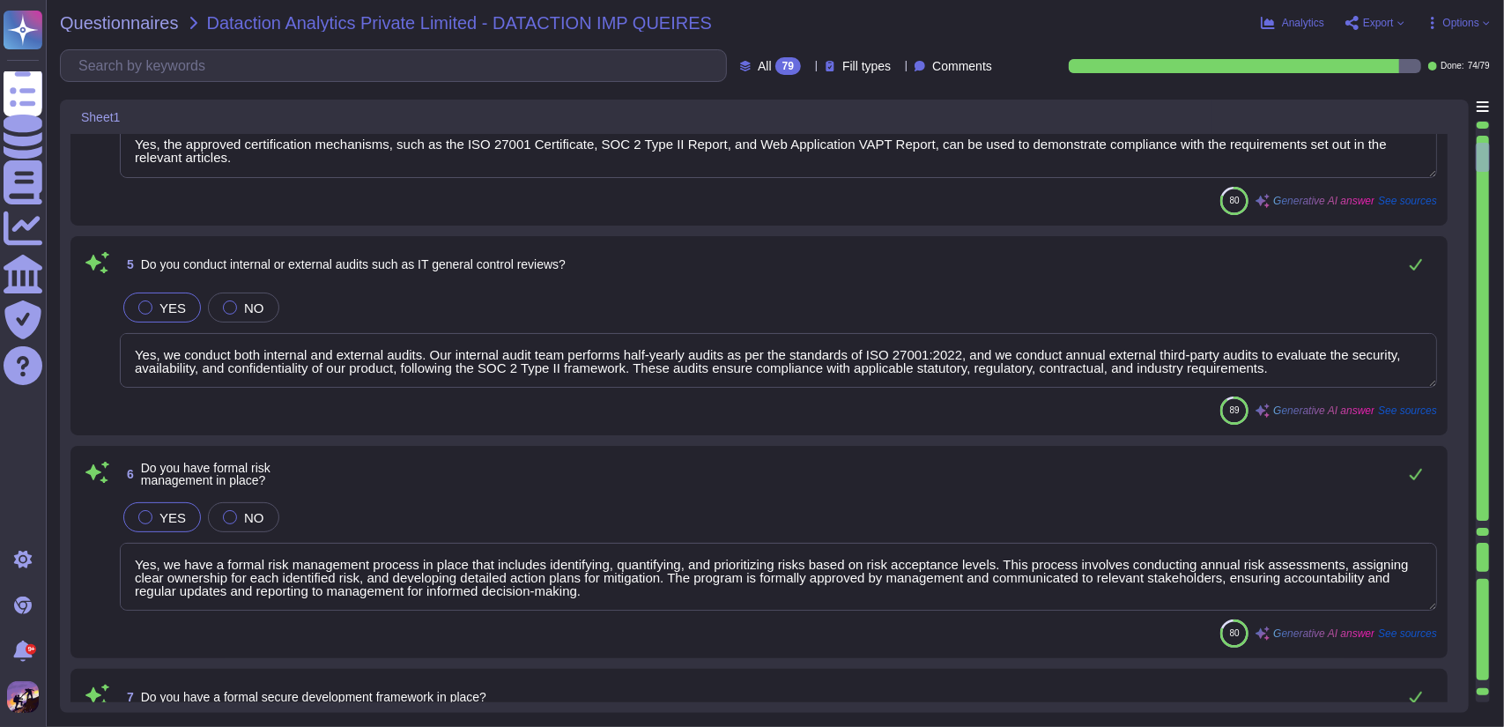
type textarea "Greytip has established a comprehensive security awareness program that include…"
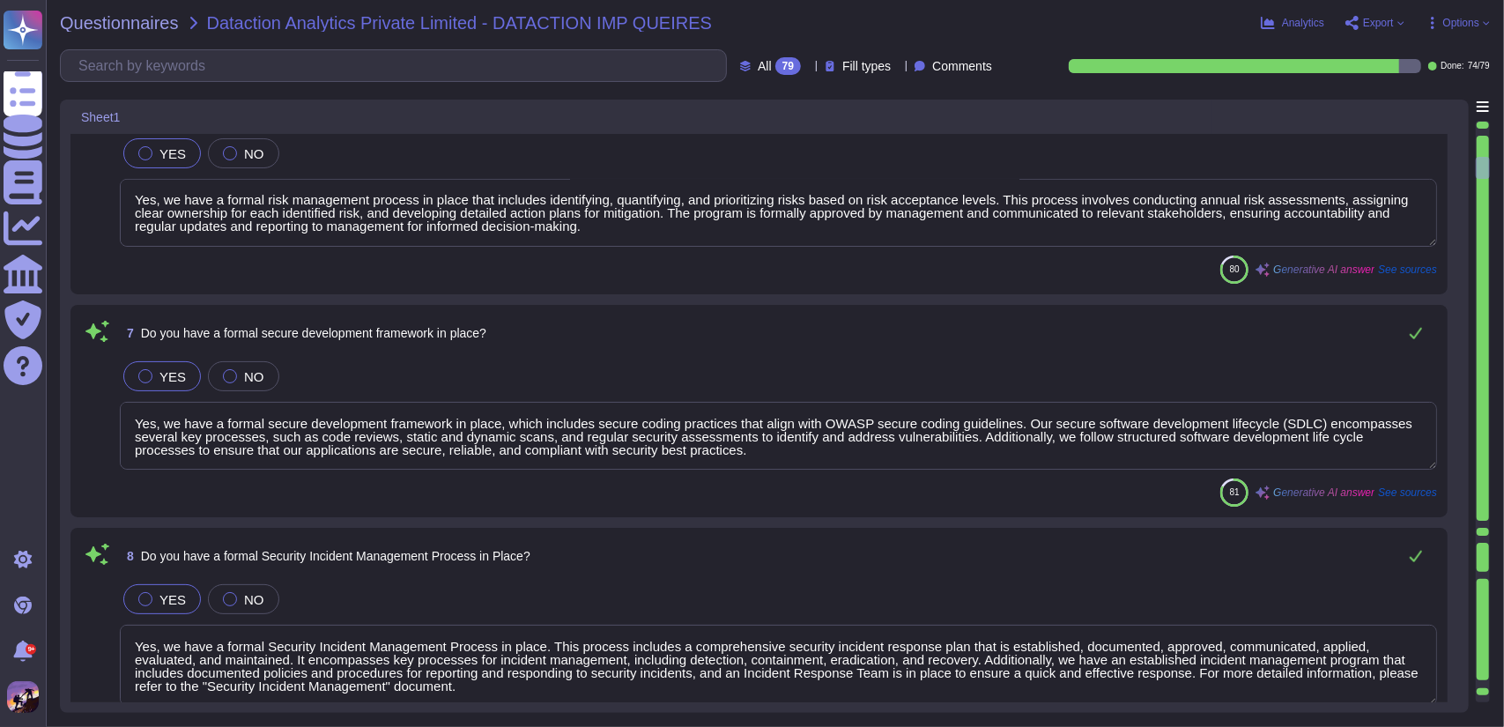
scroll to position [1058, 0]
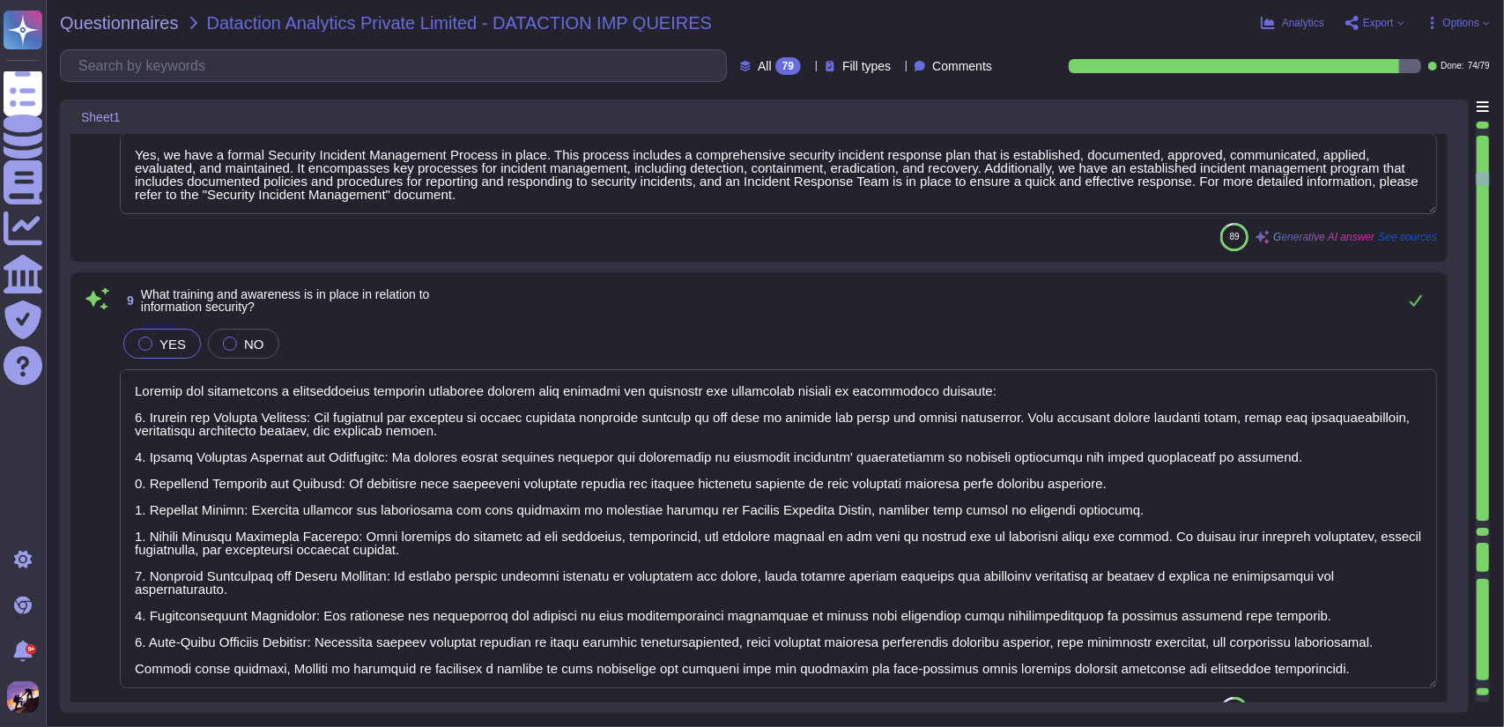
type textarea "Yes, we have access controls in place, including role-based access controls (RB…"
type textarea "Yes, Multi-Factor Authentication (MFA) is enforced for accessing critical infra…"
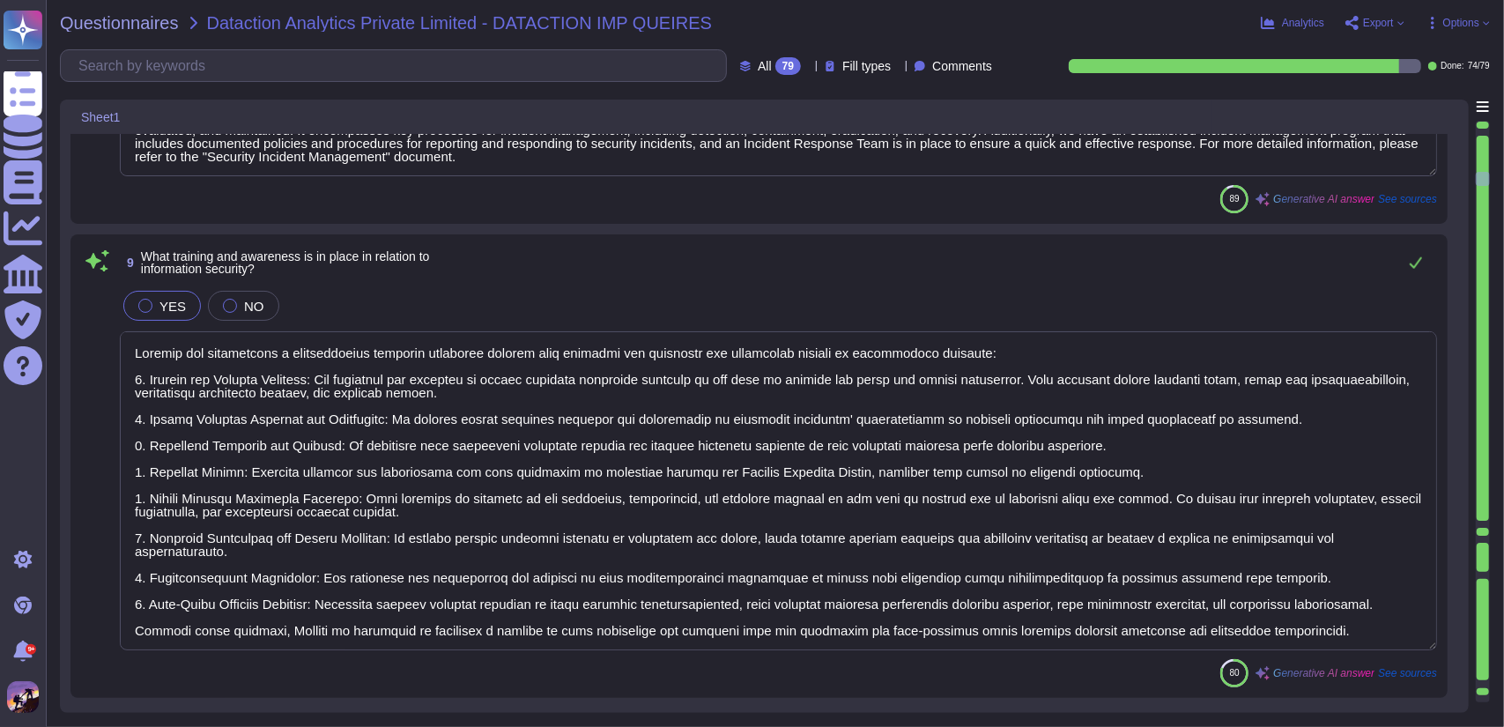
scroll to position [1, 0]
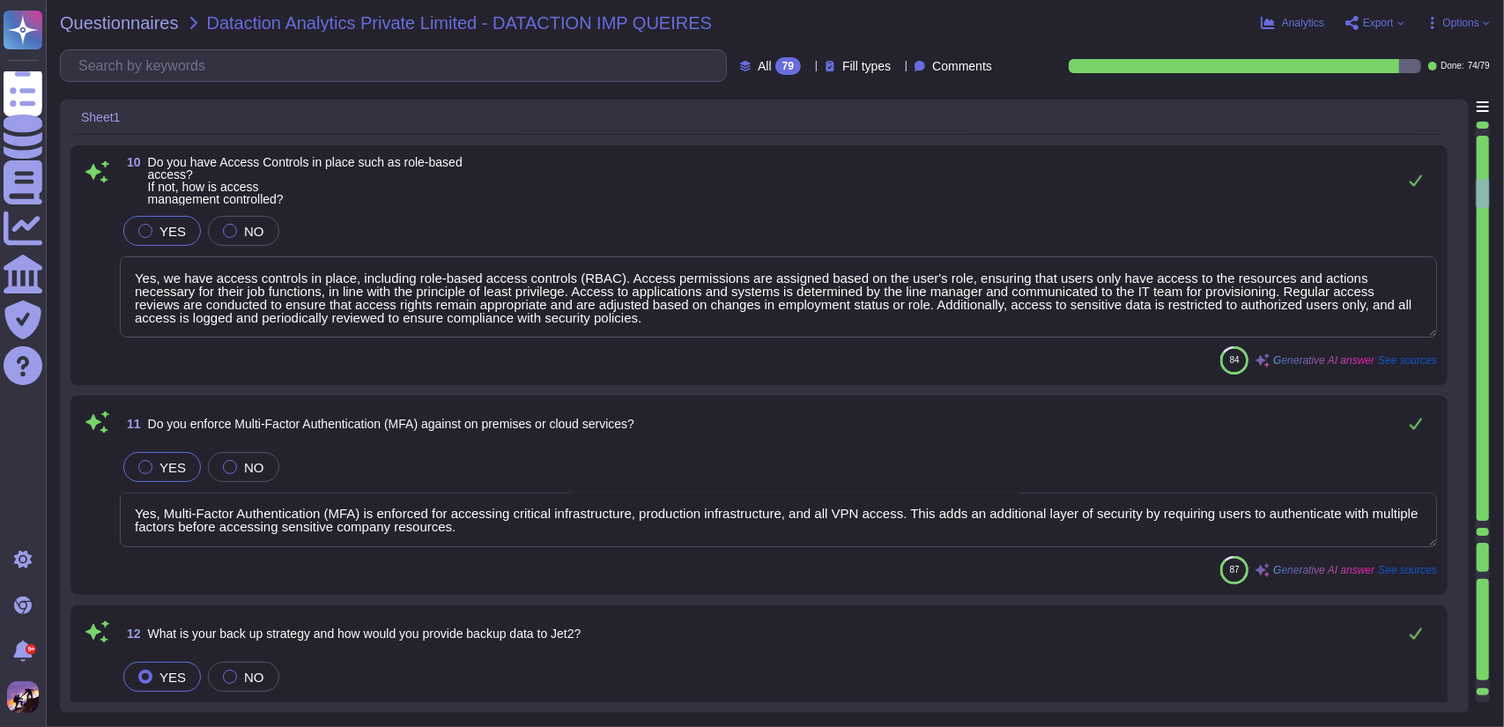
type textarea "Our backup strategy includes the following key components: 1. Backup Types and …"
type textarea "Vulnerability management controls in place to prevent virus threats include: 1.…"
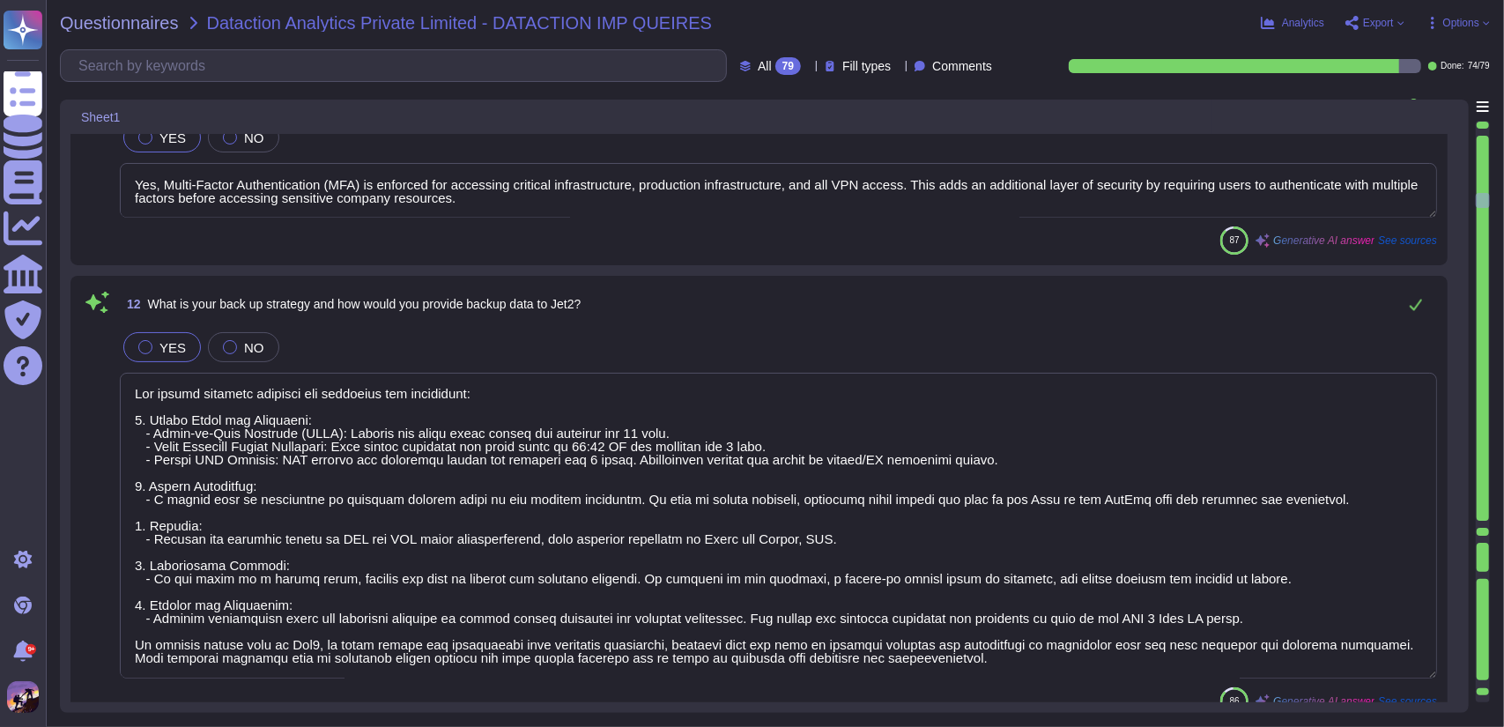
scroll to position [2402, 0]
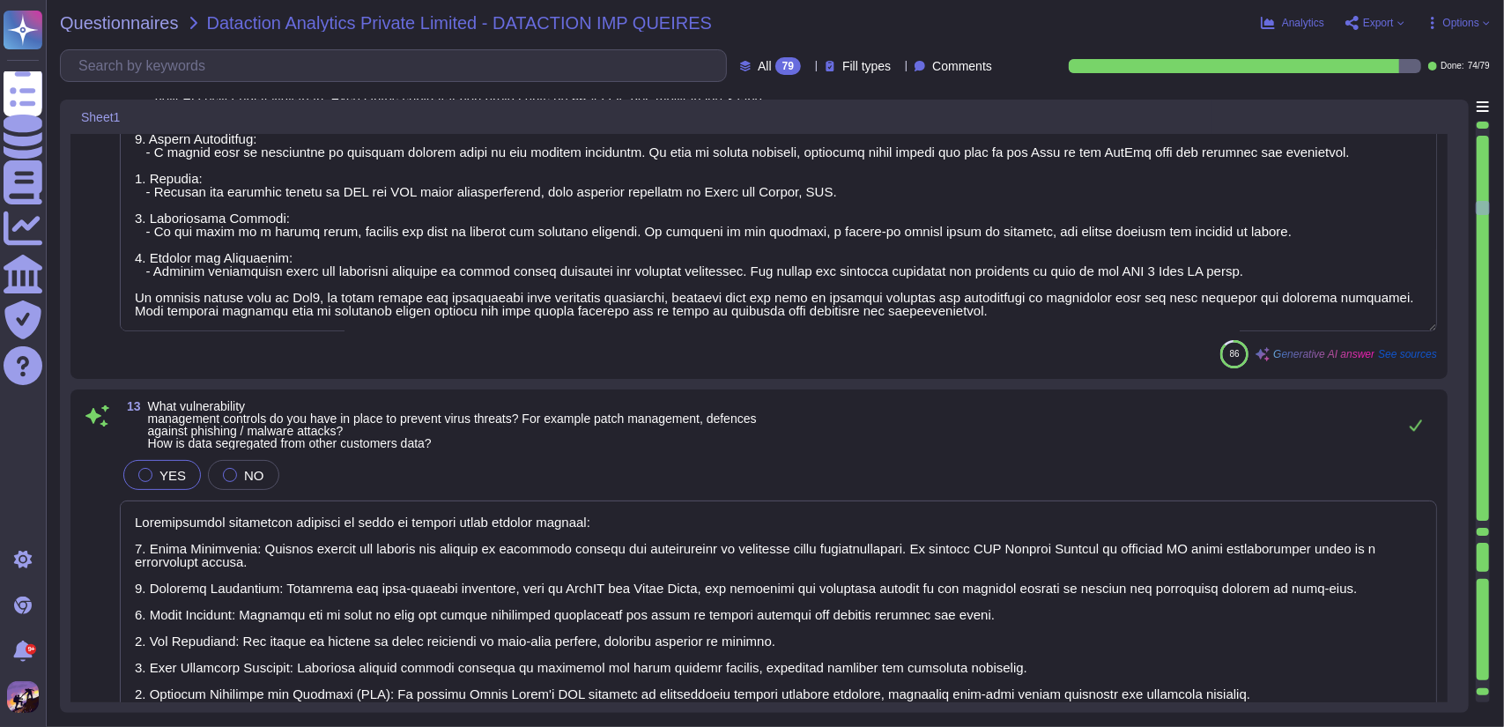
type textarea "Outside UK, EU, US All data is hosted and backed up on AWS and GCP cloud platfo…"
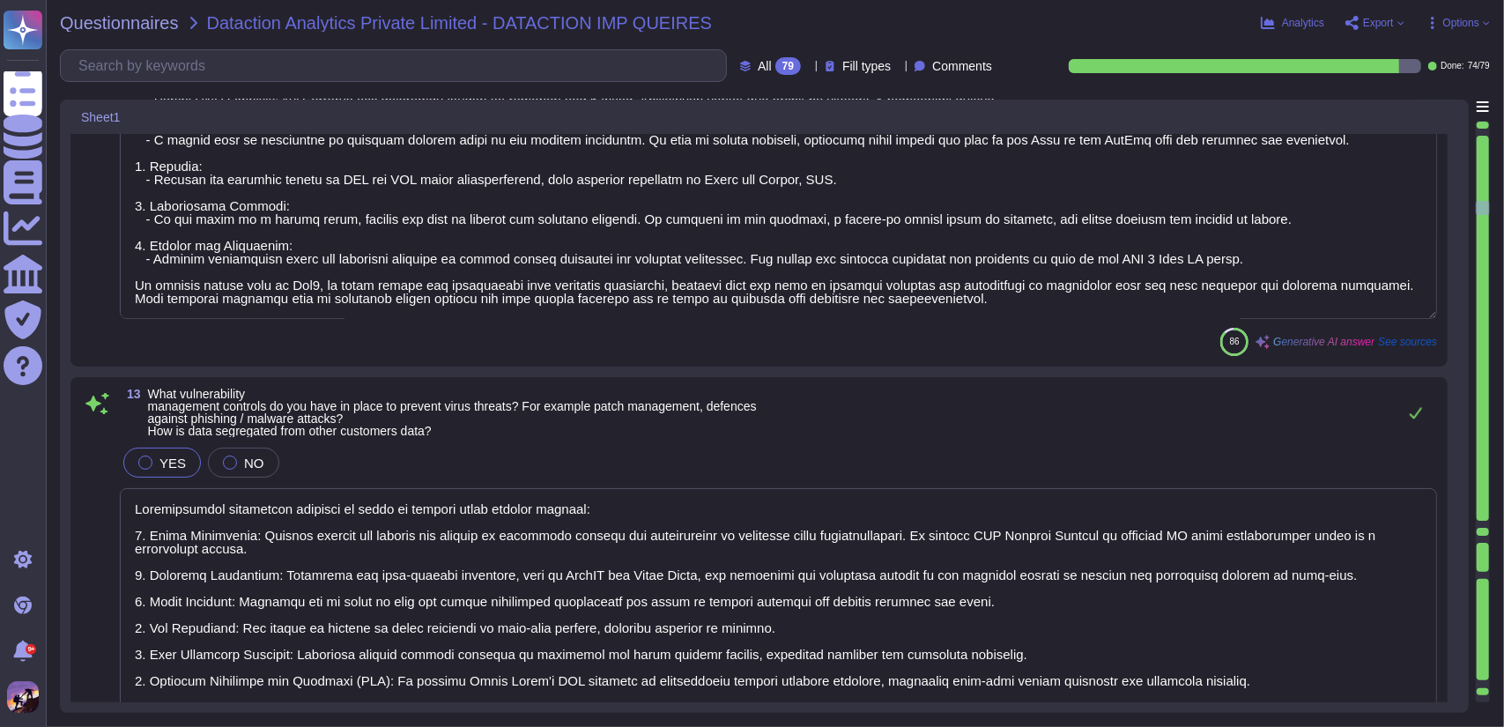
scroll to position [3011, 0]
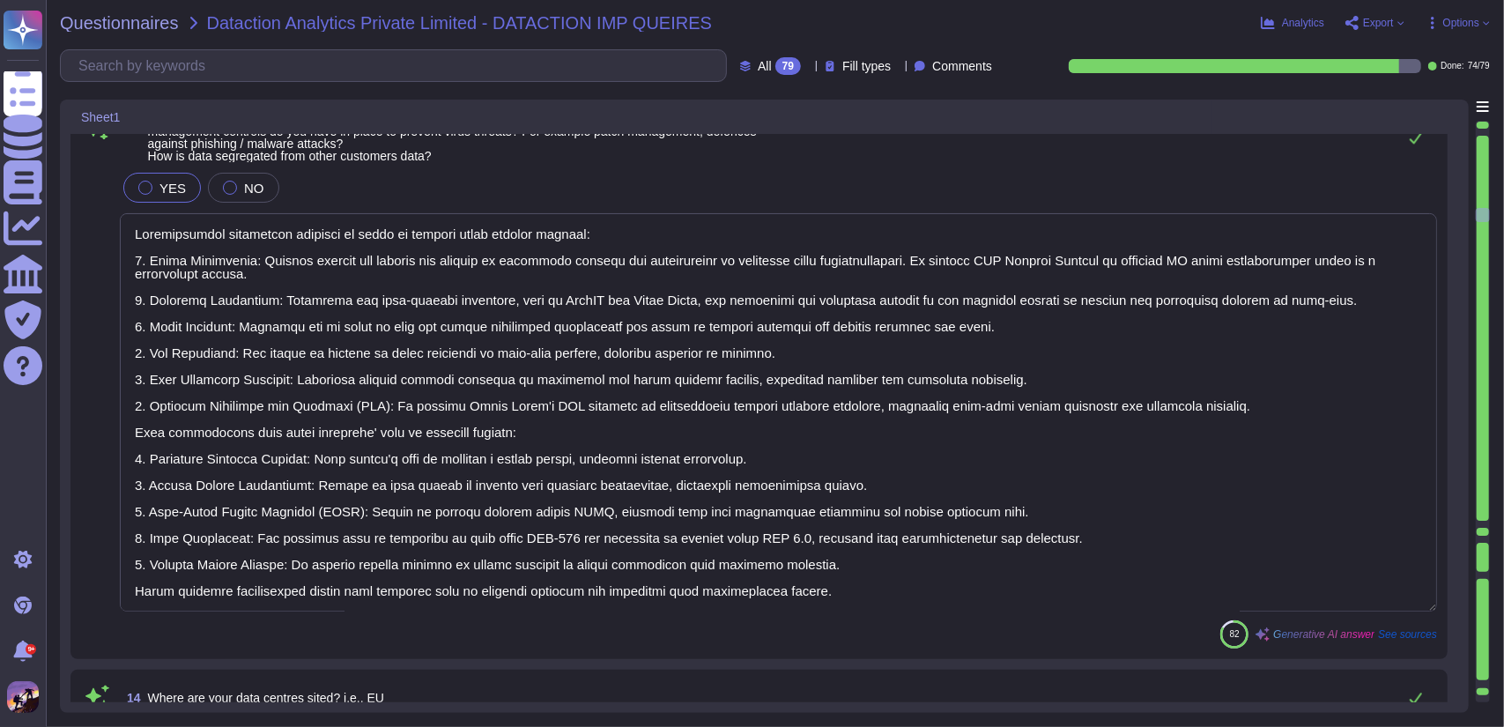
type textarea "Yes, we have implemented robust Intrusion Detection and Prevention Systems (NID…"
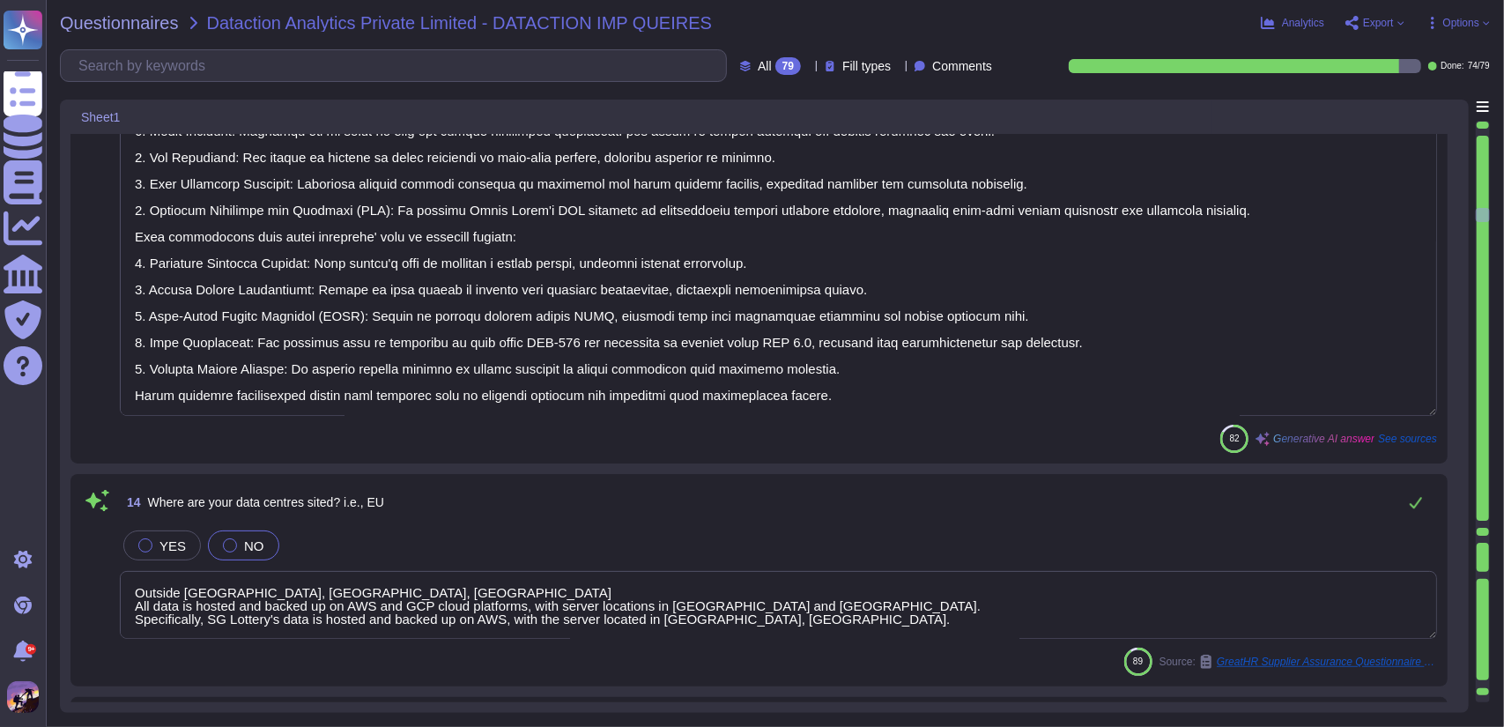
scroll to position [3211, 0]
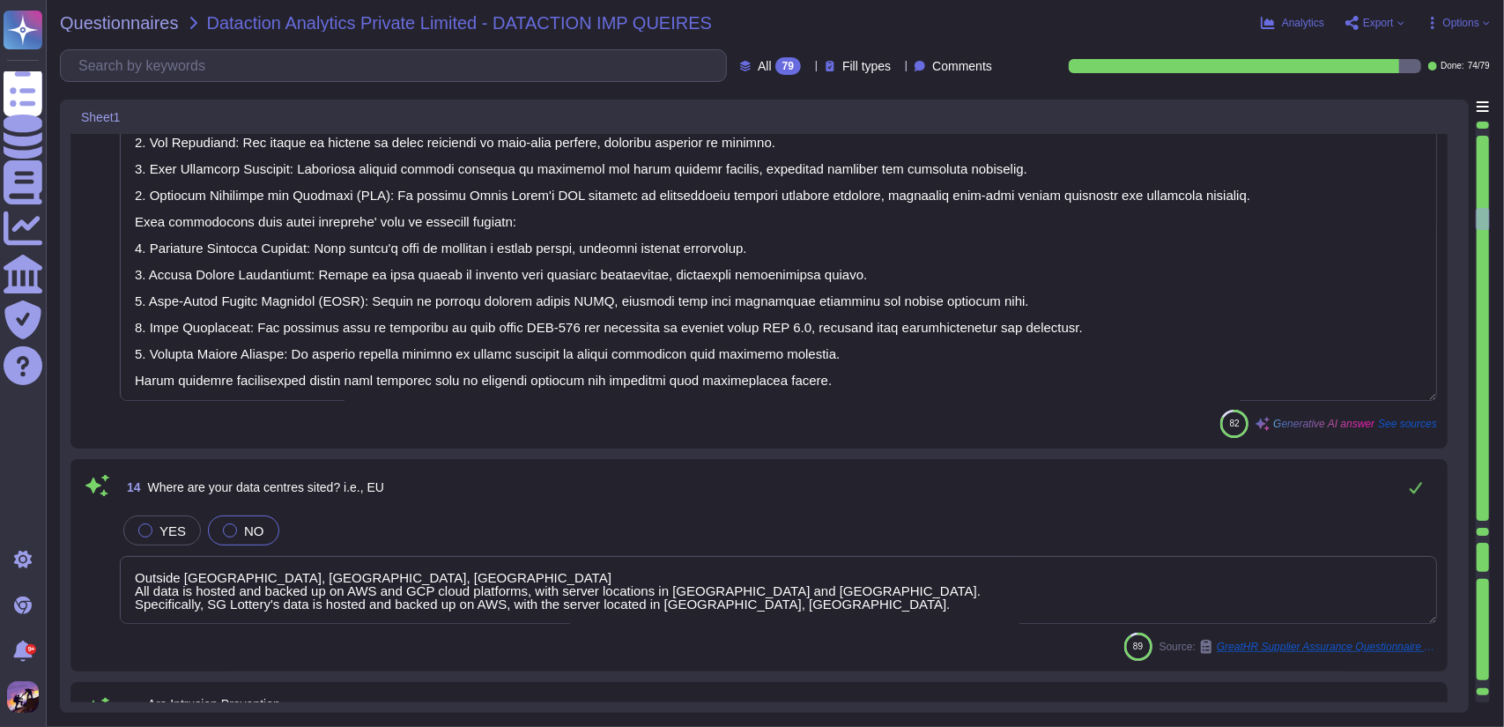
type textarea "Yes, our systems and network are subject to annual penetration testing. This te…"
type textarea "Yes, we have a formal, documented Business Continuity and Disaster Recovery (BC…"
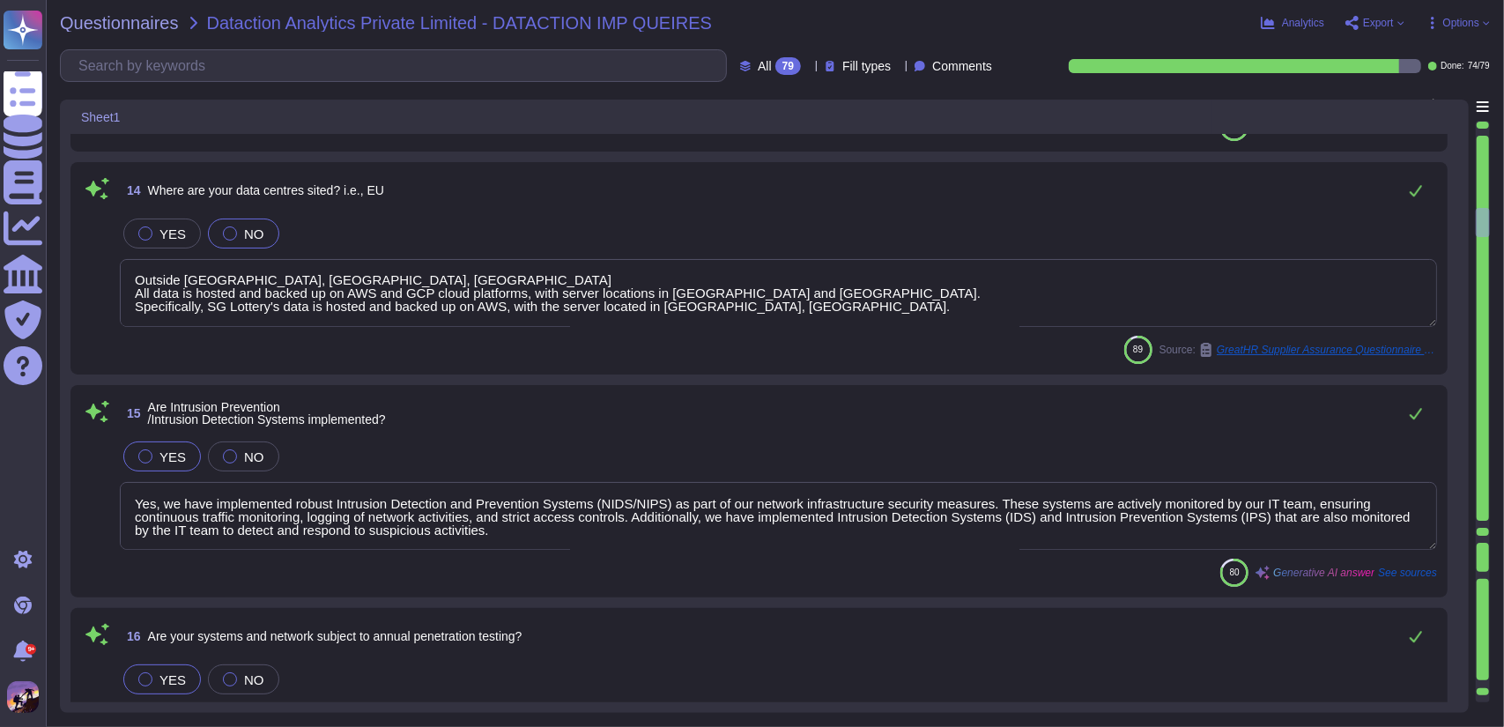
type textarea "Our Business Continuity and Disaster Recovery (BCP/DR) plans are tested on an a…"
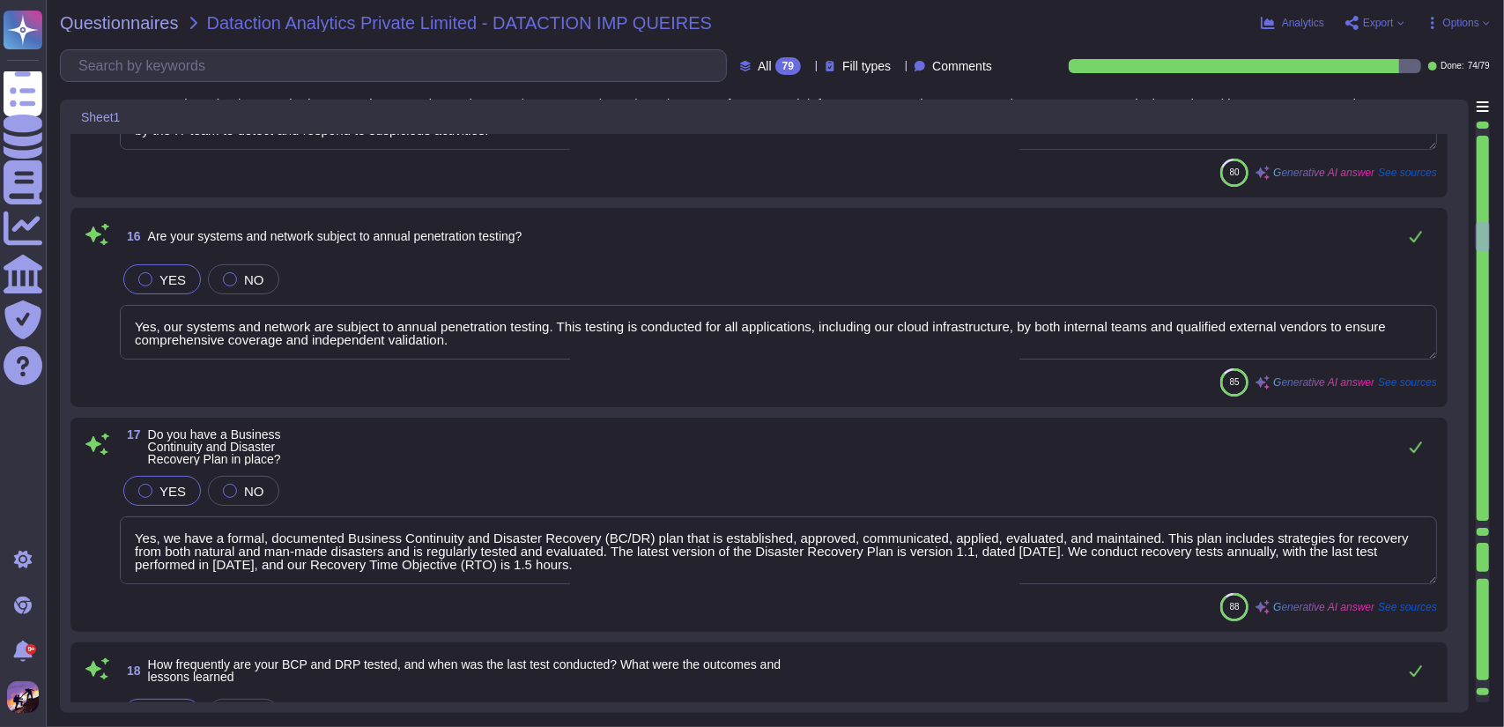
type textarea "- Recovery Time Objective (RTO): 1.5 hours - Recovery Point Objective (RPO): 5 …"
type textarea "The Recovery Point Objective (RPO) for critical services is defined as 5 minute…"
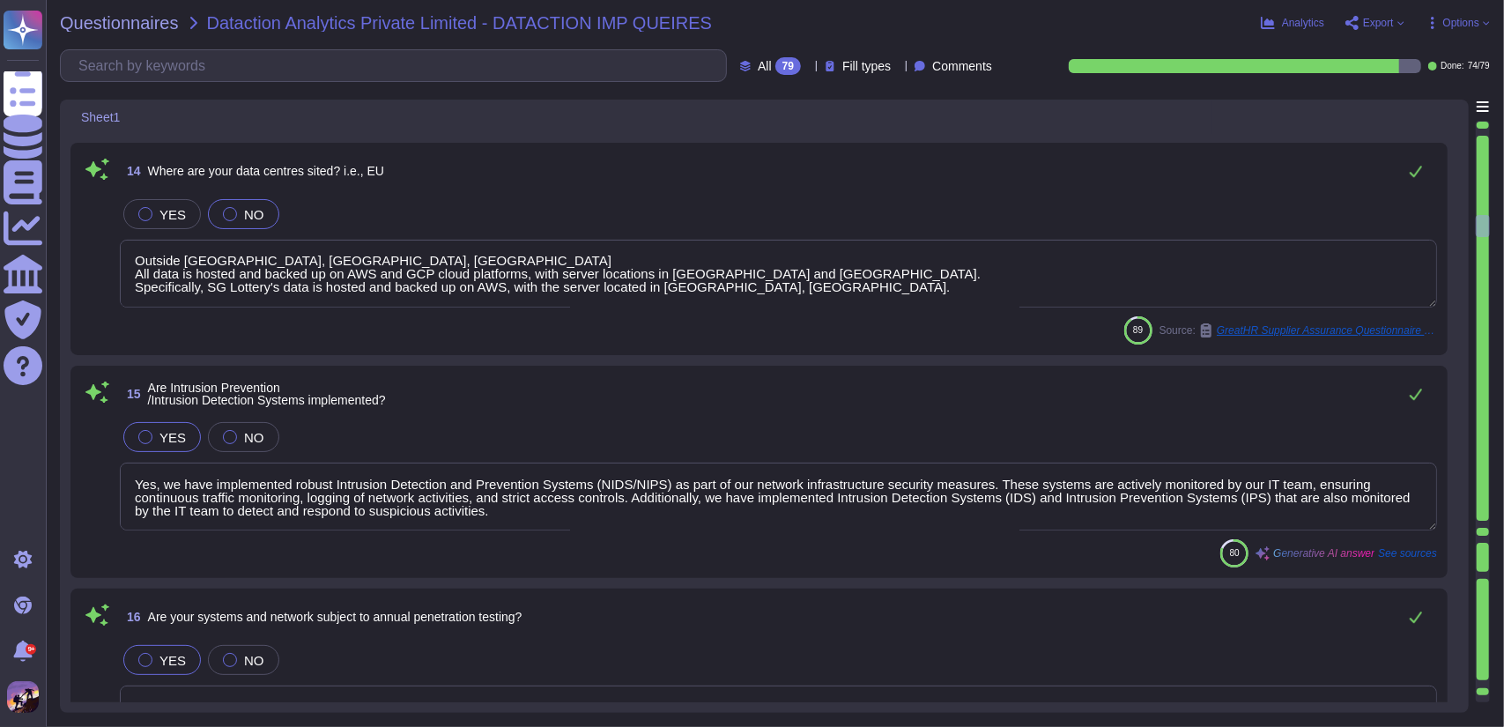
scroll to position [3490, 0]
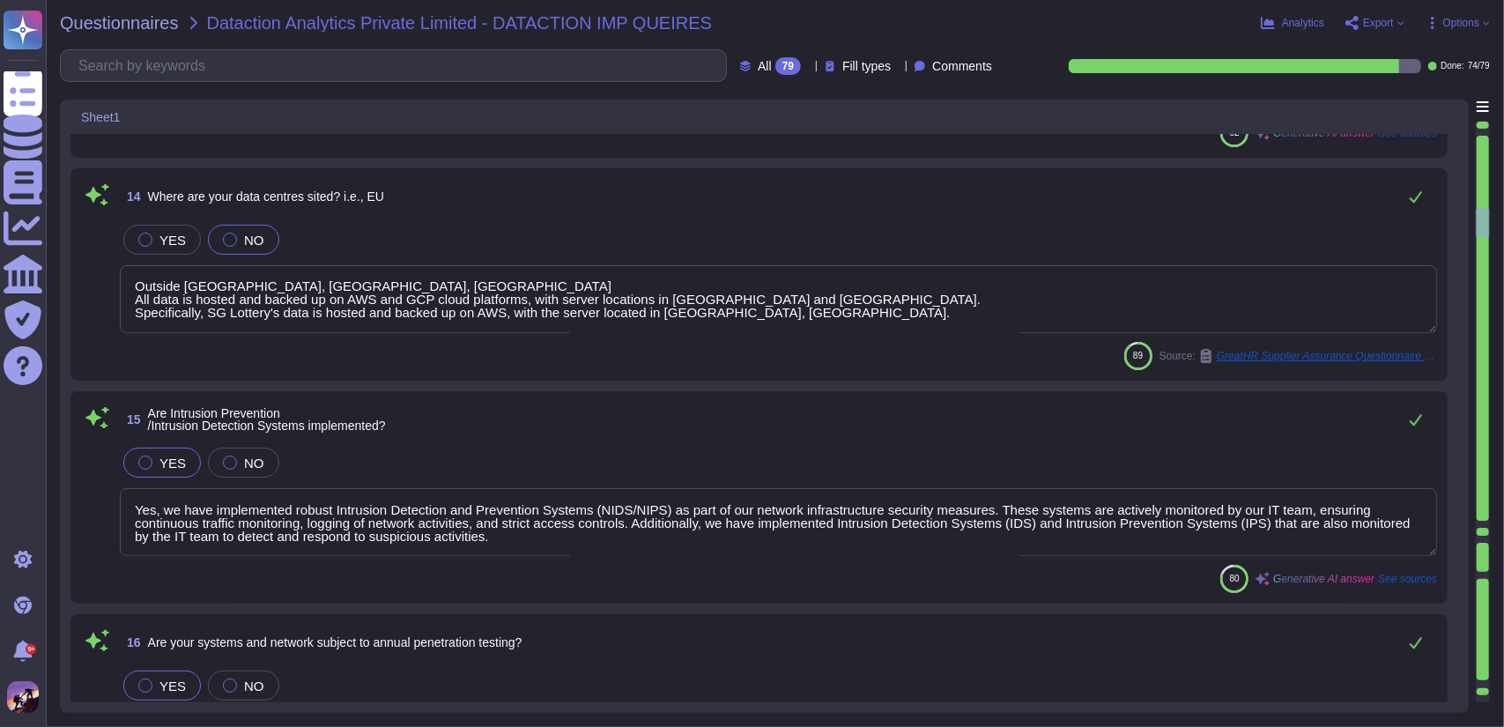
click at [1012, 298] on textarea "Outside UK, EU, US All data is hosted and backed up on AWS and GCP cloud platfo…" at bounding box center [779, 299] width 1318 height 68
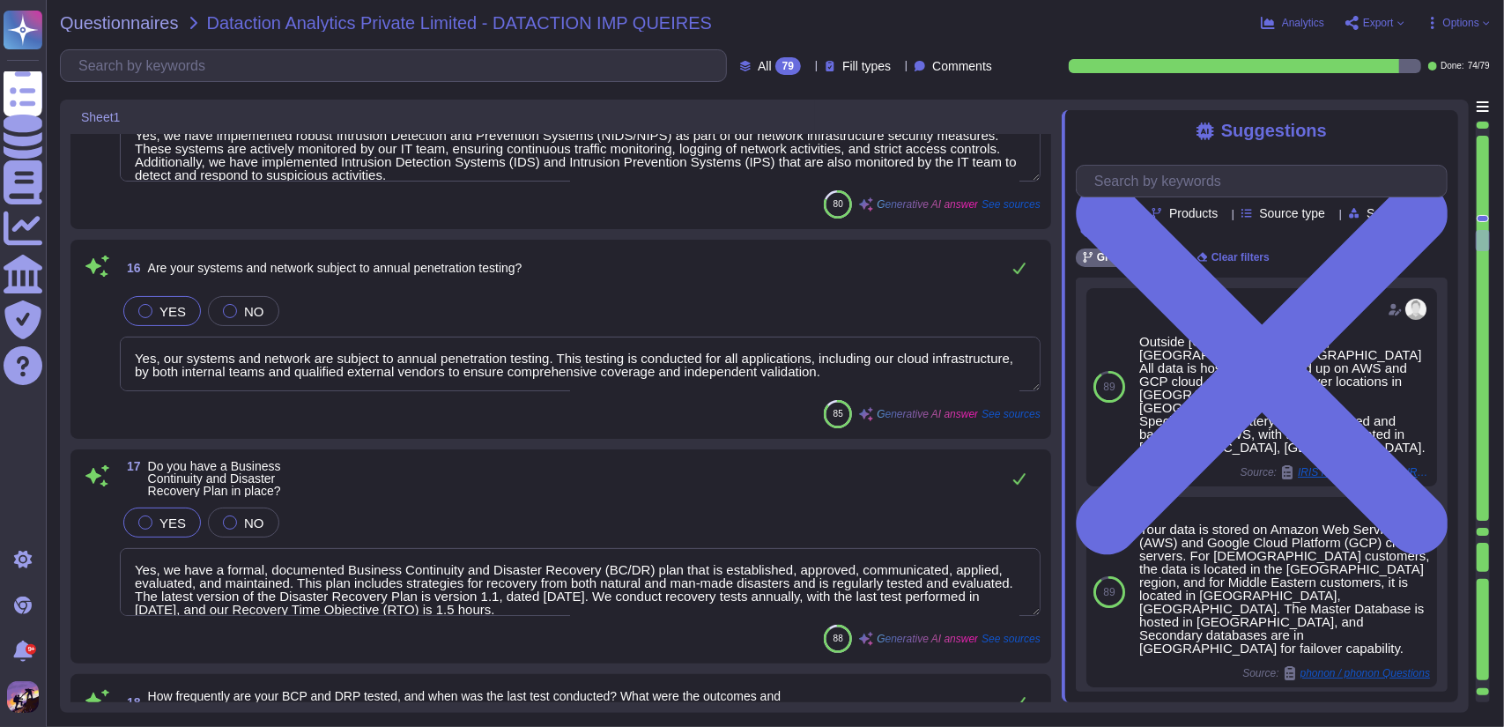
type textarea "The Recovery Point Objective (RPO) for critical services is defined as 5 minute…"
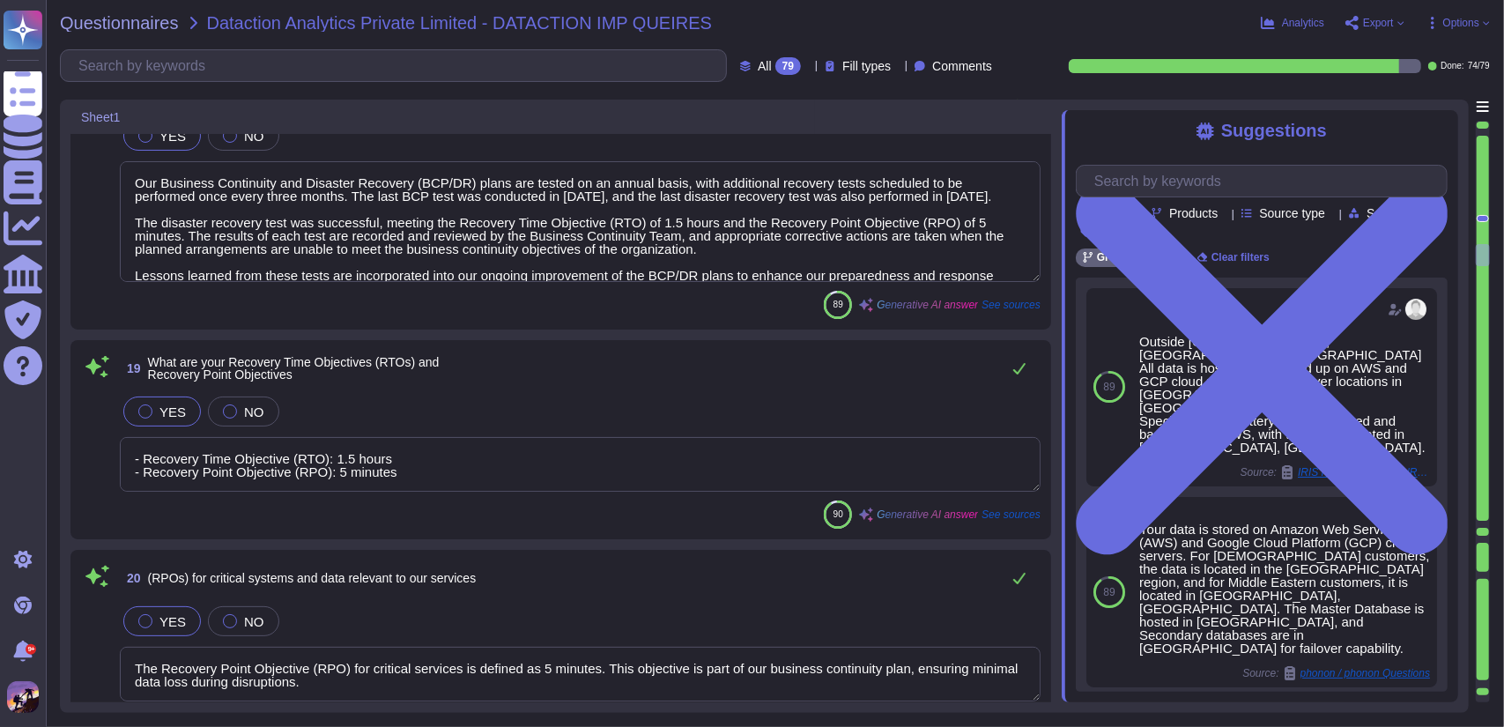
type textarea "We ensure operational resilience through a comprehensive Business Continuity an…"
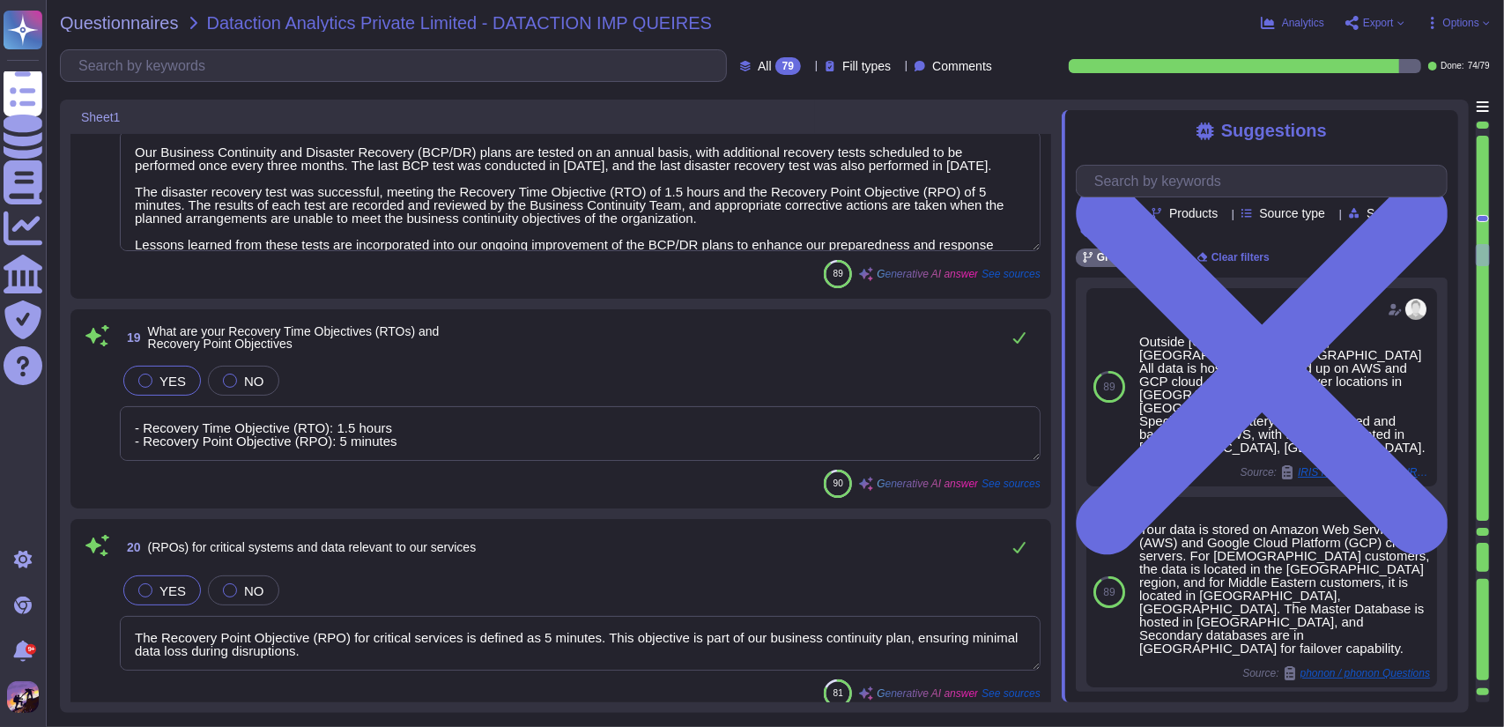
scroll to position [1, 0]
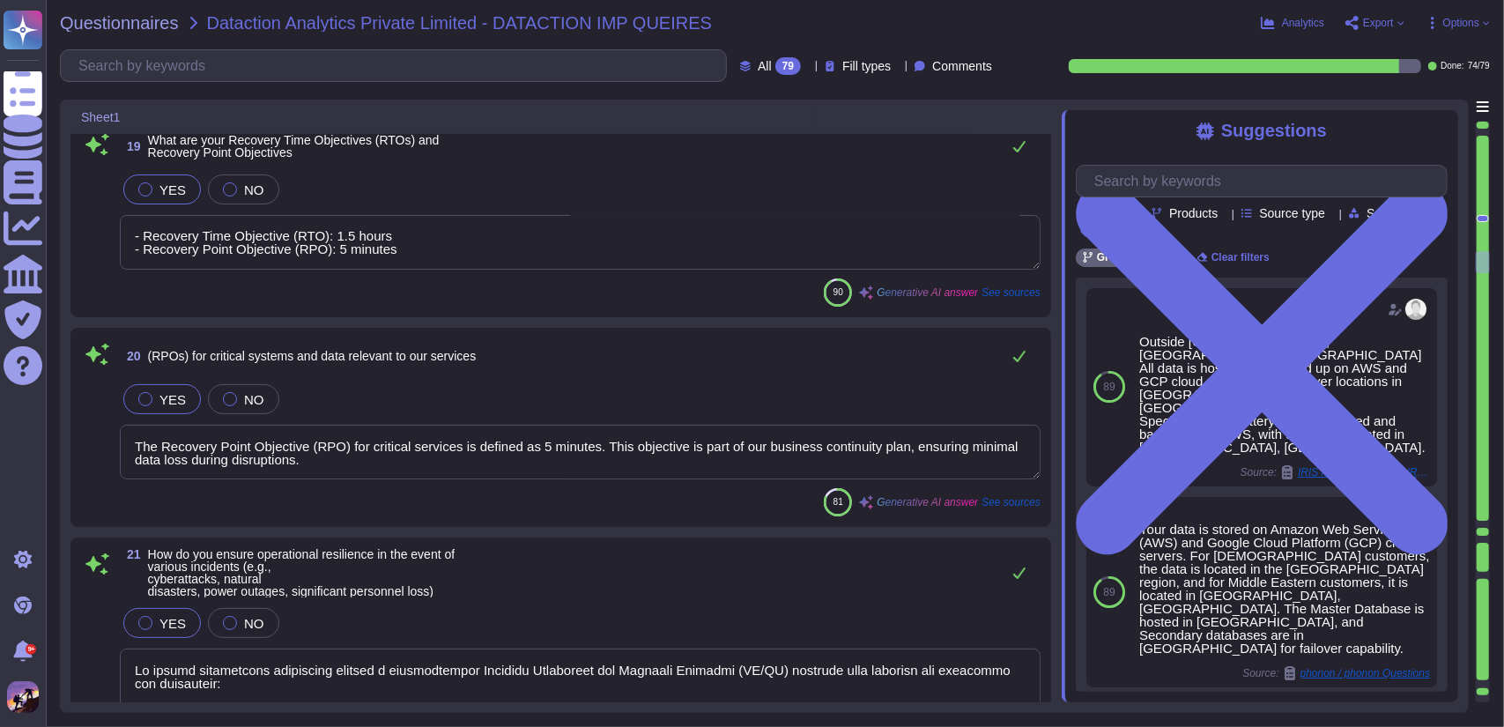
type textarea "Yes, we have redundant infrastructure, systems, and data backups in place. Our …"
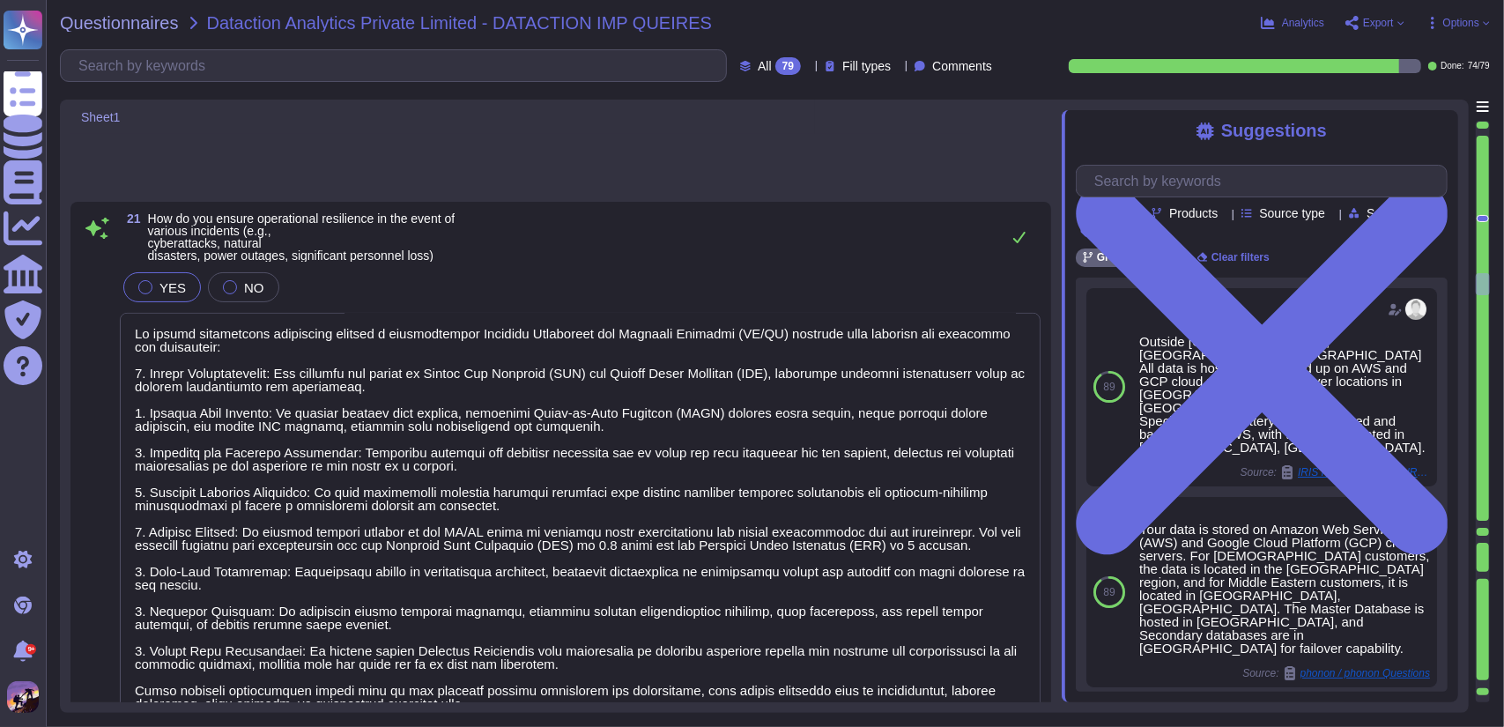
type textarea "Our availability targets include an expected uptime of 99.9% for application av…"
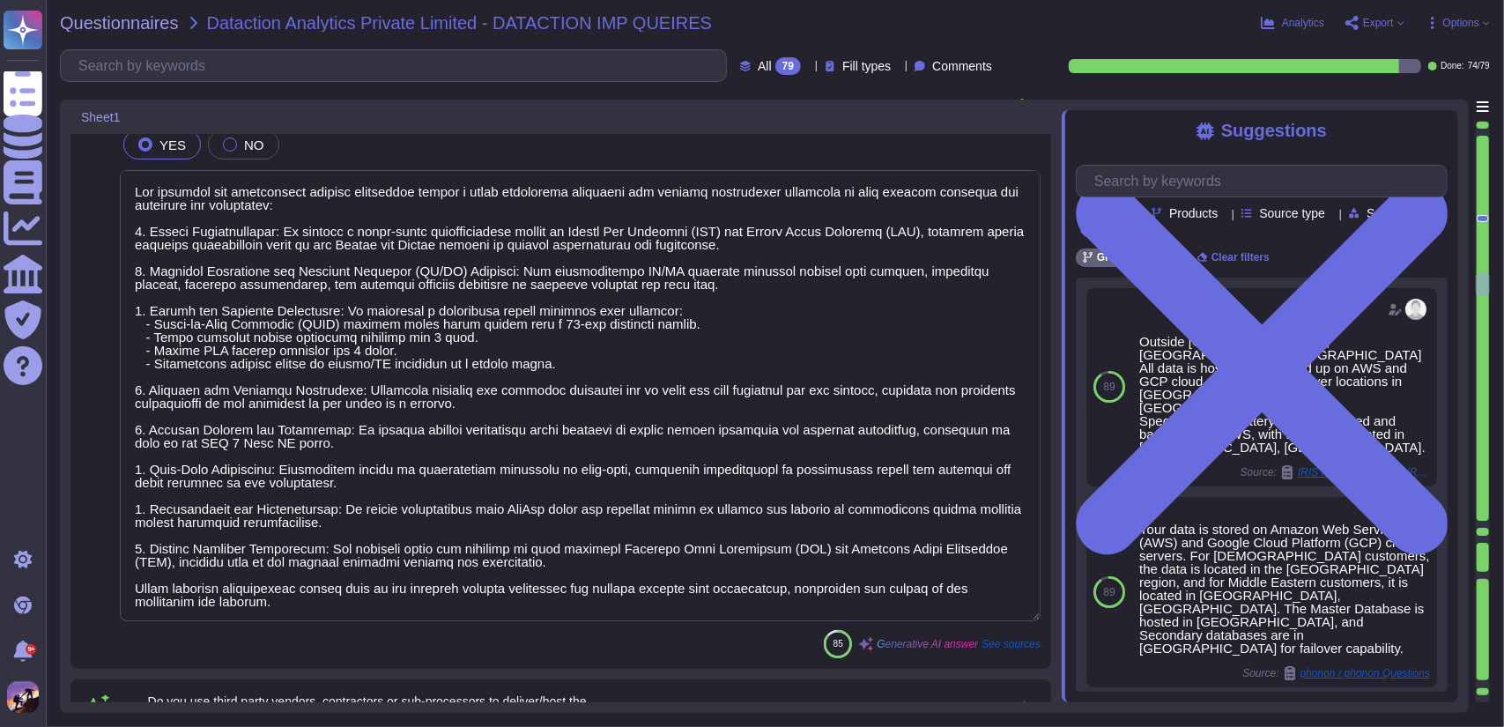
type textarea "Our strategy for maintaining service continuity during a major disruption impac…"
type textarea "Yes, we utilize third-party service providers, including vendors, contractors, …"
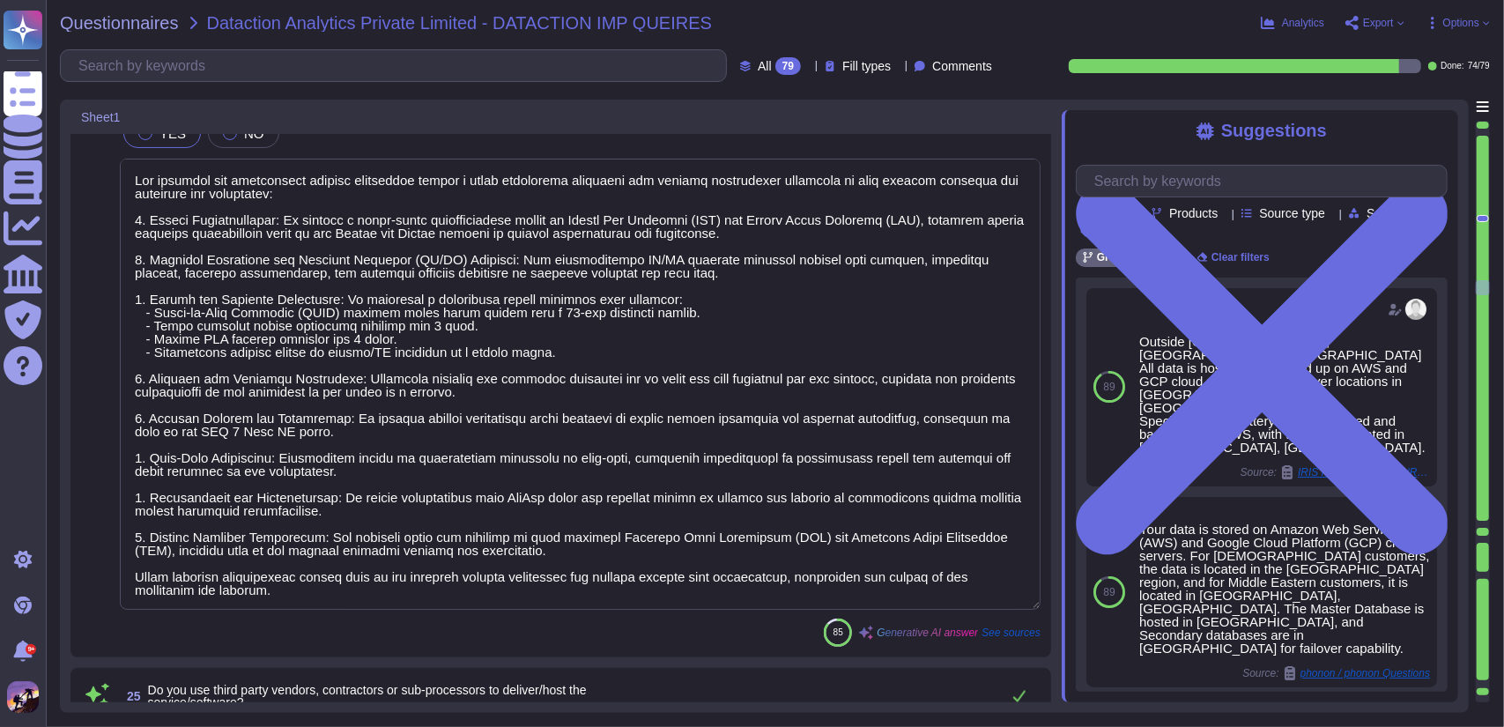
type textarea "The third-party vendors, contractors, or sub-processors used to deliver/host th…"
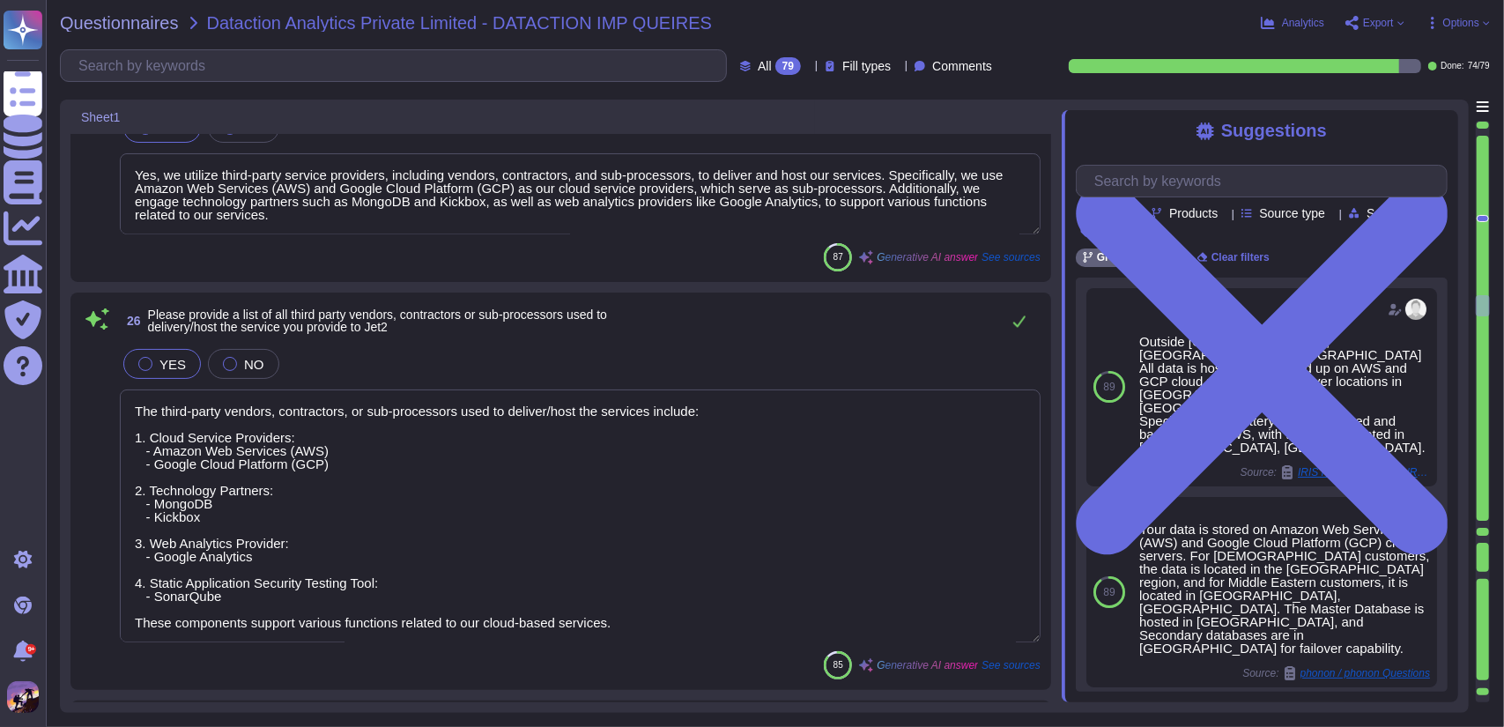
type textarea "We obtain assurance of our third parties' security posture and their ability to…"
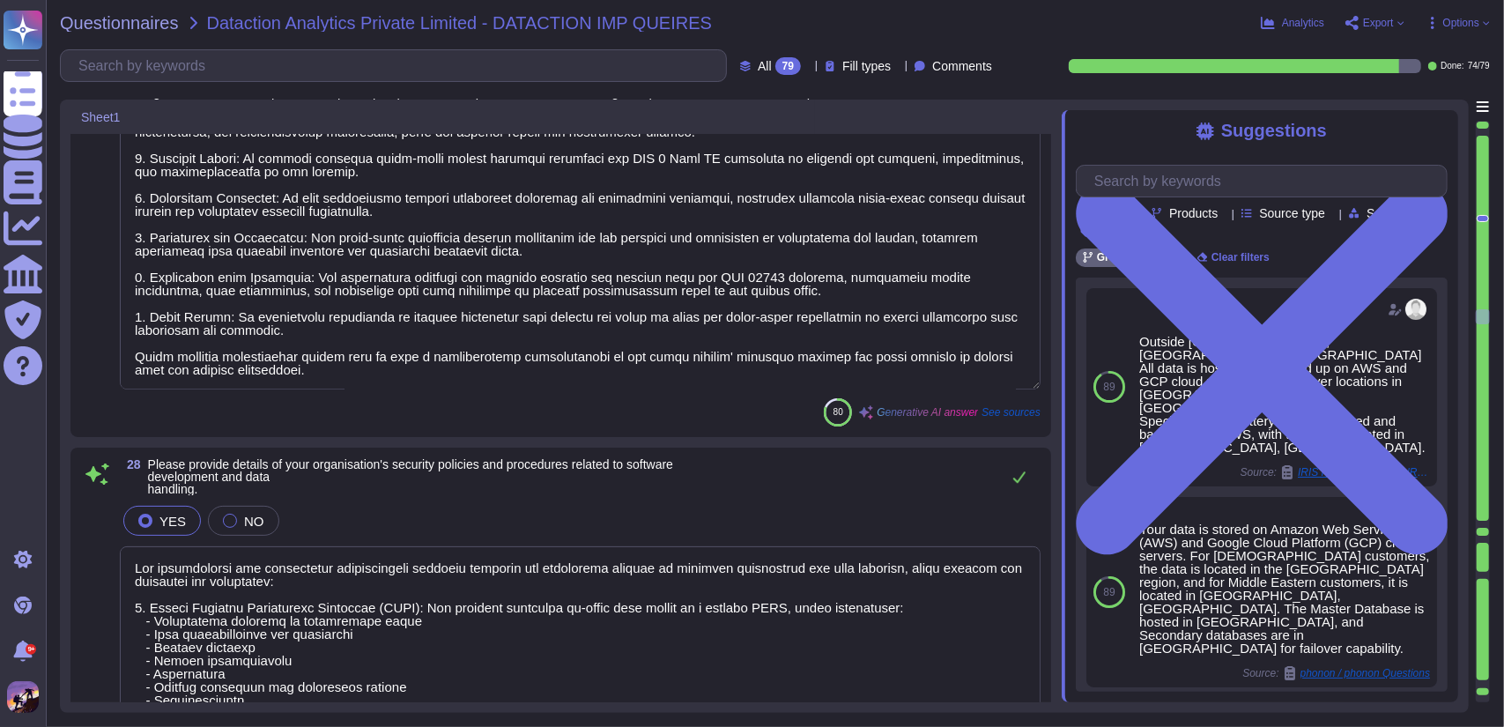
type textarea "Our organization has established comprehensive security policies and procedures…"
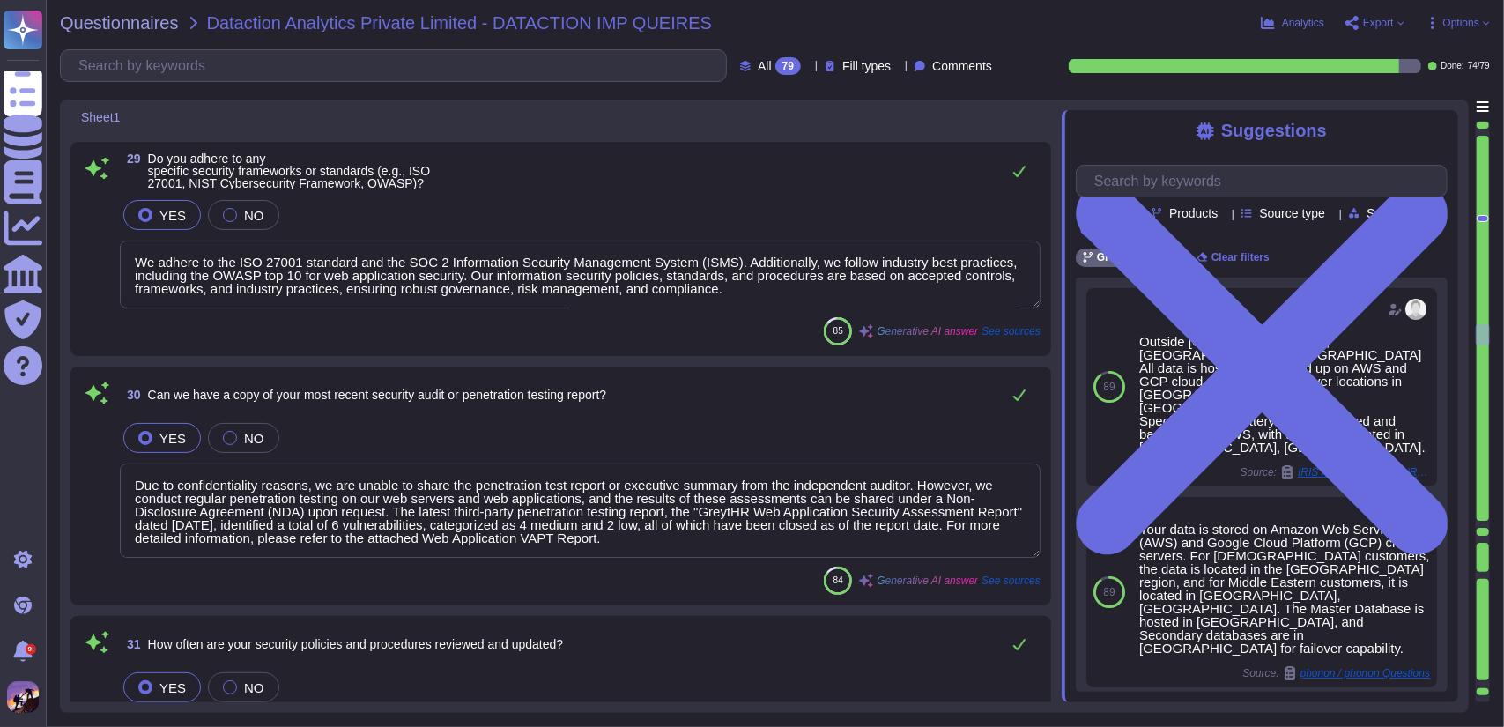
type textarea "We adhere to the ISO 27001 standard and the SOC 2 Information Security Manageme…"
type textarea "Due to confidentiality reasons, we are unable to share the penetration test rep…"
type textarea "Our security policies and procedures are reviewed and updated at least annually…"
type textarea "The app/software collects, stores, and transmits the following types of data: 1…"
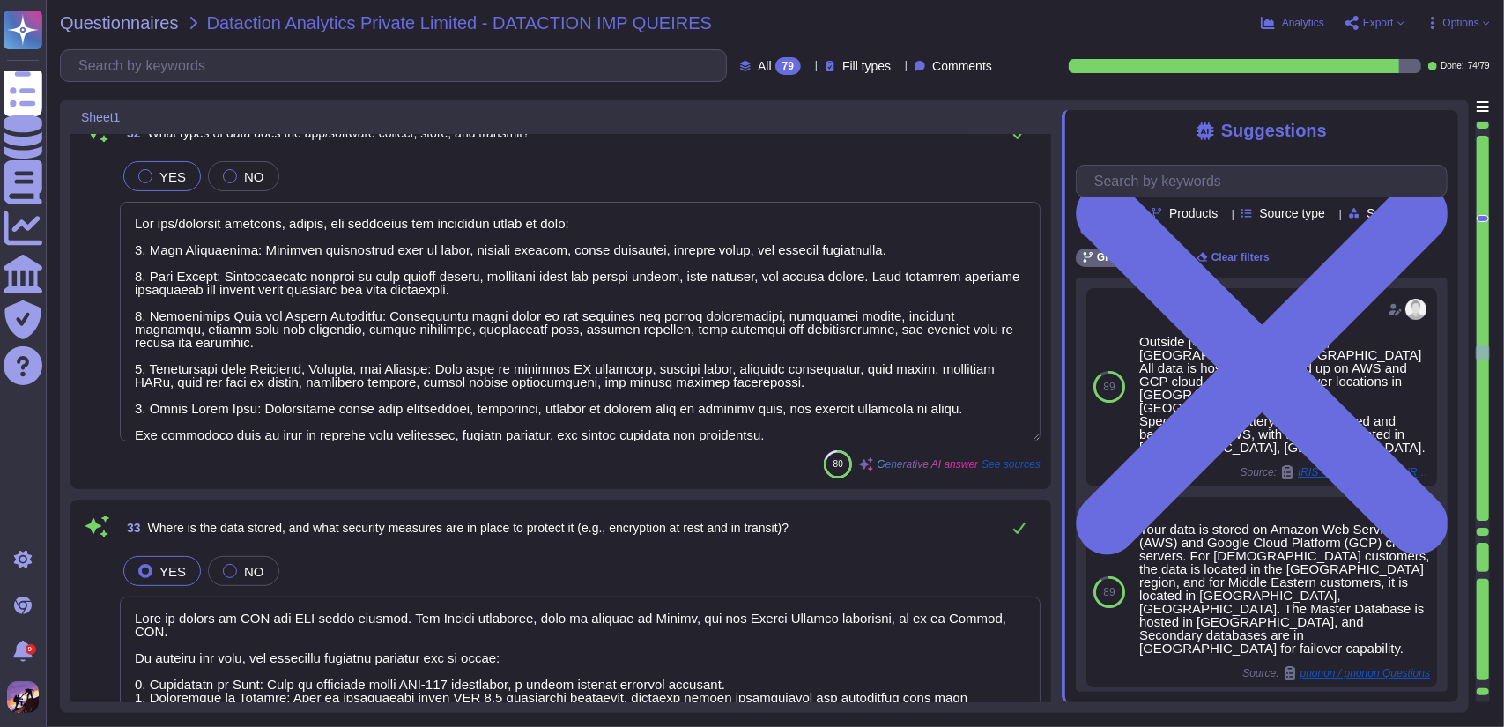
type textarea "Data is stored on AWS and GCP cloud servers. For Indian customers, data is loca…"
type textarea "We comply with relevant data privacy regulations, including GDPR, through a com…"
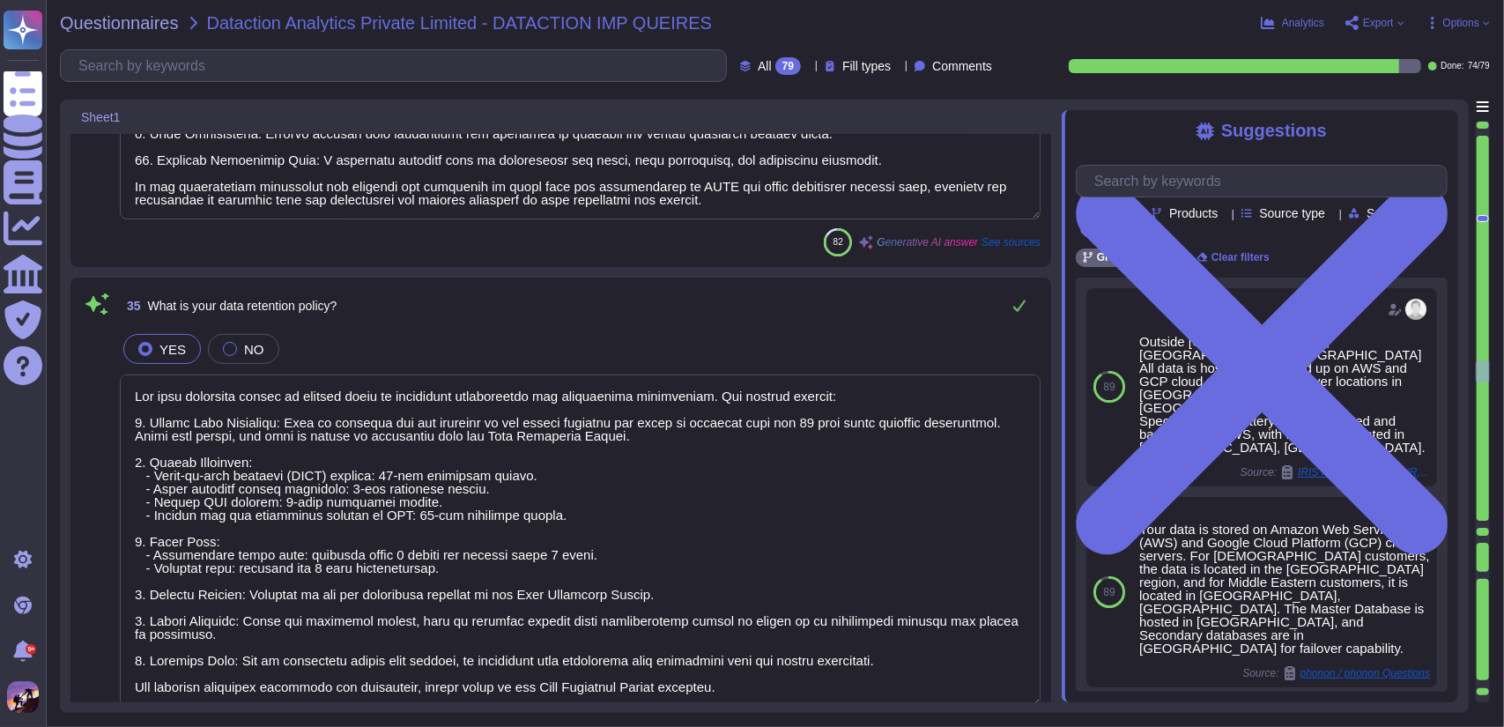
type textarea "Our data retention policy is defined based on regulatory requirements and contr…"
type textarea "We handle data breaches or security incidents through a comprehensive incident …"
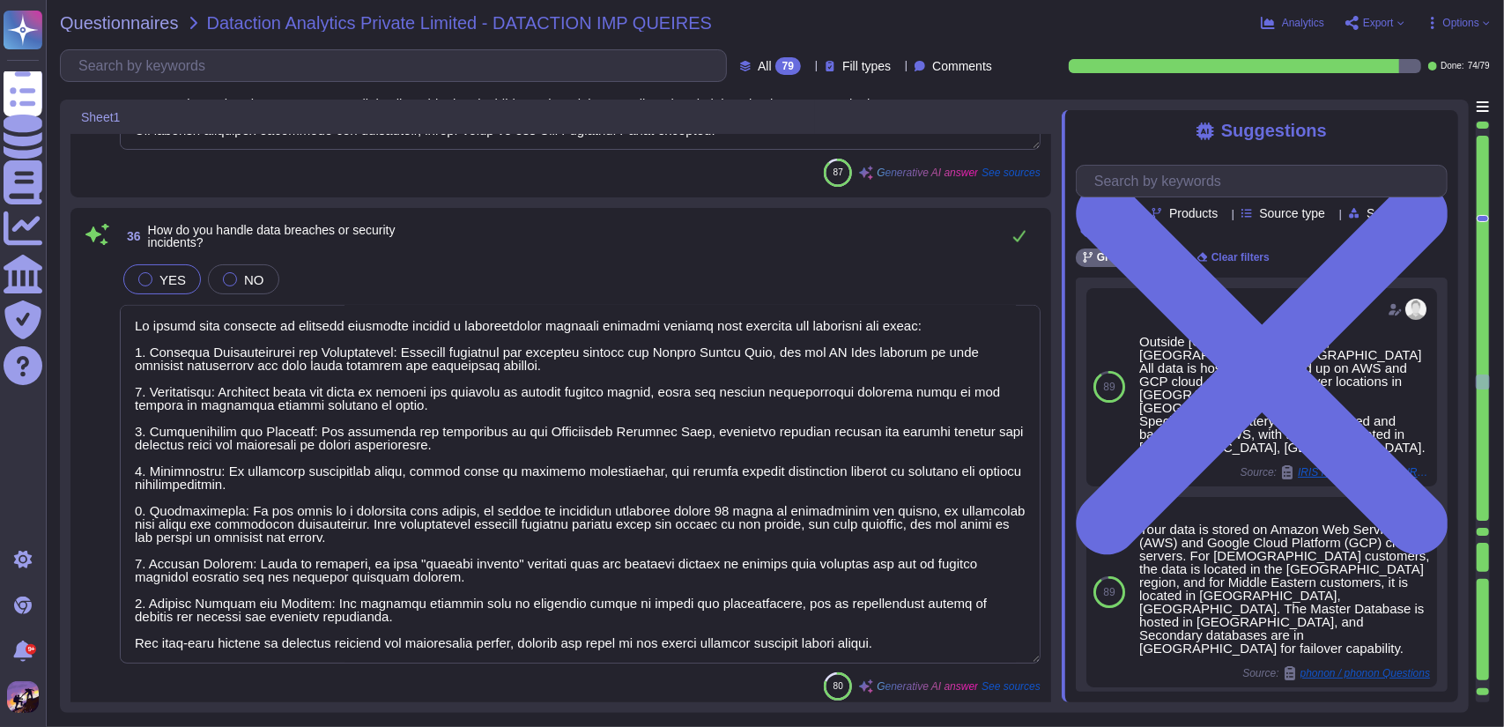
scroll to position [11413, 0]
type textarea "Yes, we perform data minimisation. GreytHR is committed to minimizing the data …"
type textarea "Access controls in place to protect the app and its data include: 1. Role-Based…"
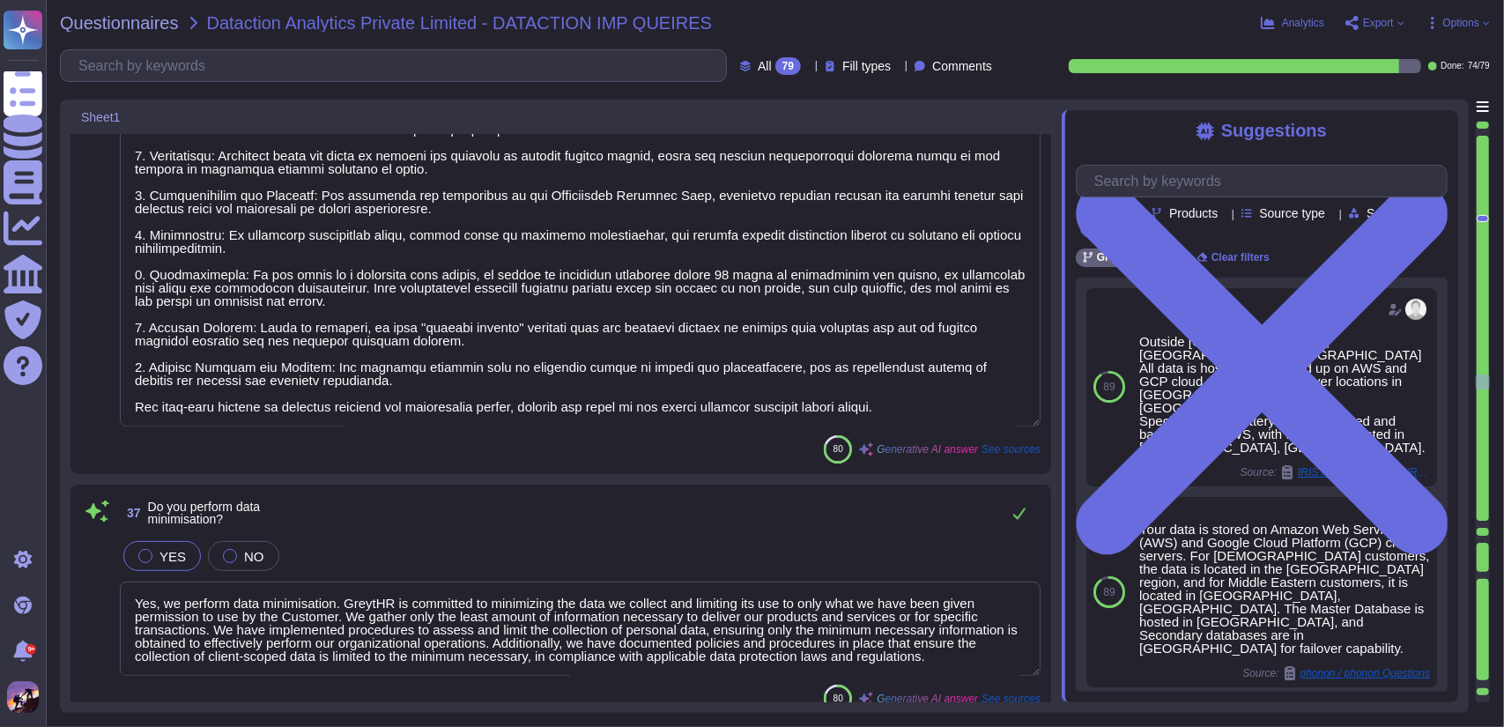
scroll to position [1, 0]
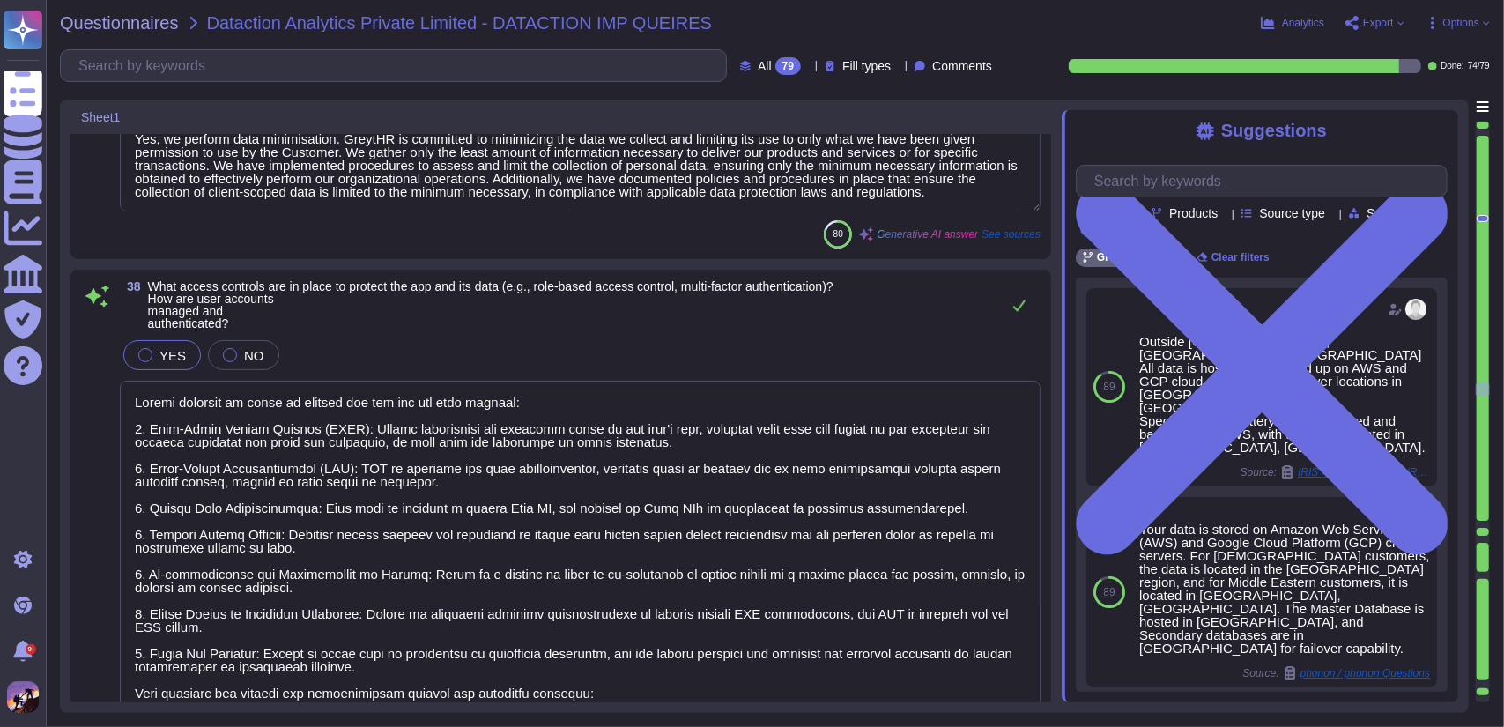
type textarea "Administrative or privileged accounts are managed through a structured process …"
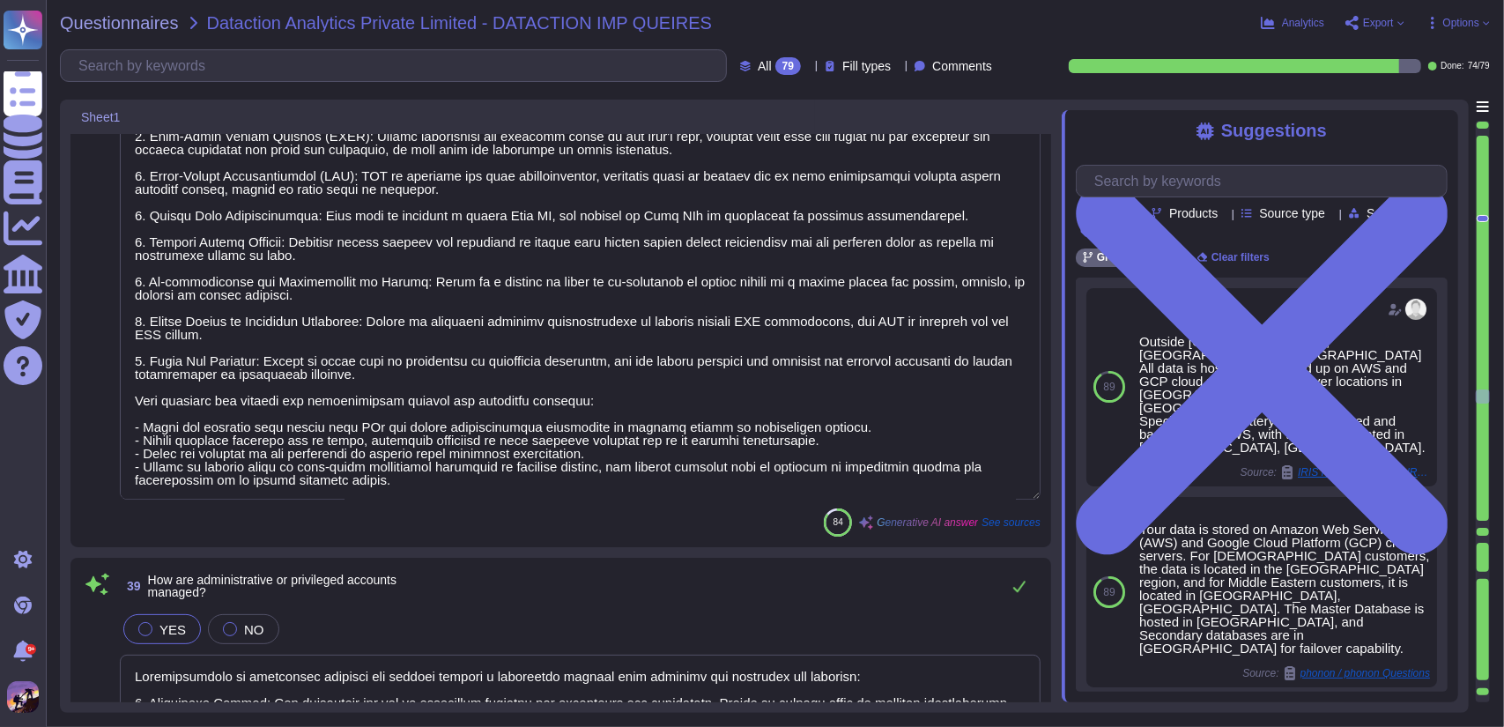
type textarea "We utilize a comprehensive set of monitoring tools and processes to detect secu…"
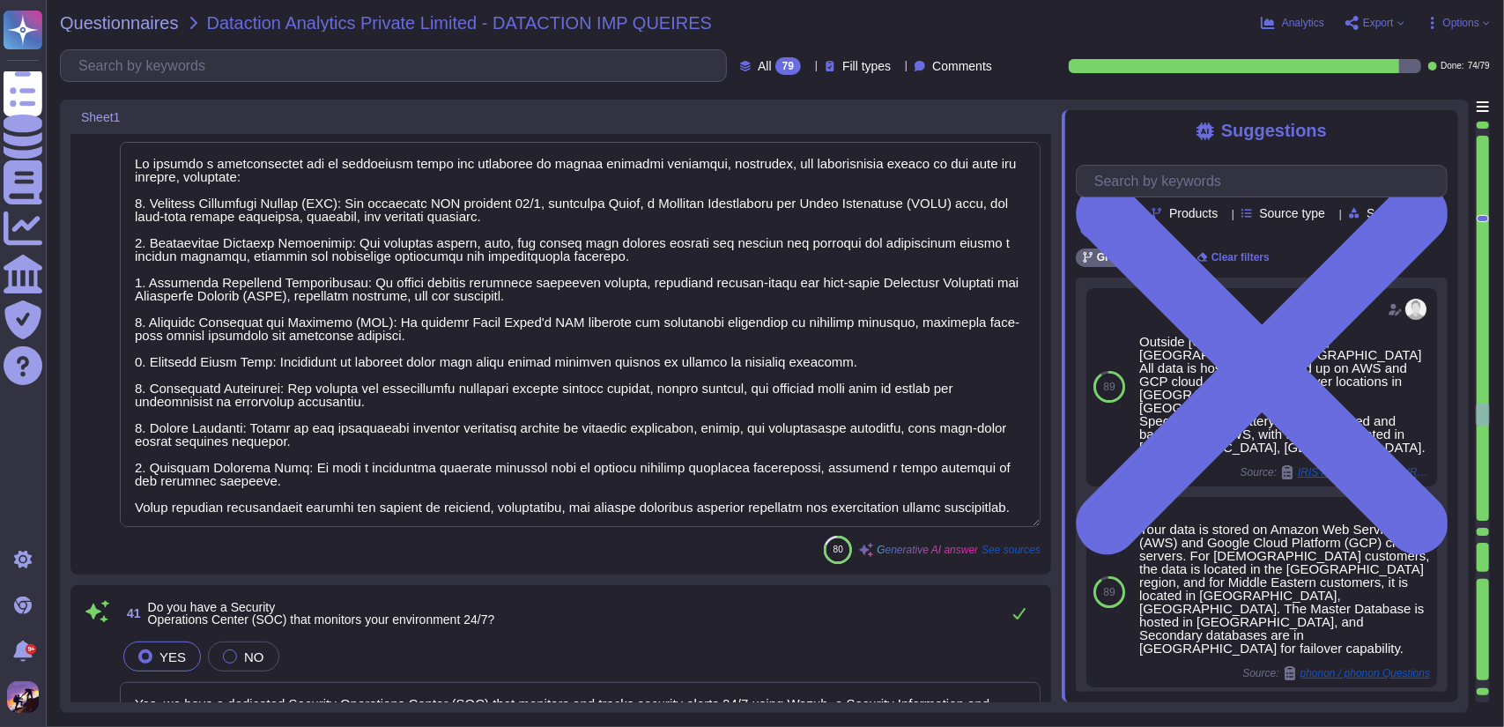
type textarea "Yes, we have a dedicated Security Operations Center (SOC) that monitors and tra…"
type textarea "We collect the following types of logs related to our service/data: 1. User Acc…"
type textarea "- Application audit logs are archived after 3 months and deleted after 2 years.…"
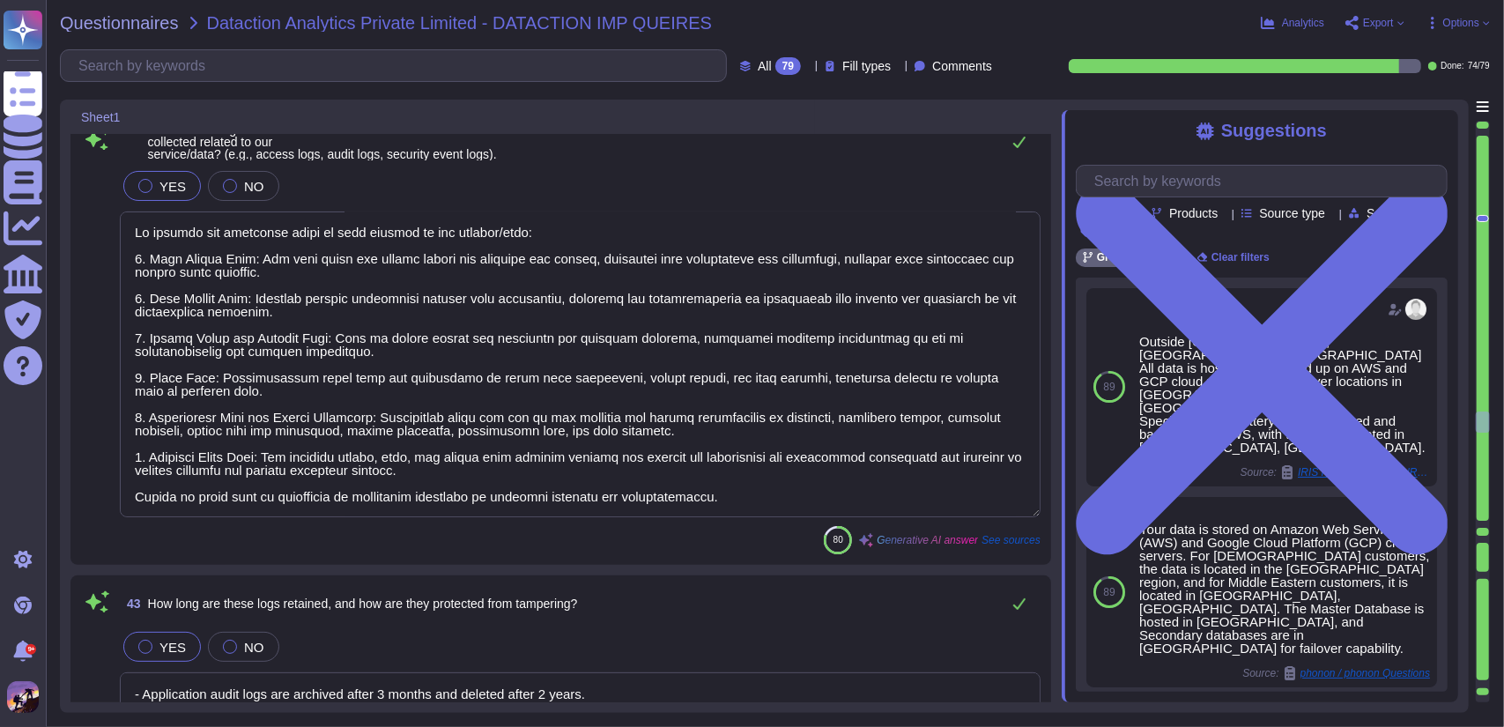
type textarea "Access to audit logs is restricted to authorized personnel, and customers do no…"
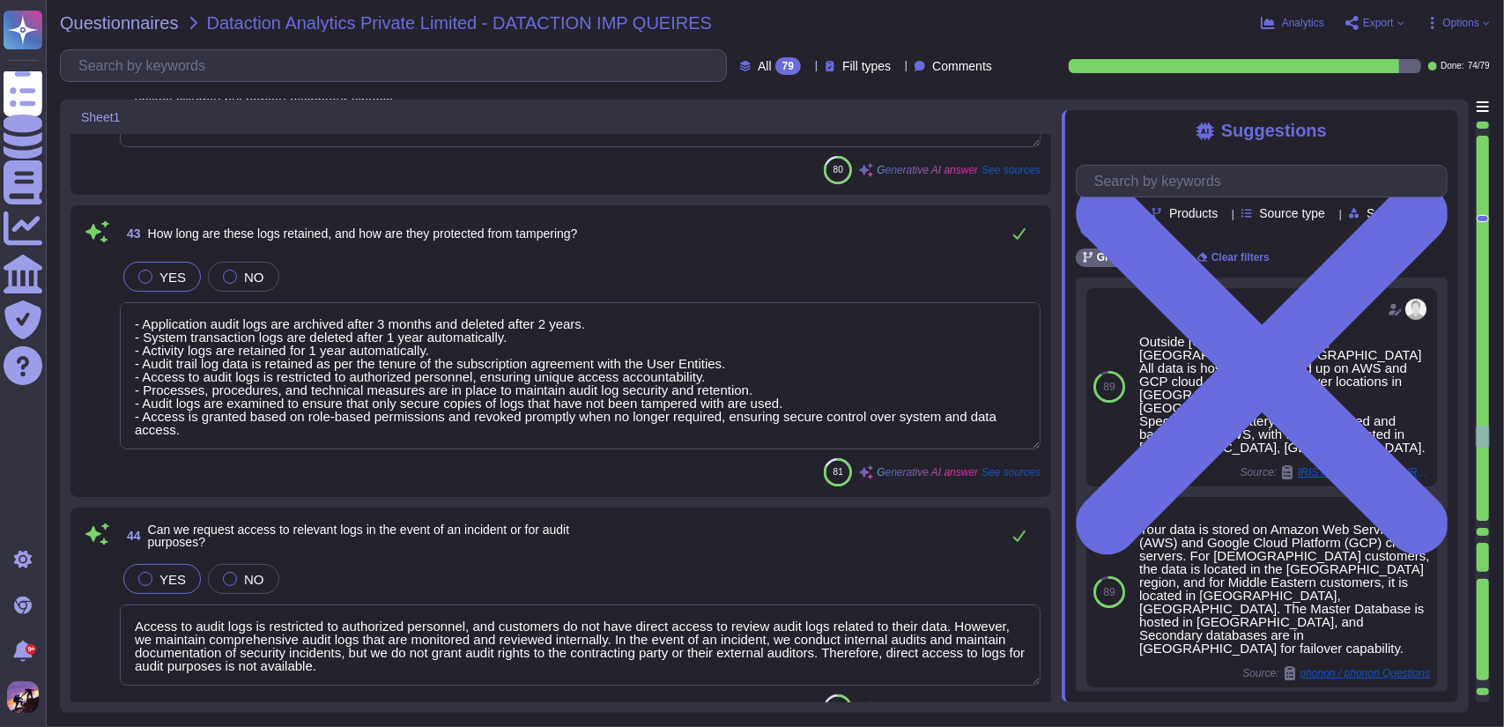
type textarea "Yes, we have a documented incident response plan that is comprehensive and incl…"
type textarea "Our process for reporting and responding to security incidents includes the fol…"
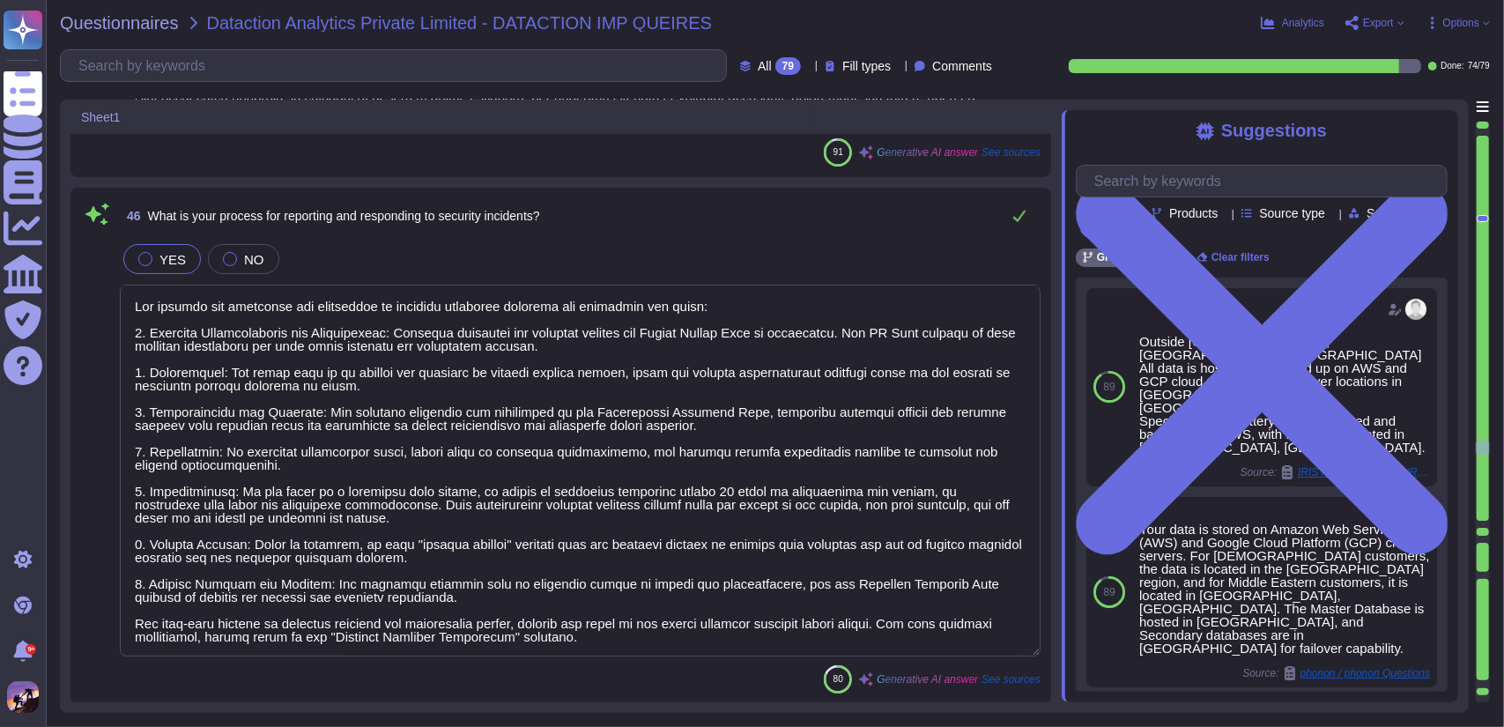
type textarea "Our escalation procedures are defined in our Service & Support Level Policy. Cl…"
type textarea "We adhere to secure coding practices that align with OWASP secure coding guidel…"
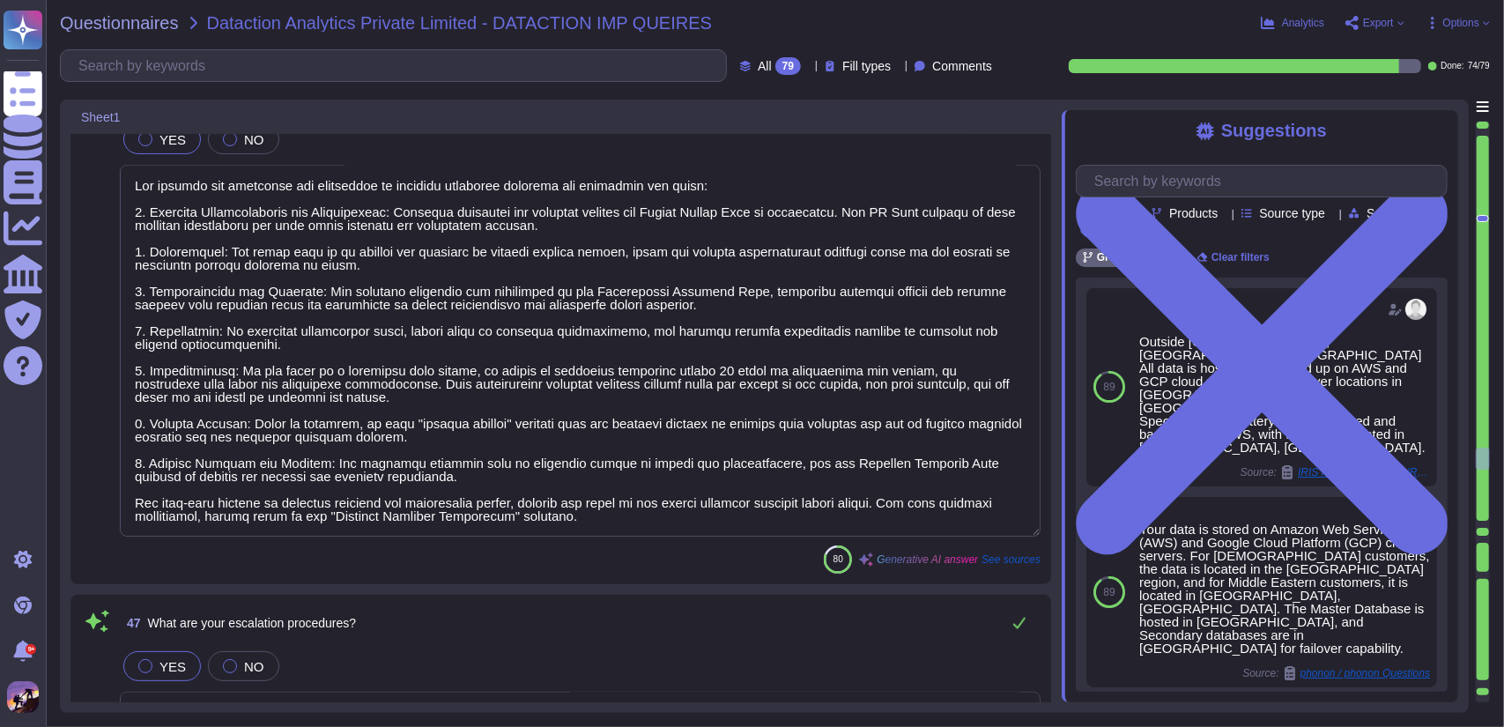
type textarea "Yes, we perform regular security testing of our applications, including annual …"
type textarea "Yes, we have a documented Software Development Life Cycle (SDLC) process that i…"
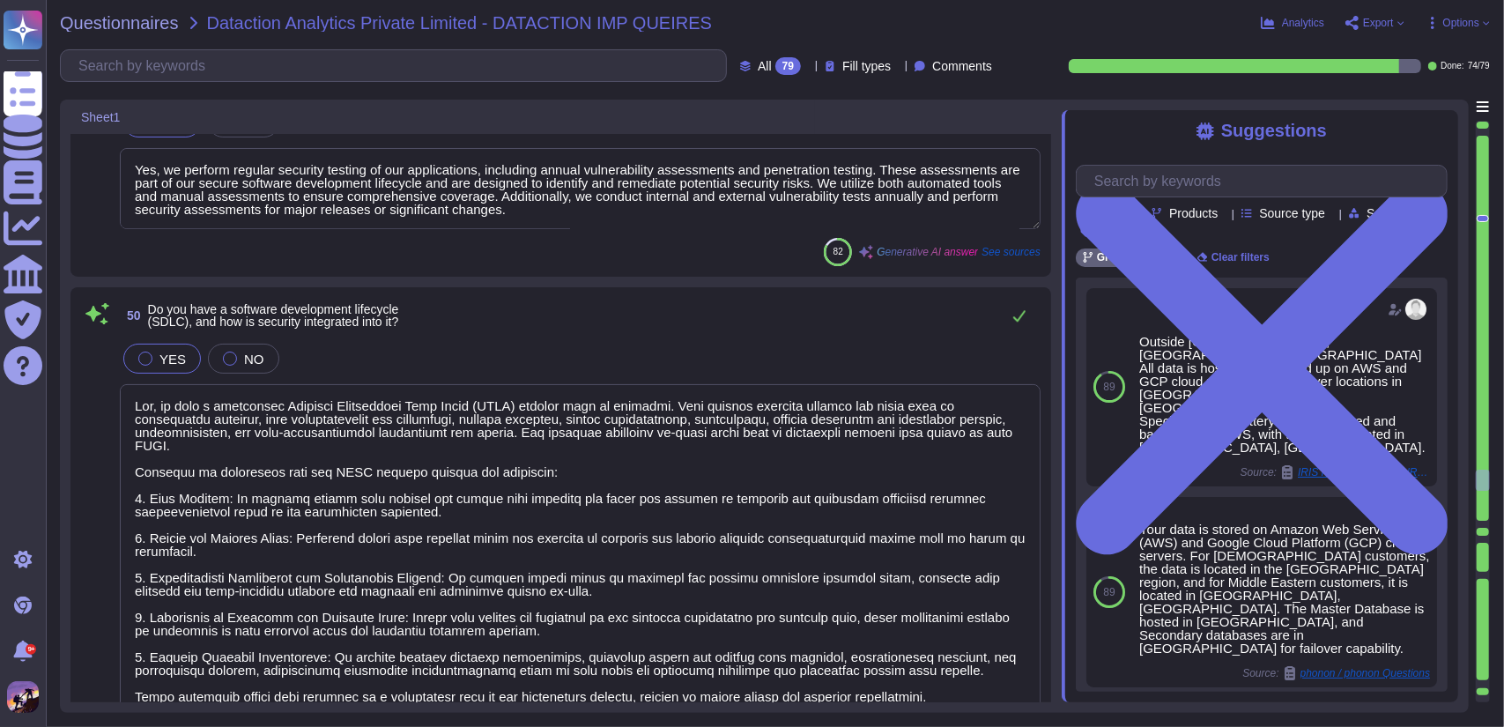
type textarea "Yes, we perform threat modeling, which includes defining the attack surface by …"
type textarea "We track and remediate vulnerabilities in our applications and their dependenci…"
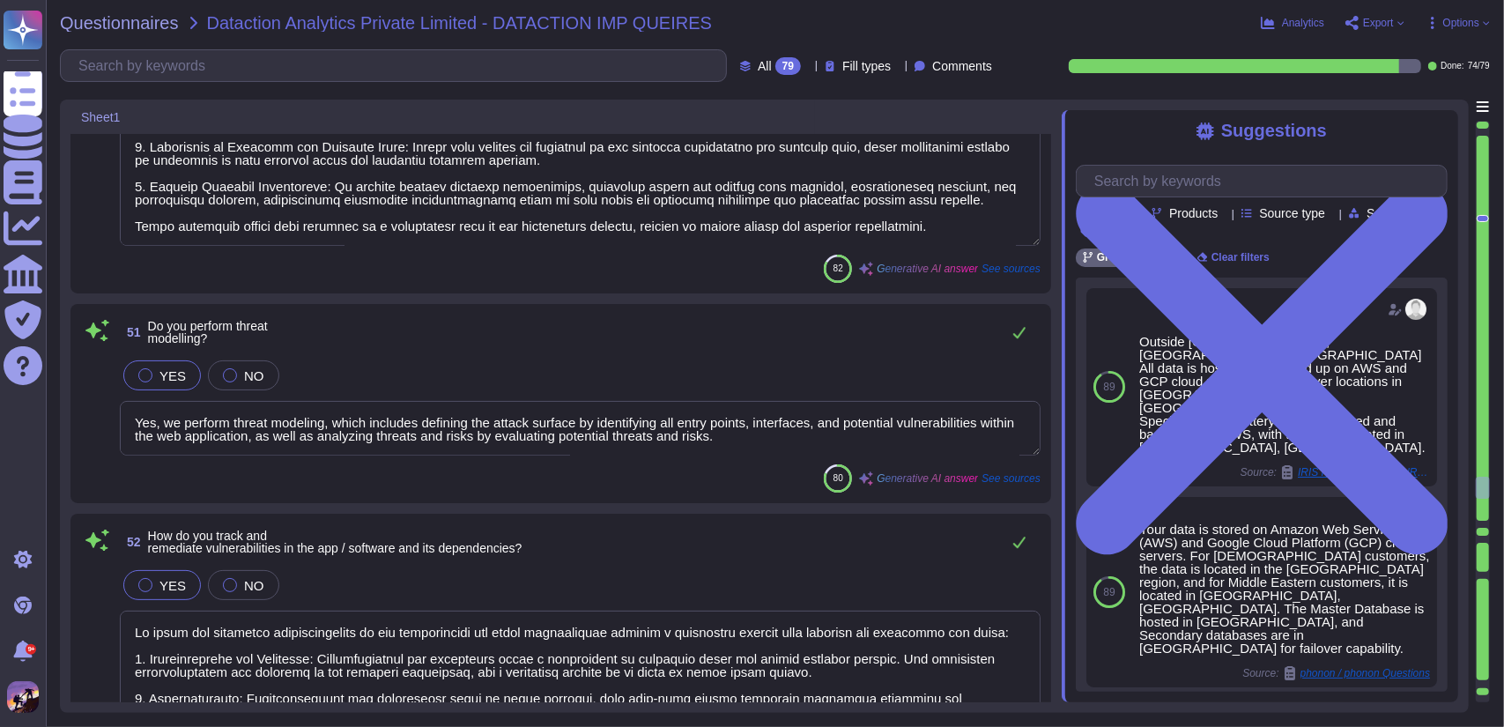
type textarea "Our patching processes and schedule for the services and products provided incl…"
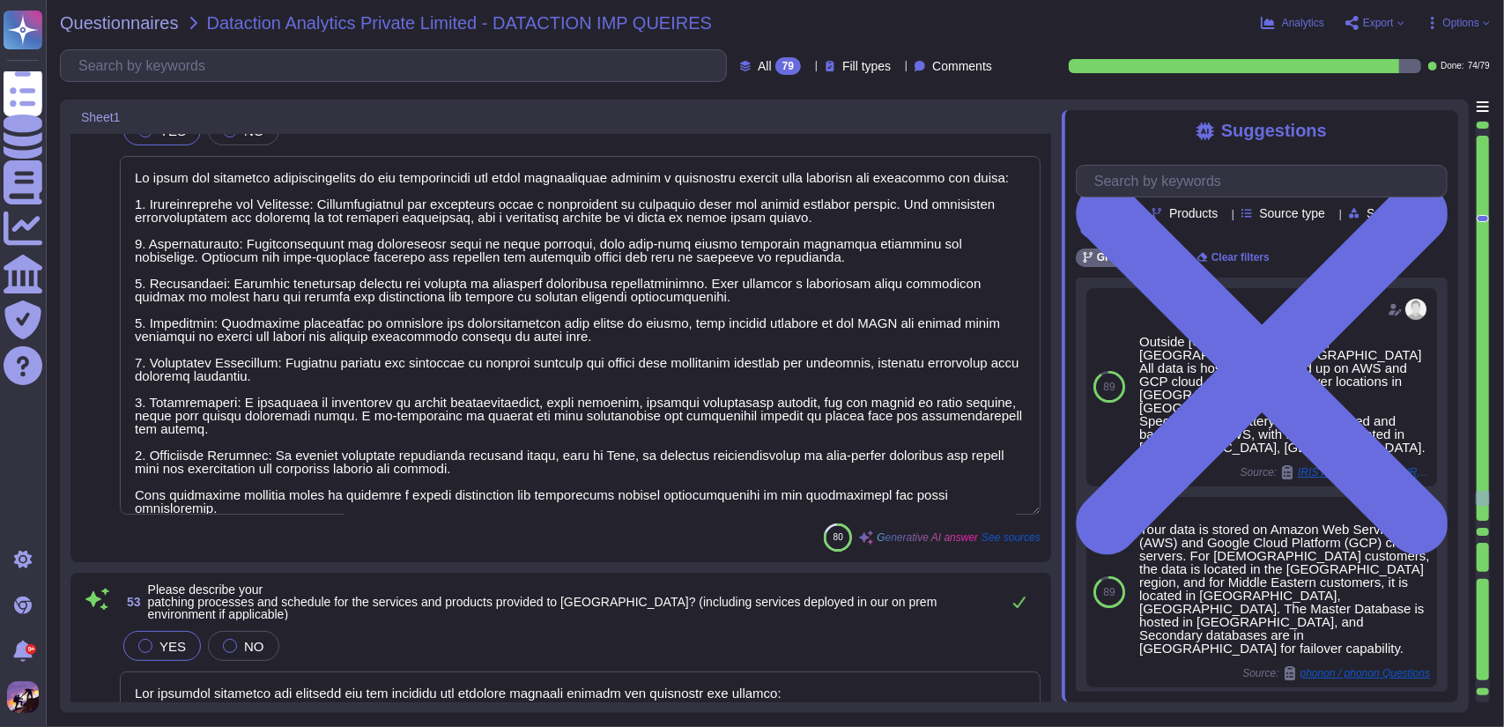
type textarea "The time to remediate vulnerabilities is categorized based on severity: - Criti…"
type textarea "We utilize open-source libraries in our application development and continuousl…"
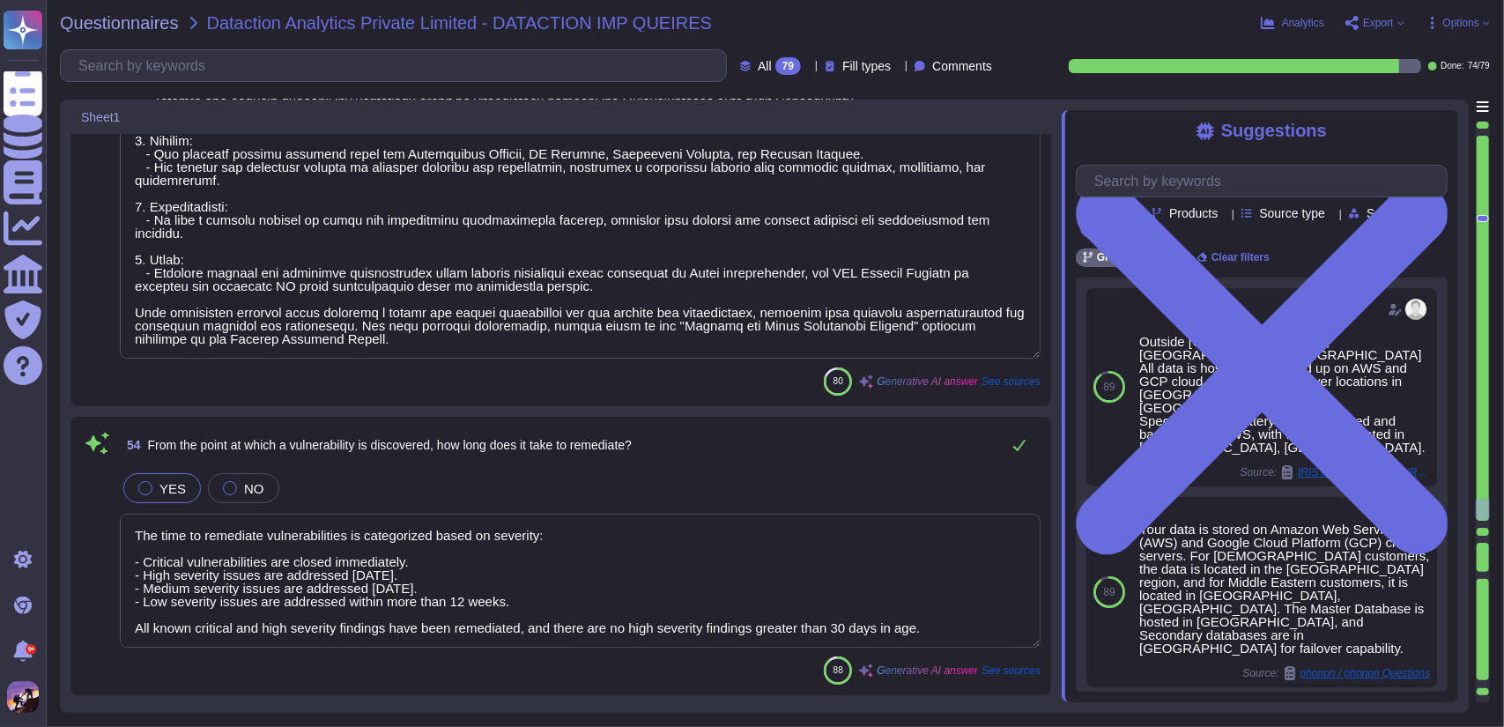
type textarea "When adding or changing features that rely on cryptography during software deve…"
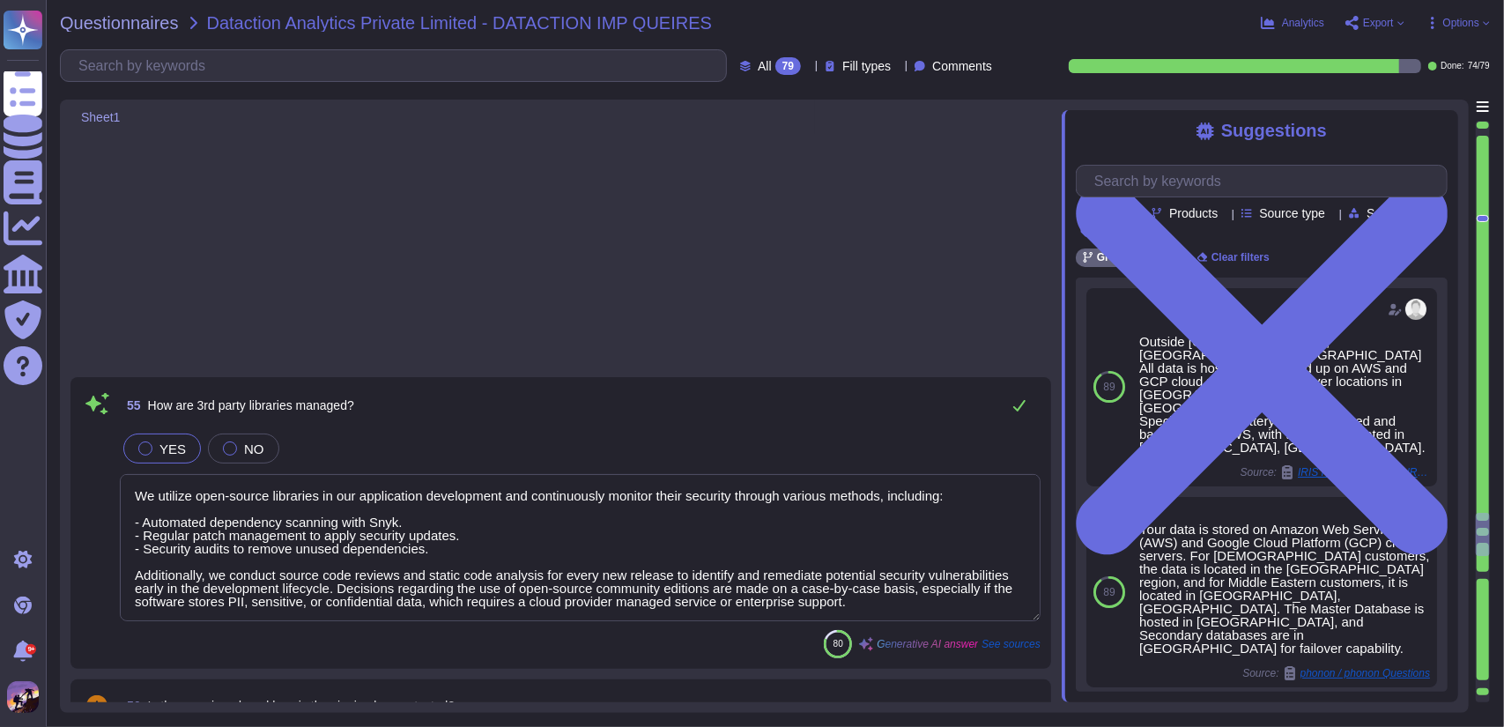
type textarea "When adding or changing features that rely on cryptography during software deve…"
type textarea "No, the app does not contain hardcoded credentials or sensitive information. AP…"
type textarea "The app stores limited data locally on the device to enhance performance and us…"
type textarea "The minimum and default TLS version supported for network communications is TLS…"
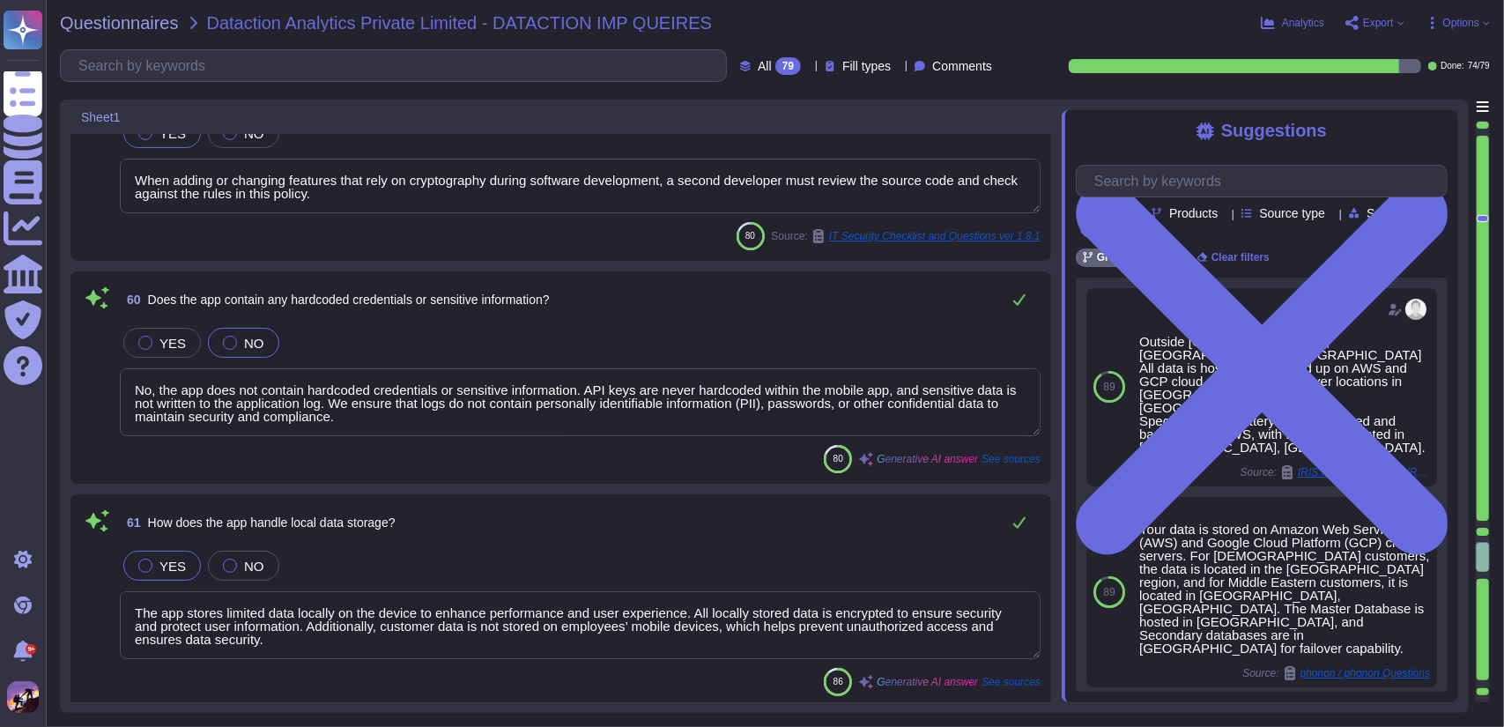
type textarea "Our application secures communication with APIs through several key measures: 1…"
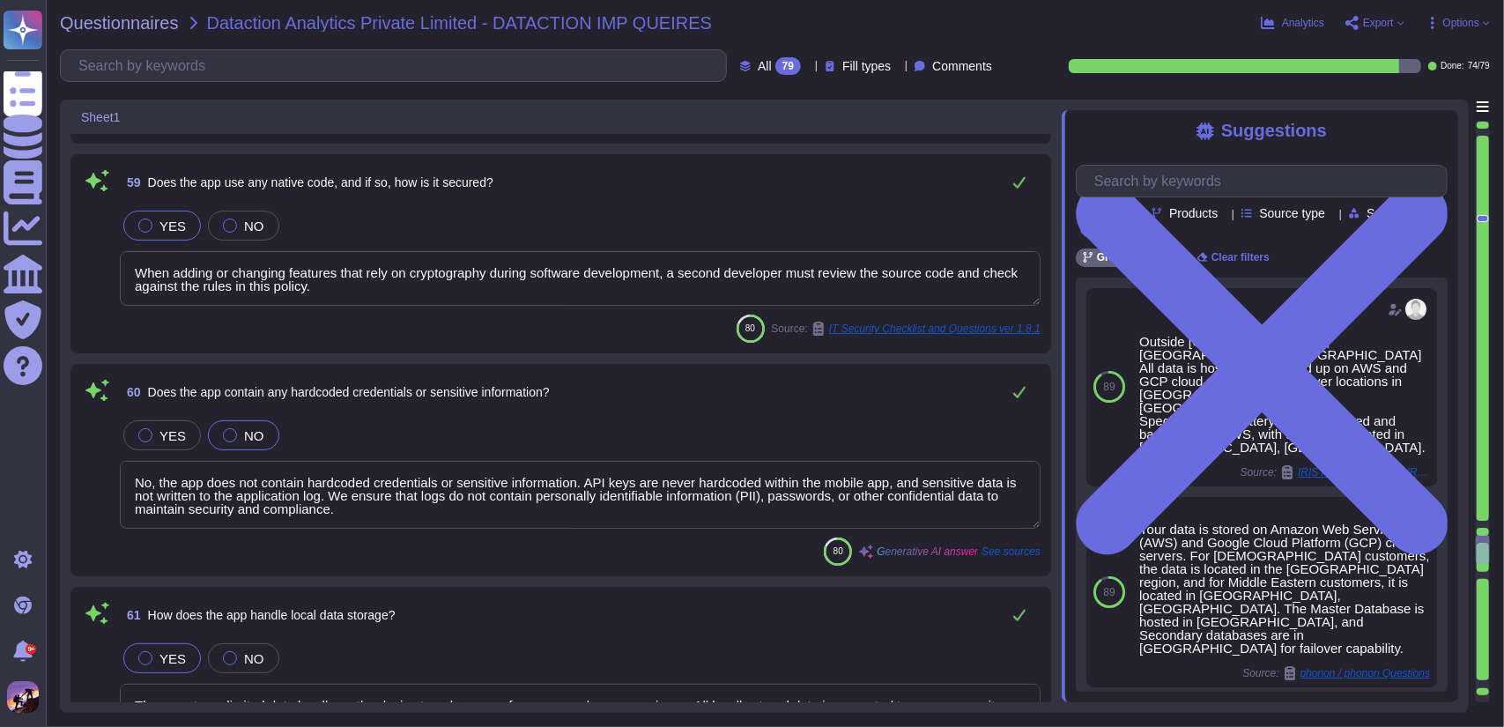
scroll to position [19127, 0]
type textarea "We utilize open-source libraries in our application development and continuousl…"
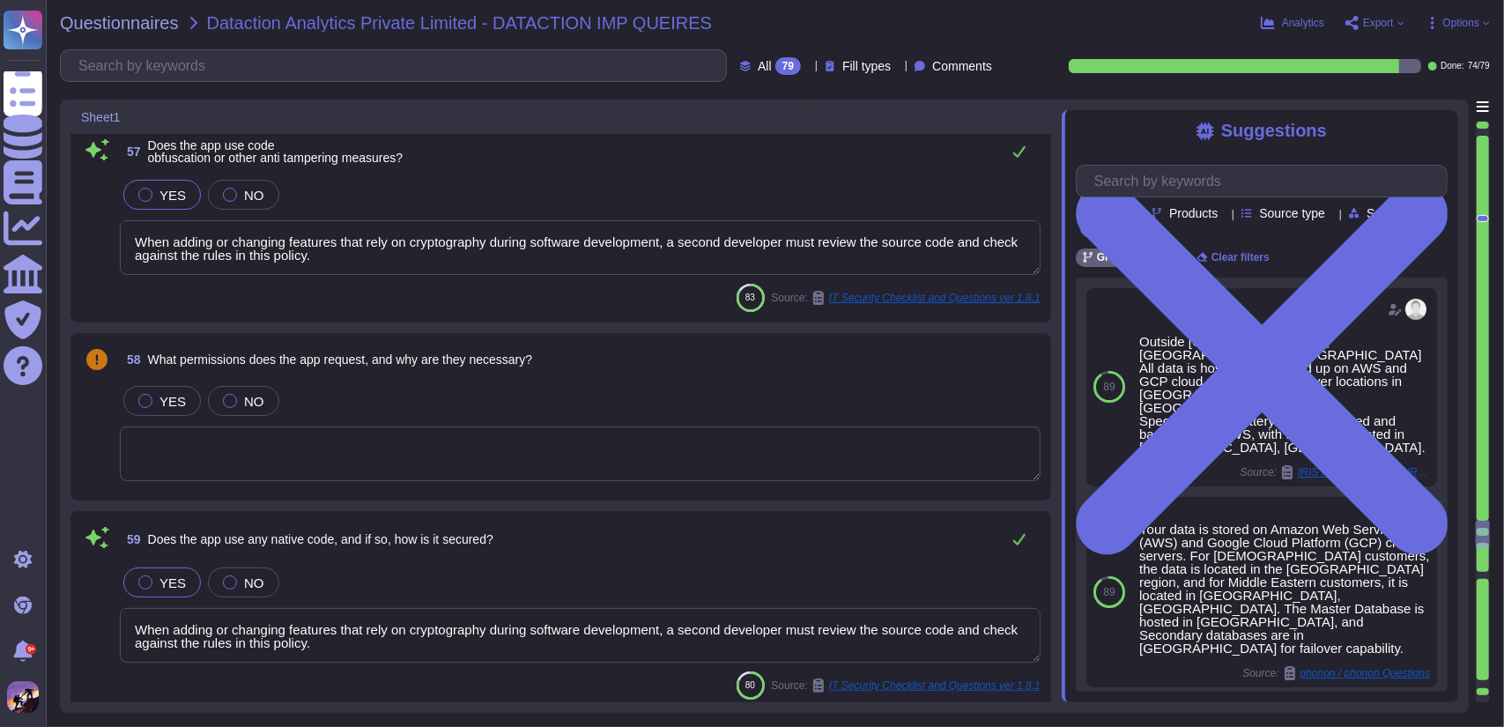
click at [552, 458] on textarea at bounding box center [580, 454] width 921 height 55
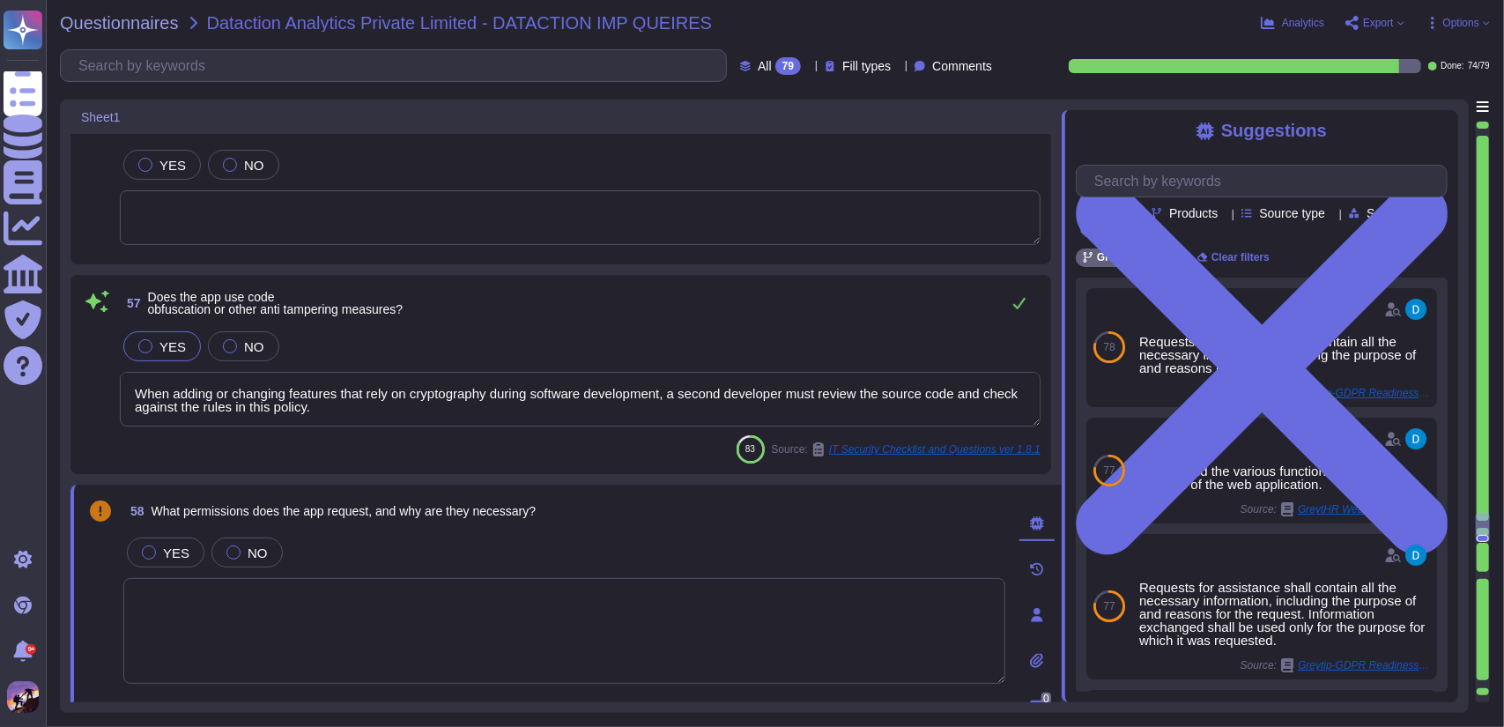
type textarea "The time to remediate vulnerabilities is categorized based on severity: - Criti…"
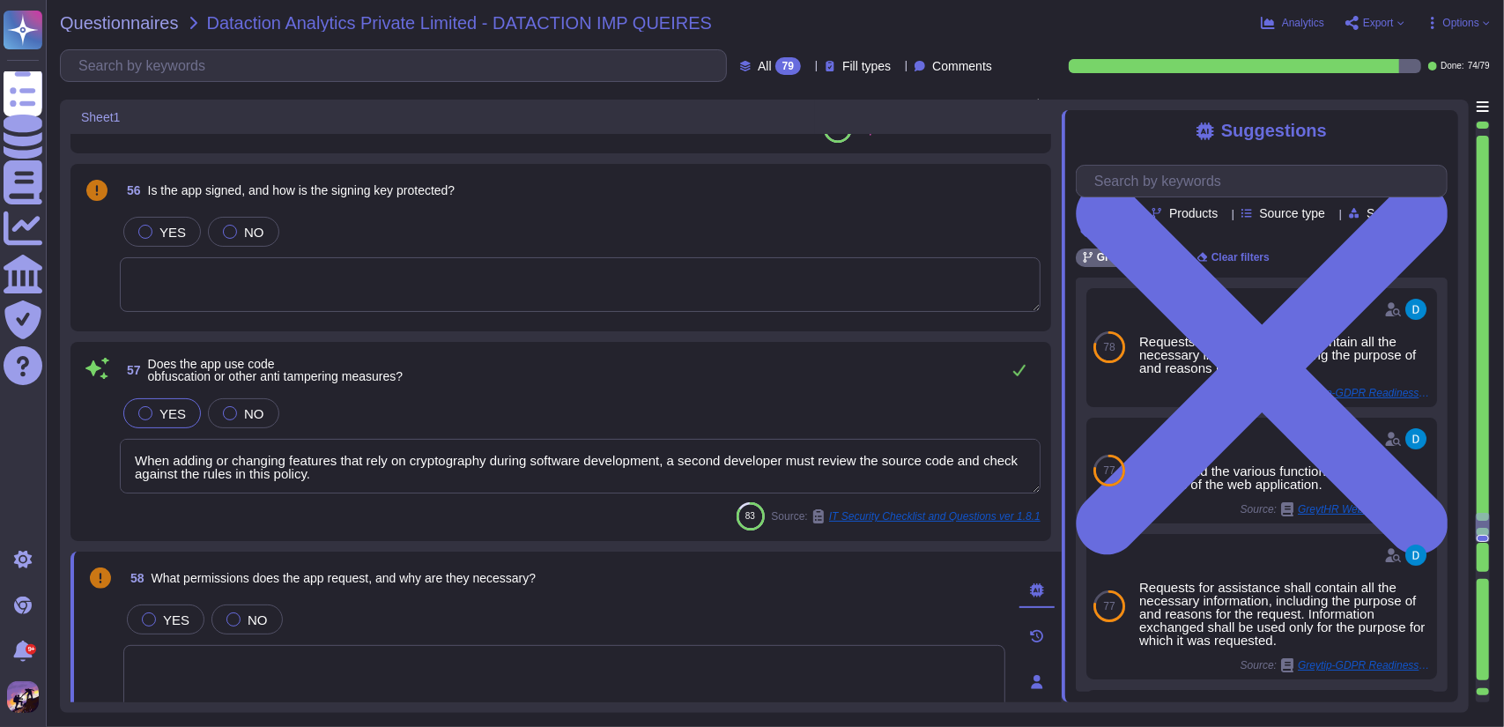
scroll to position [18918, 0]
click at [399, 486] on textarea "When adding or changing features that rely on cryptography during software deve…" at bounding box center [580, 468] width 921 height 55
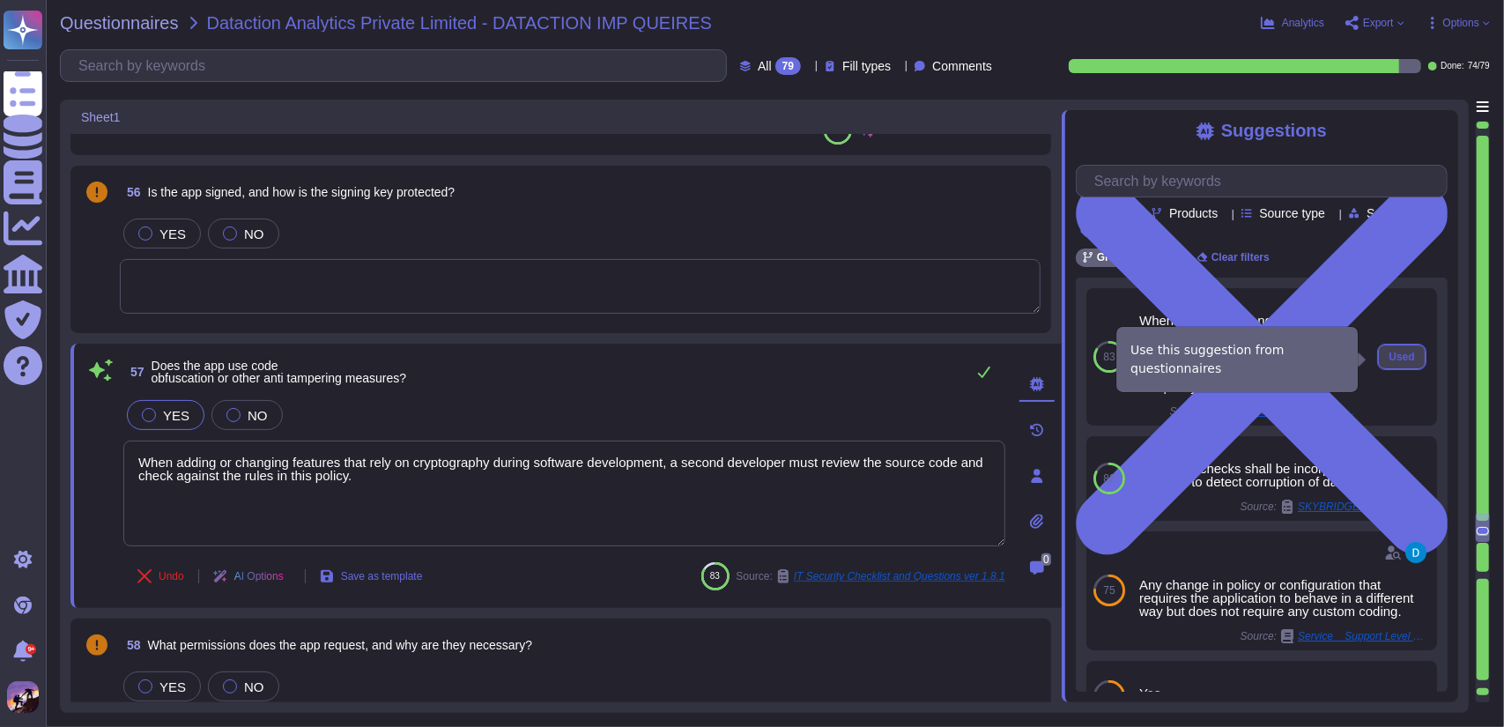
click at [1378, 353] on button "Used" at bounding box center [1401, 357] width 47 height 25
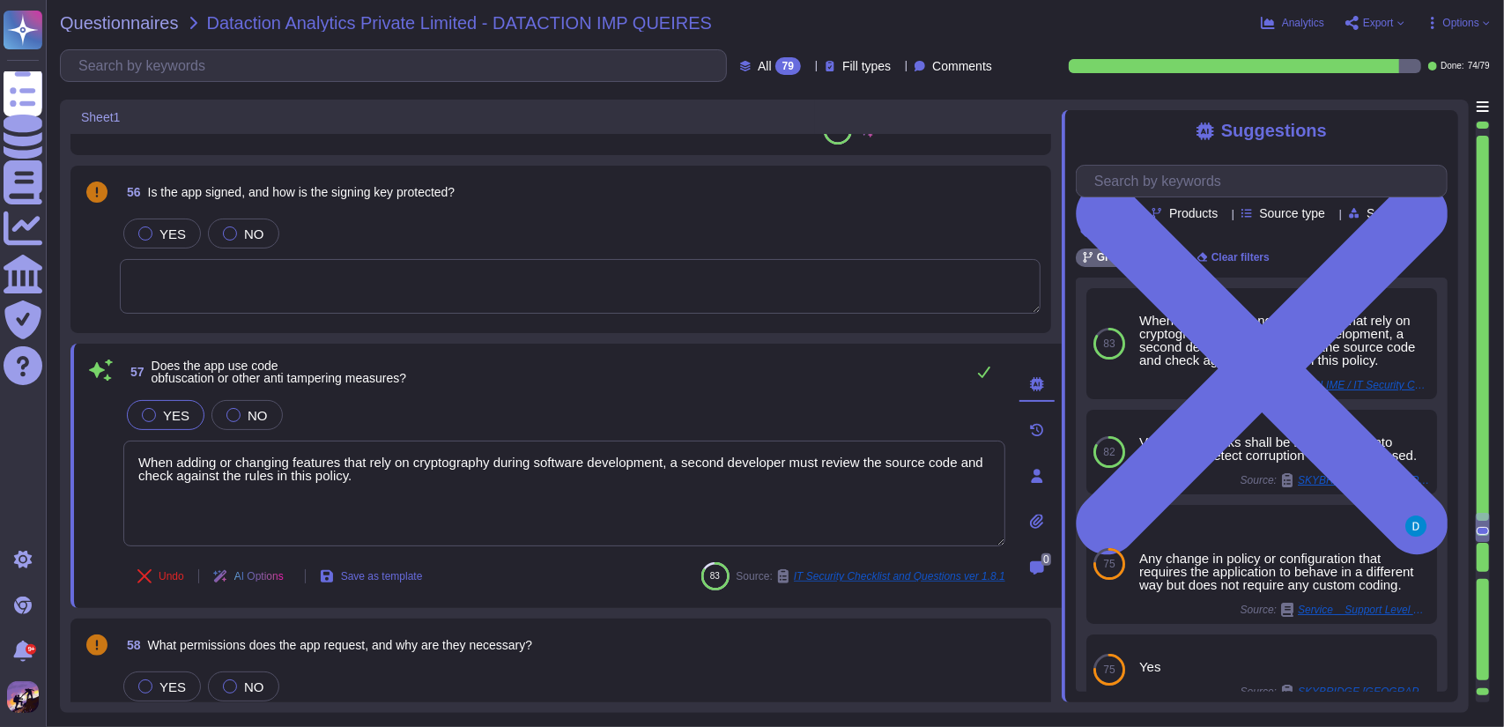
click at [1386, 23] on span "Export" at bounding box center [1378, 23] width 31 height 11
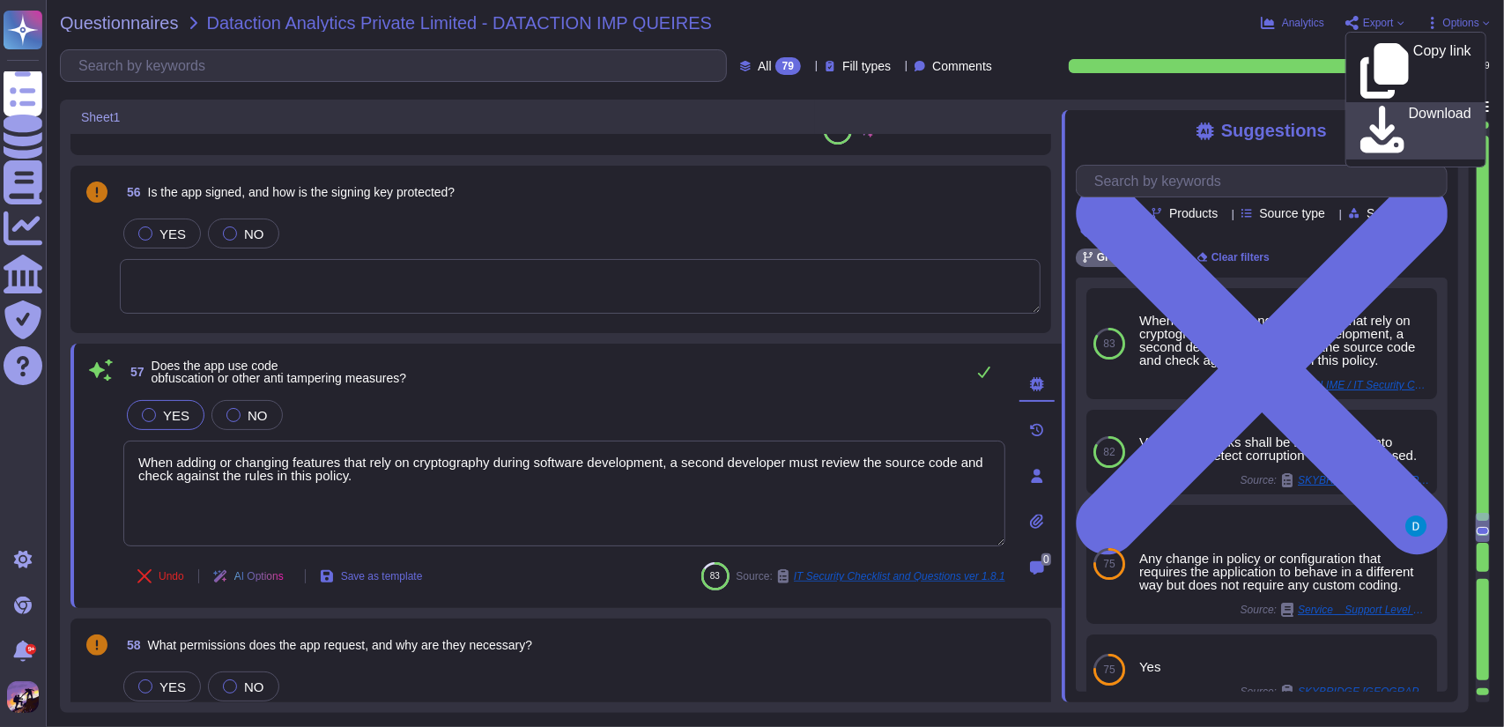
click at [1409, 107] on p "Download" at bounding box center [1440, 131] width 63 height 49
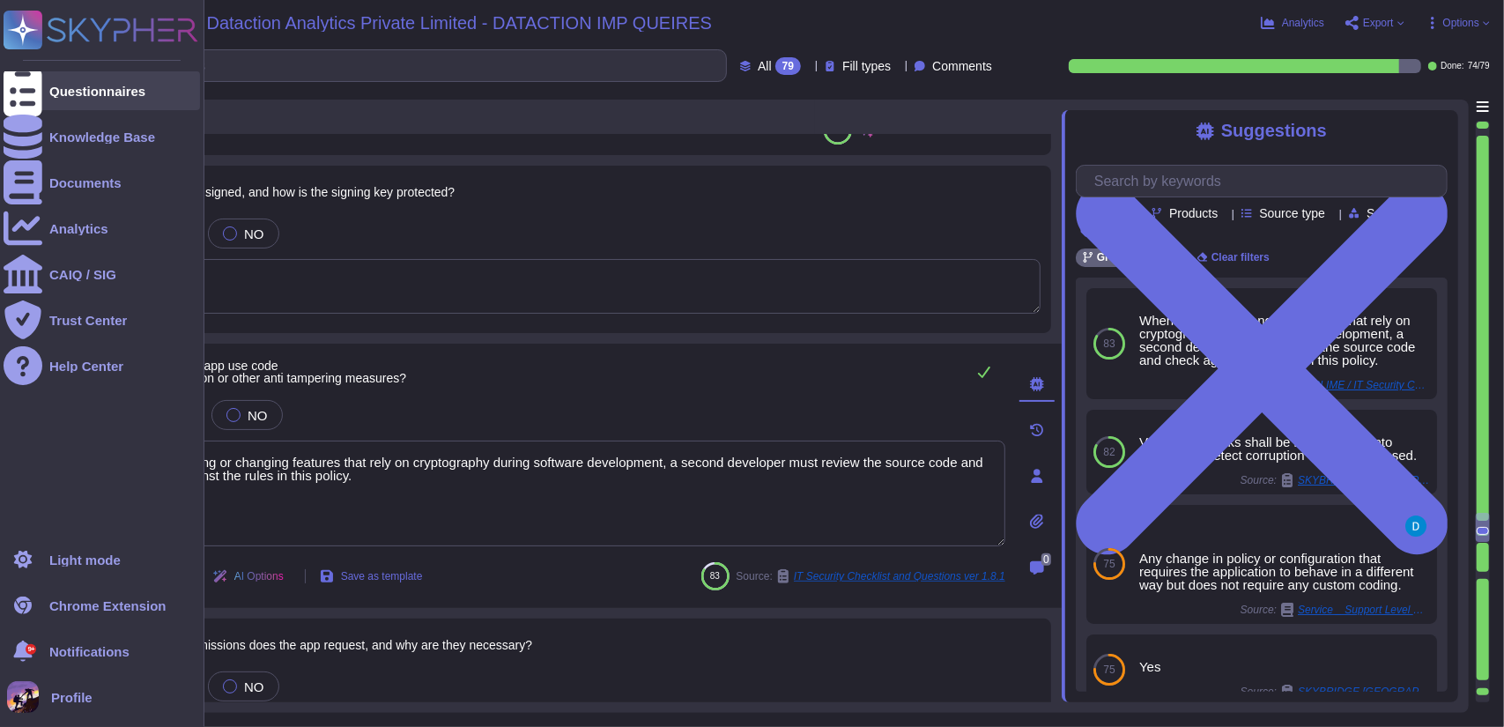
click at [39, 86] on div at bounding box center [23, 90] width 39 height 39
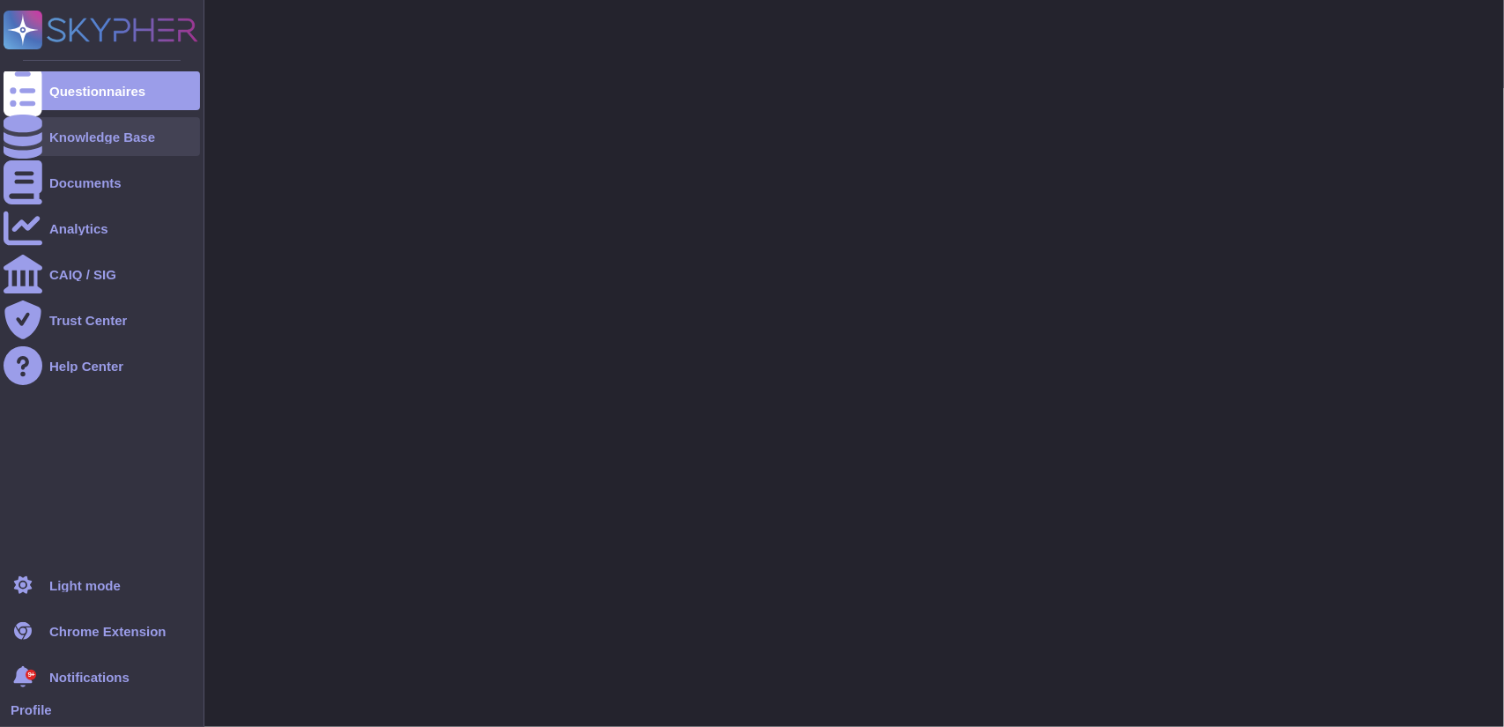
click at [56, 140] on div "Knowledge Base" at bounding box center [102, 136] width 106 height 13
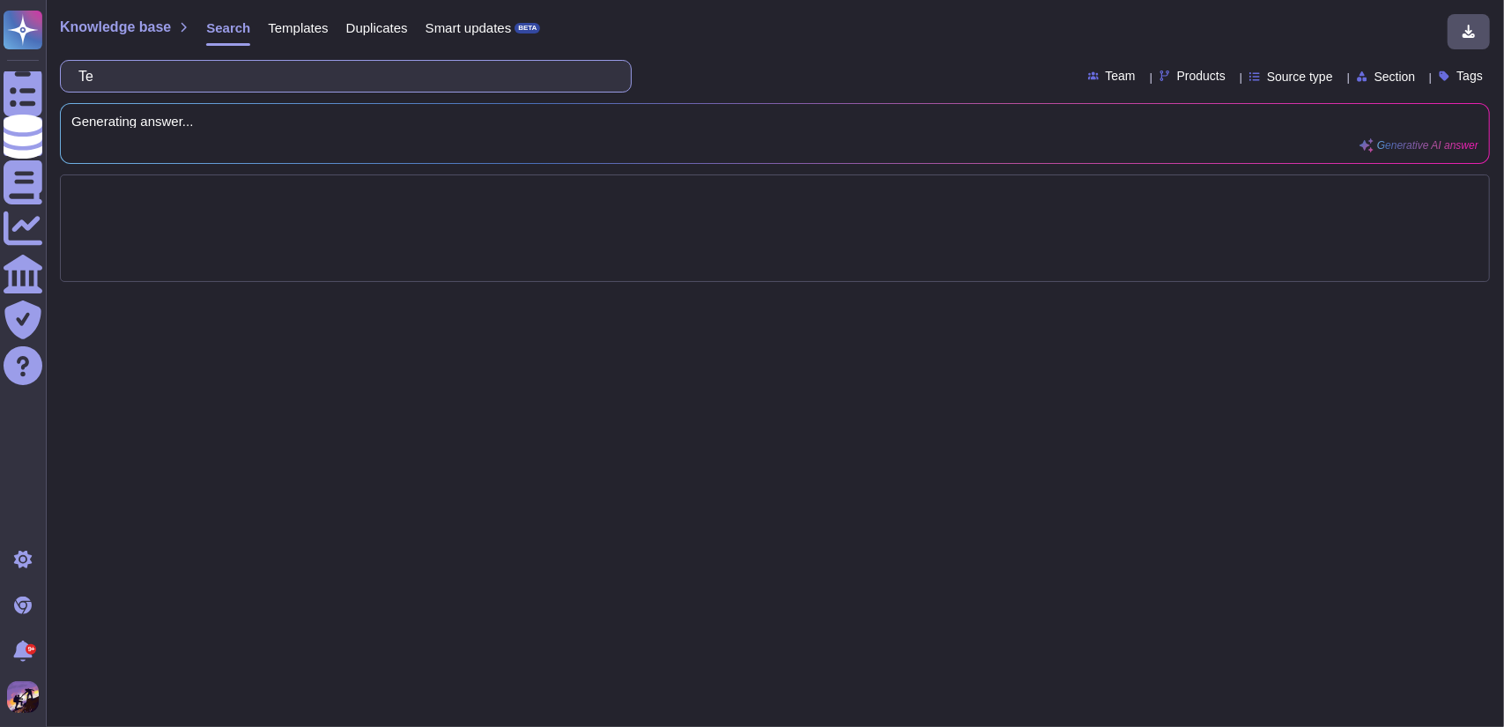
type input "T"
